Goal: Task Accomplishment & Management: Use online tool/utility

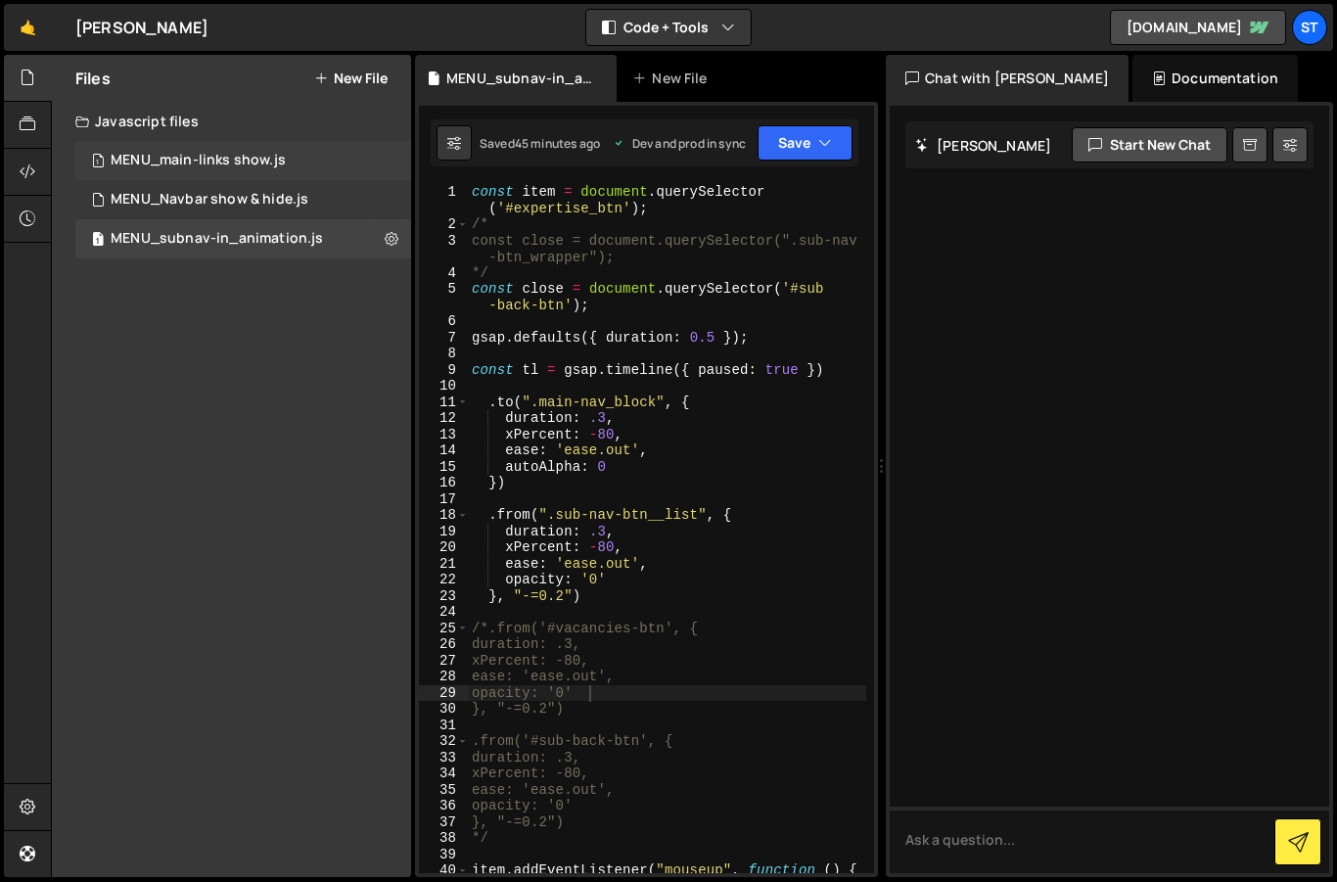
click at [238, 164] on div "MENU_main-links show.js" at bounding box center [198, 161] width 175 height 18
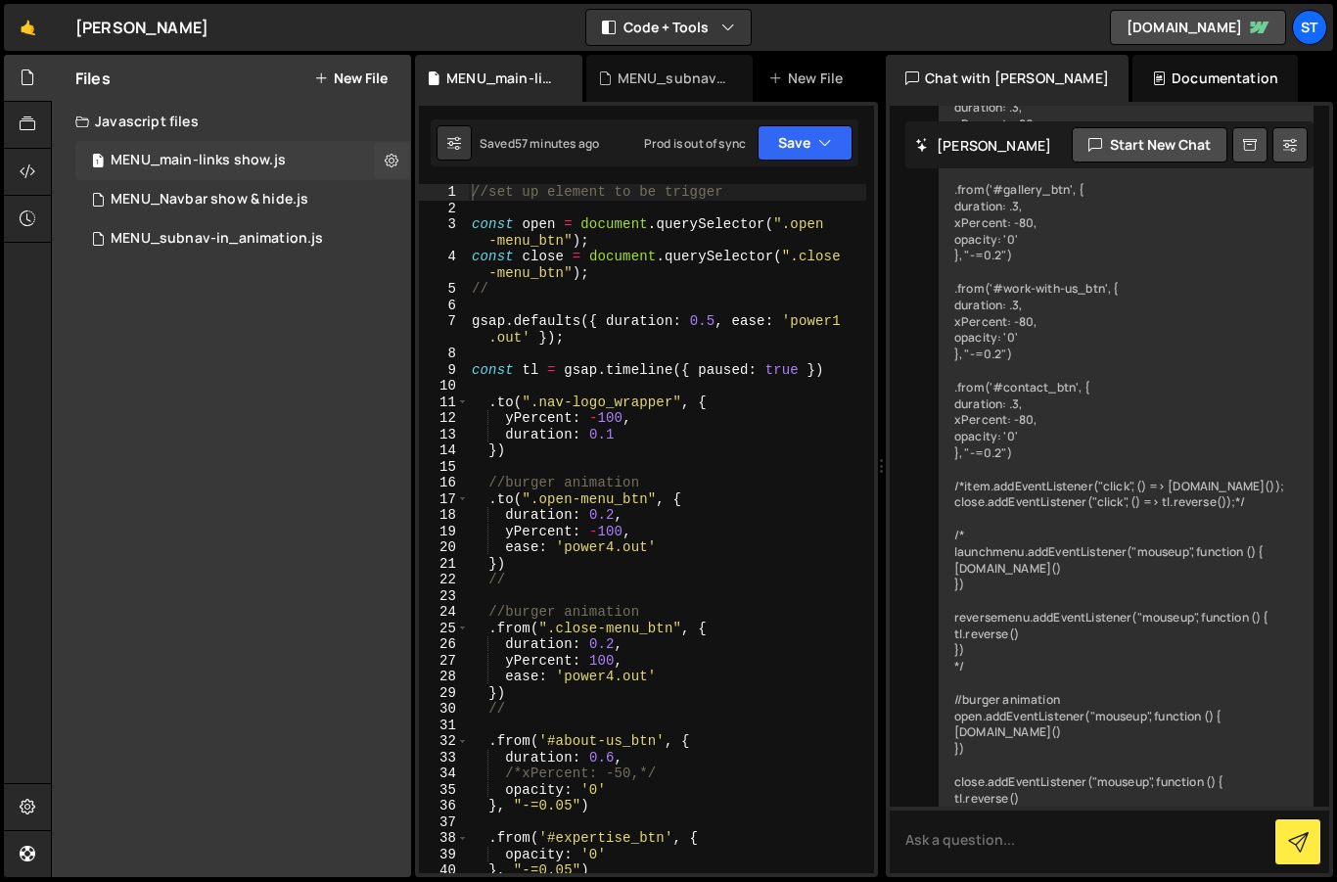
scroll to position [1684, 0]
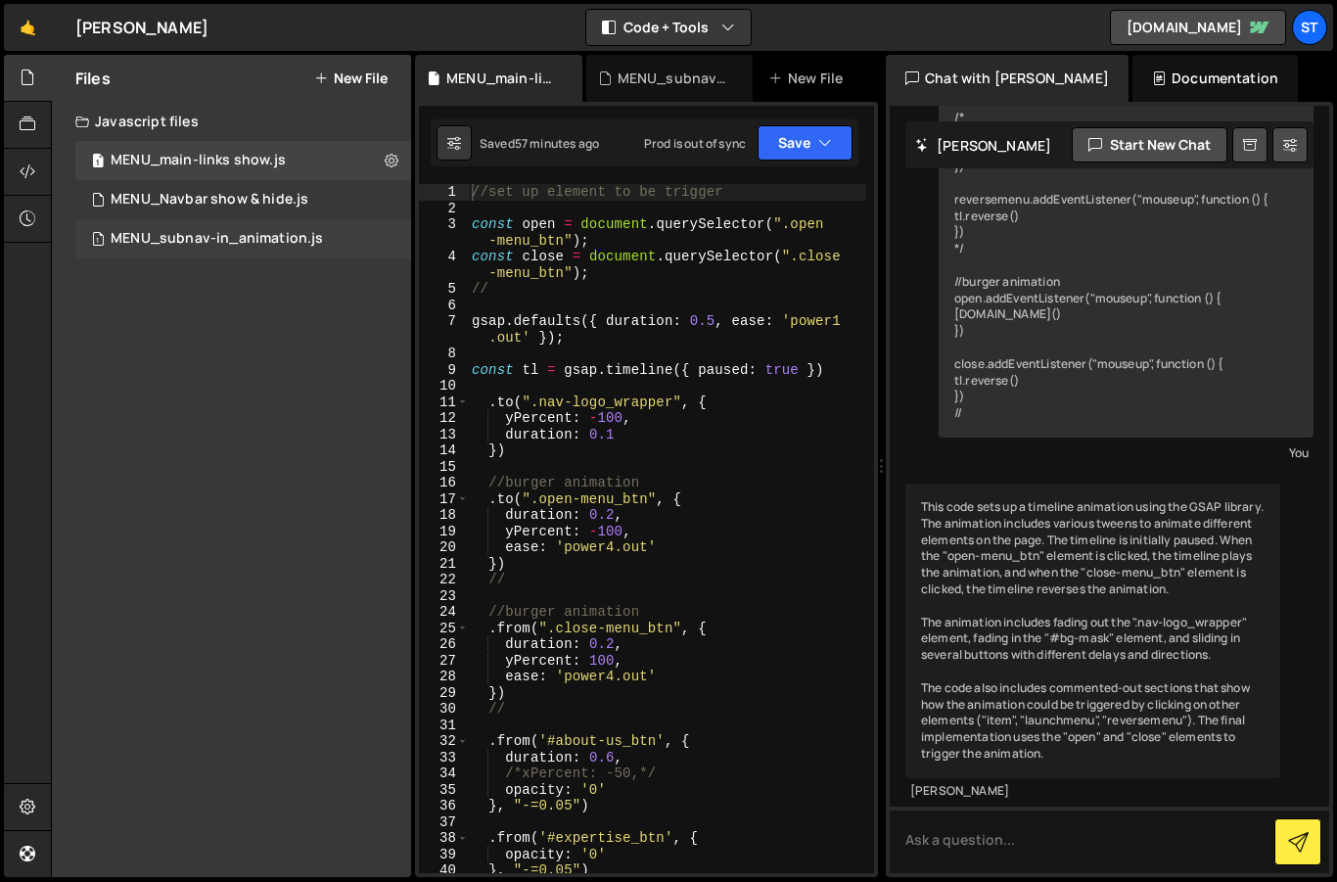
click at [210, 239] on div "MENU_subnav-in_animation.js" at bounding box center [217, 239] width 212 height 18
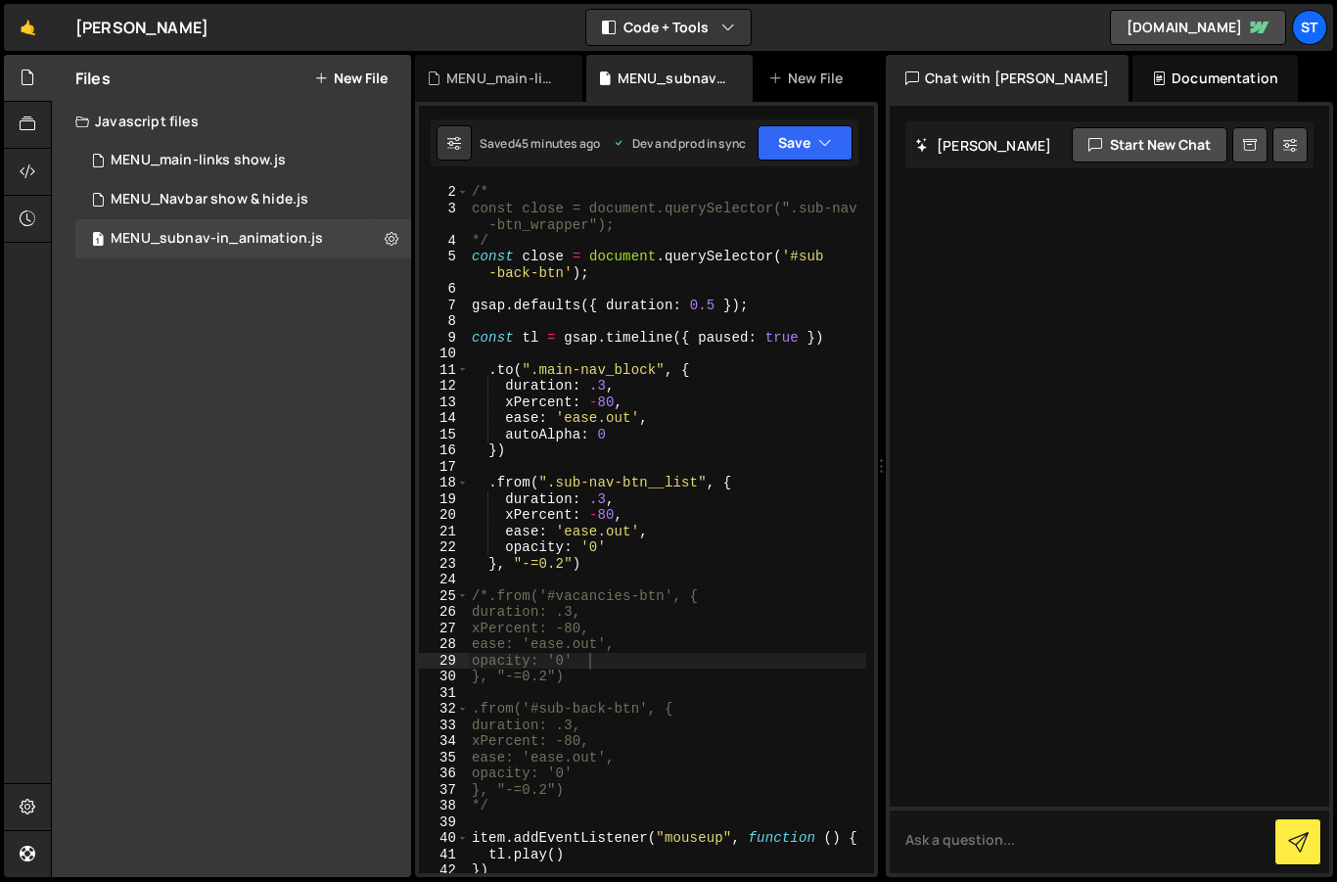
scroll to position [29, 0]
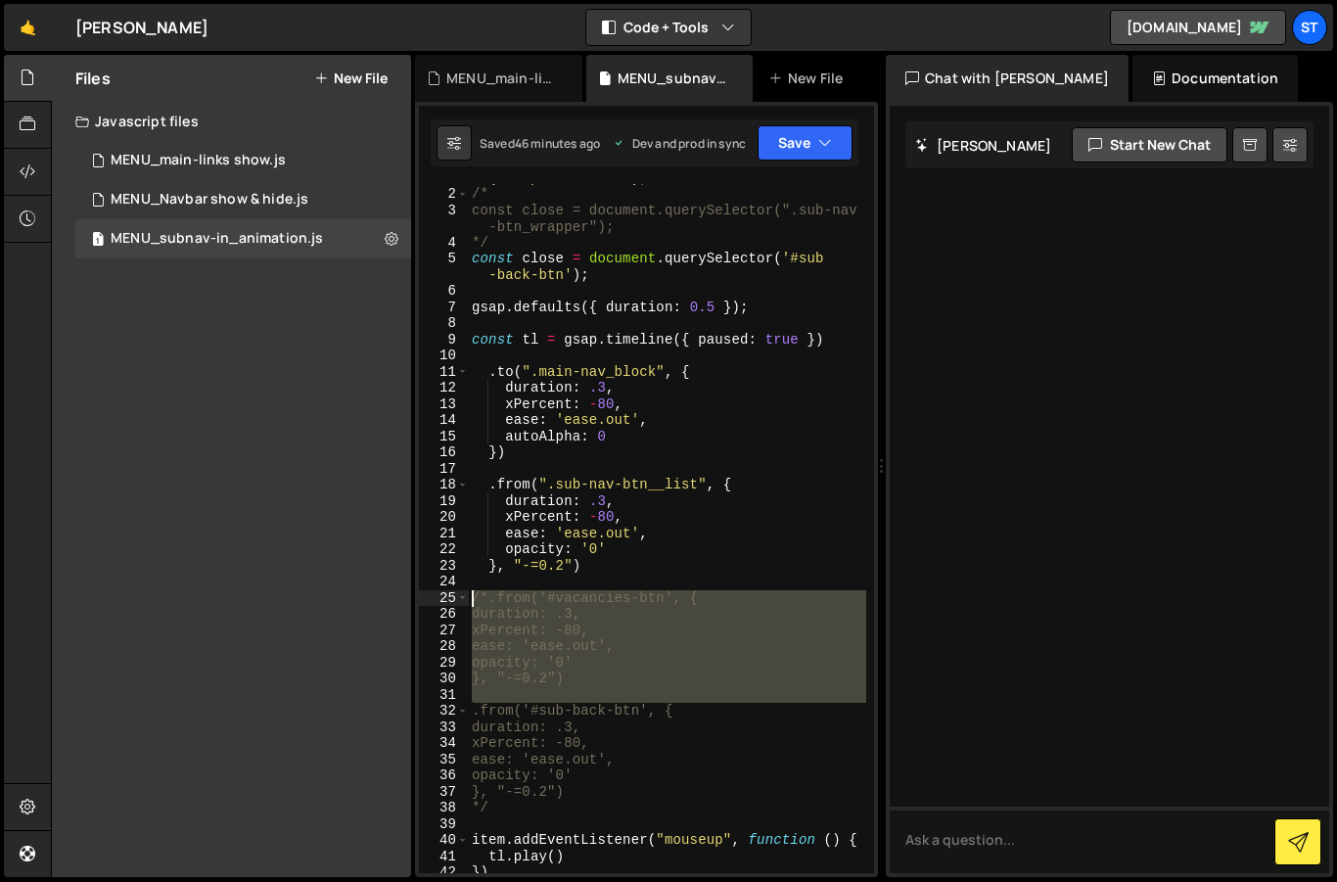
drag, startPoint x: 473, startPoint y: 713, endPoint x: 420, endPoint y: 595, distance: 128.8
click at [420, 595] on div ".from('#sub-back-btn', { 1 2 3 4 5 6 7 8 9 10 11 12 13 14 15 16 17 18 19 20 21 …" at bounding box center [646, 528] width 455 height 689
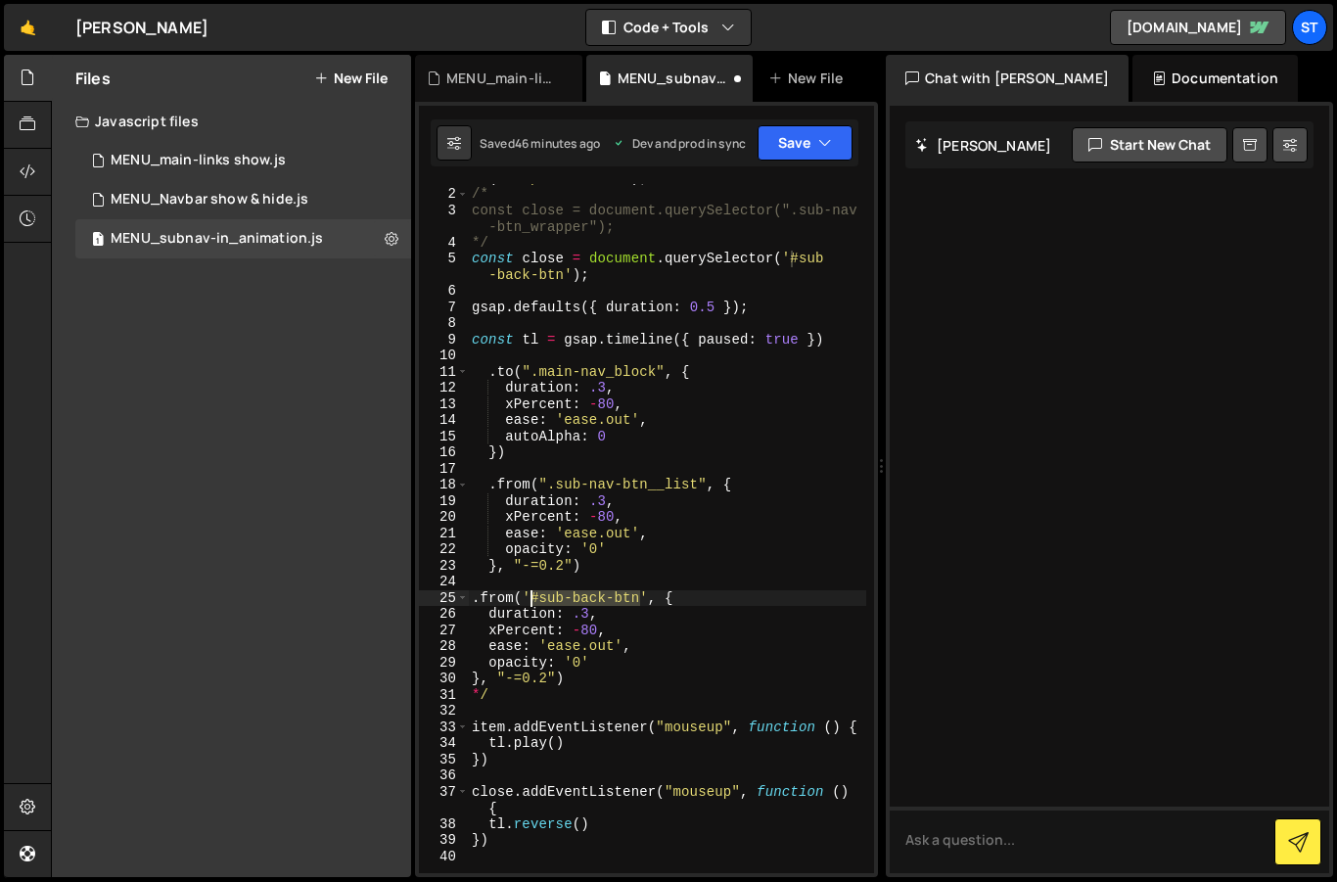
drag, startPoint x: 641, startPoint y: 598, endPoint x: 593, endPoint y: 580, distance: 51.4
click at [531, 595] on div "const item = document . querySelector ( '#expertise_btn' ) ; /* const close = d…" at bounding box center [667, 523] width 398 height 738
drag, startPoint x: 646, startPoint y: 596, endPoint x: 525, endPoint y: 595, distance: 121.4
click at [525, 595] on div "const item = document . querySelector ( '#expertise_btn' ) ; /* const close = d…" at bounding box center [667, 523] width 398 height 738
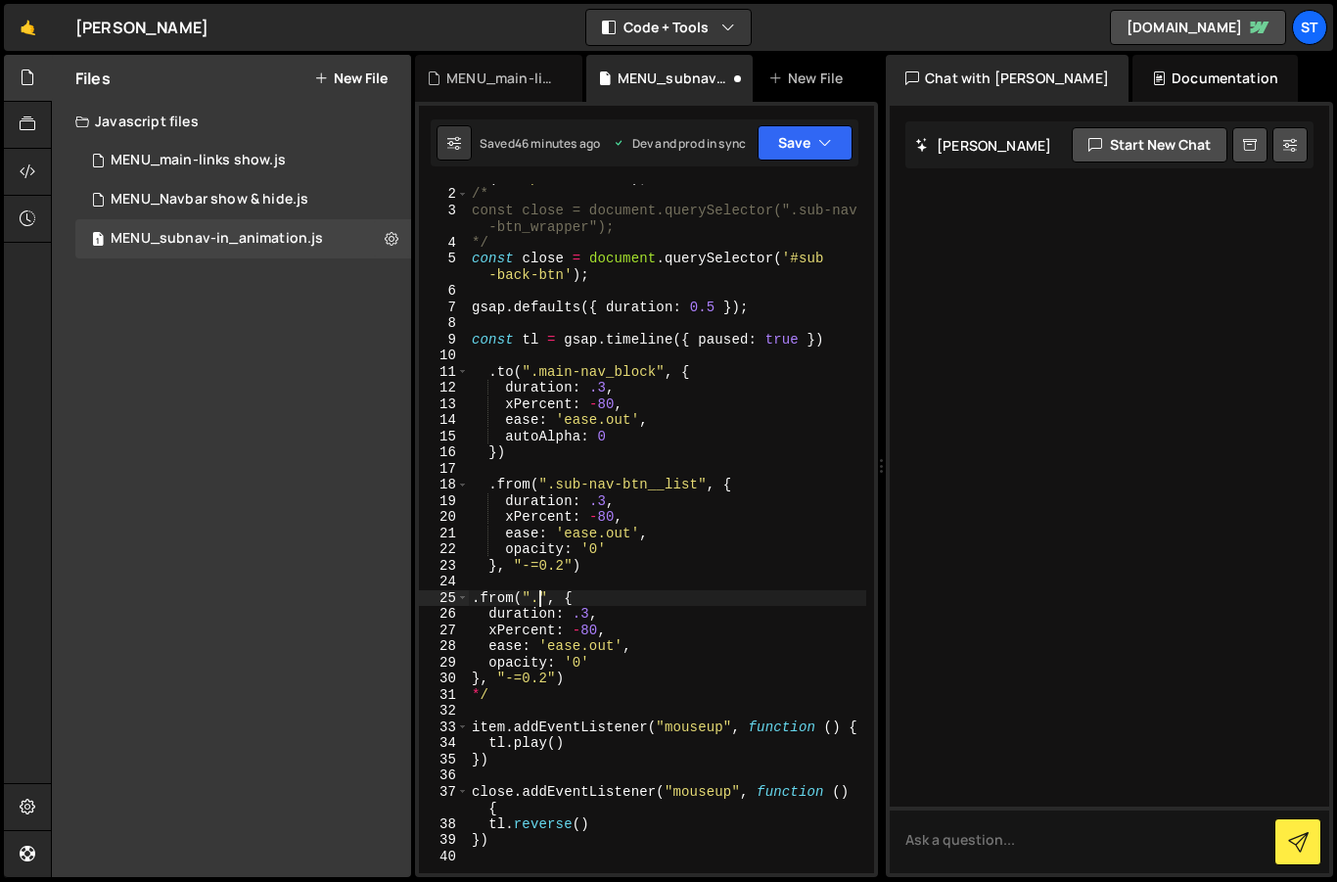
paste textarea "back-link__wrapper""
click at [635, 647] on div "const item = document . querySelector ( '#expertise_btn' ) ; /* const close = d…" at bounding box center [667, 523] width 398 height 738
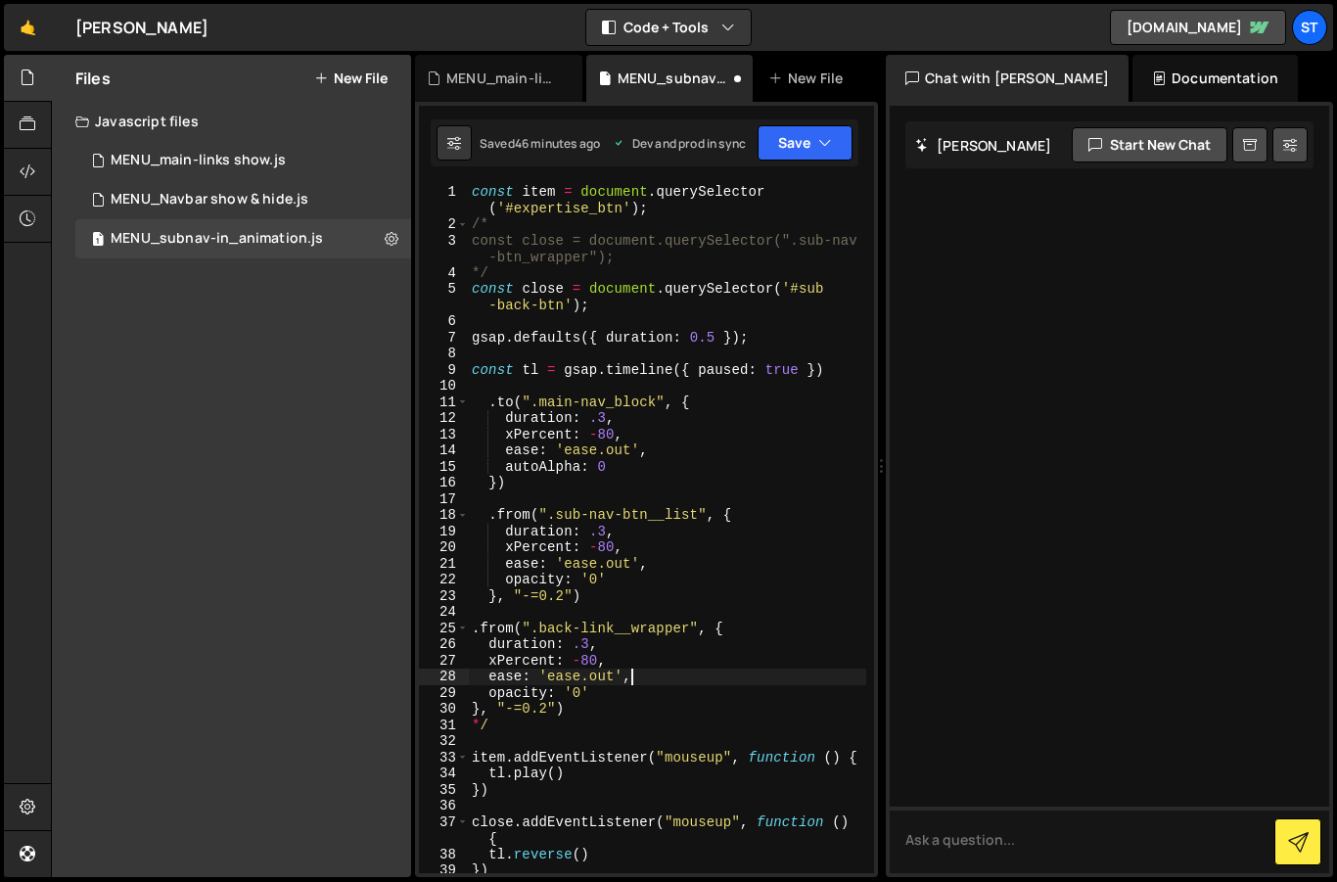
click at [487, 726] on div "const item = document . querySelector ( '#expertise_btn' ) ; /* const close = d…" at bounding box center [667, 553] width 398 height 738
type textarea "*"
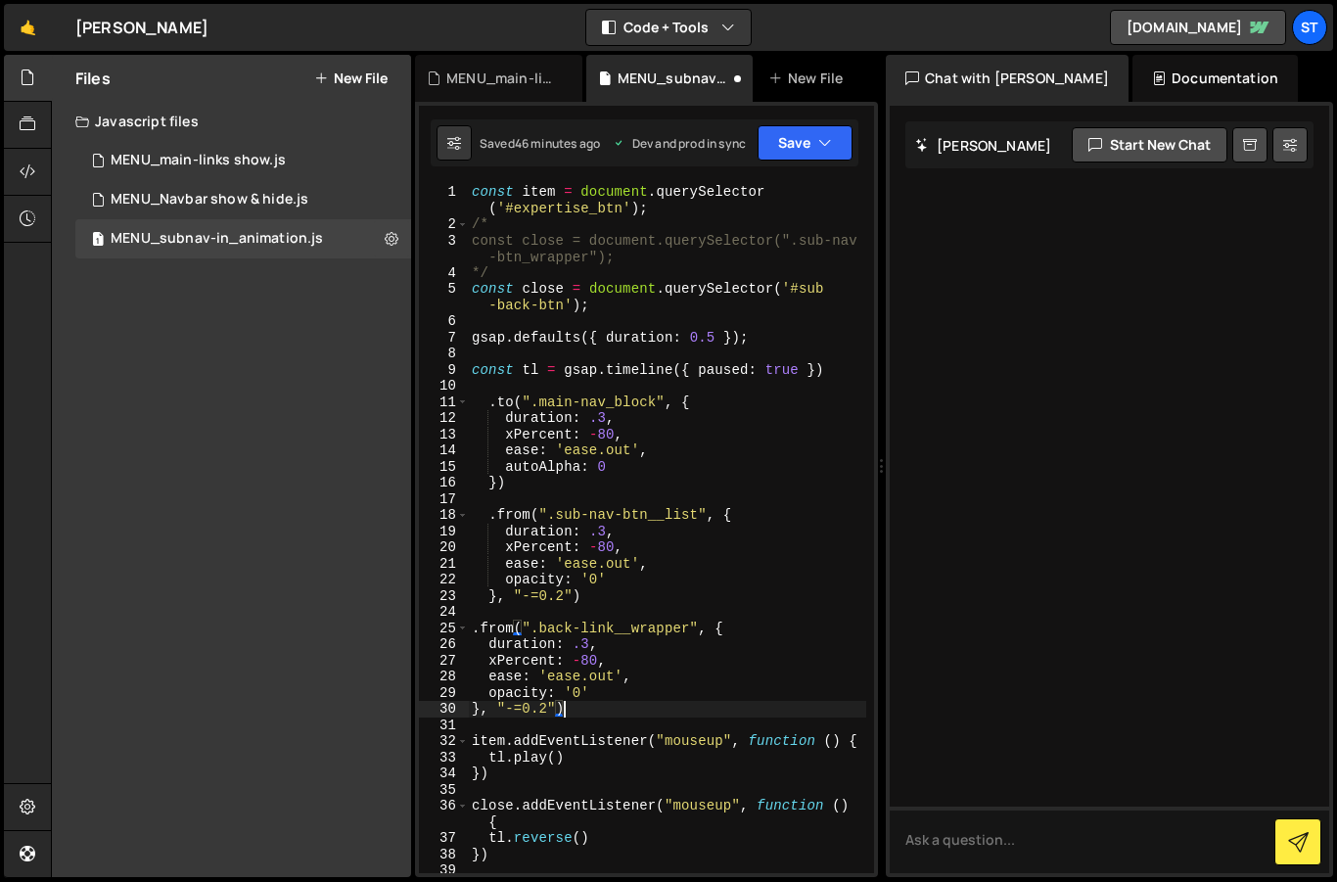
click at [635, 712] on div "const item = document . querySelector ( '#expertise_btn' ) ; /* const close = d…" at bounding box center [667, 553] width 398 height 738
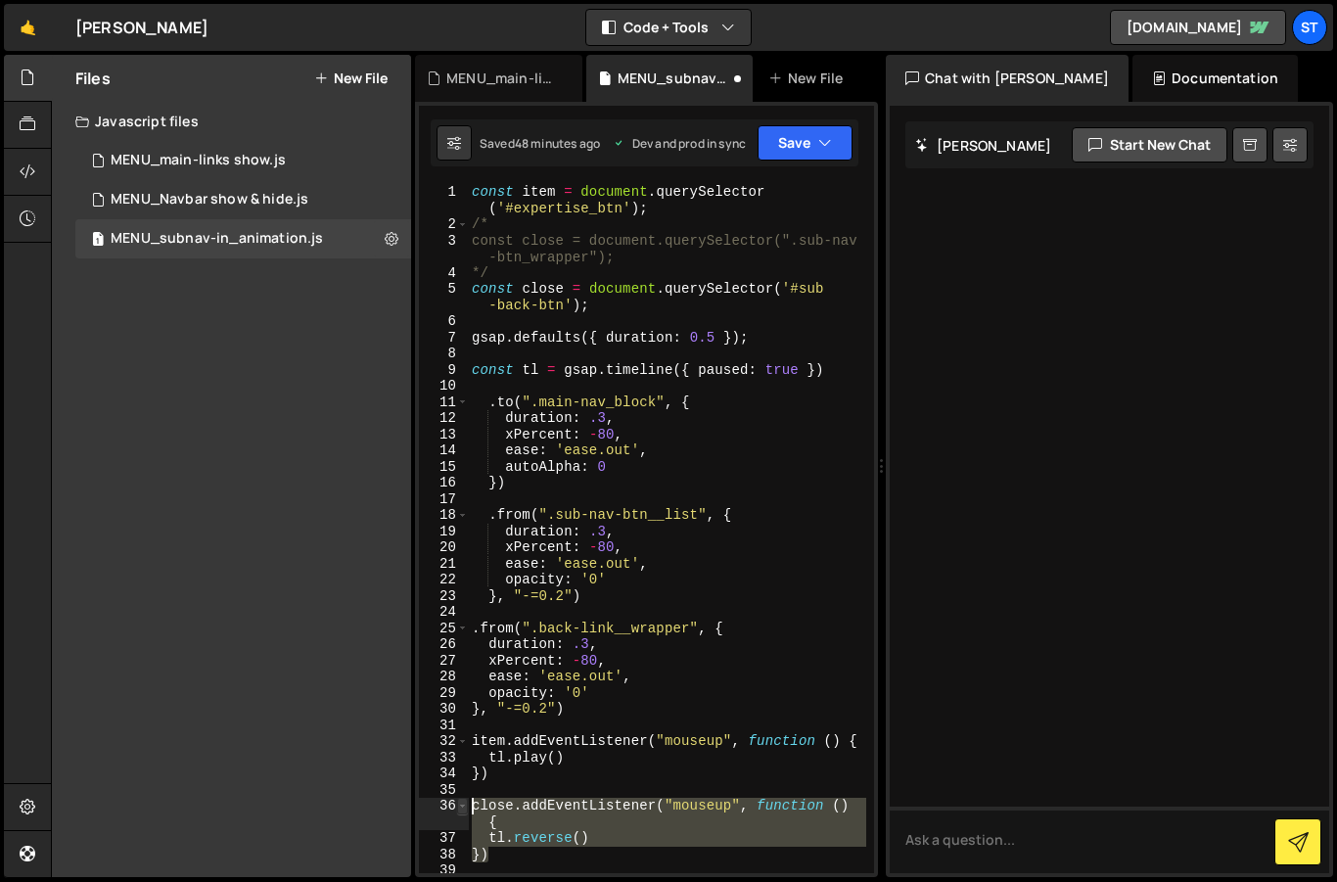
drag, startPoint x: 512, startPoint y: 860, endPoint x: 458, endPoint y: 810, distance: 74.1
click at [458, 810] on div "}, "-=0.2") 1 2 3 4 5 6 7 8 9 10 11 12 13 14 15 16 17 18 19 20 21 22 23 24 25 2…" at bounding box center [646, 528] width 455 height 689
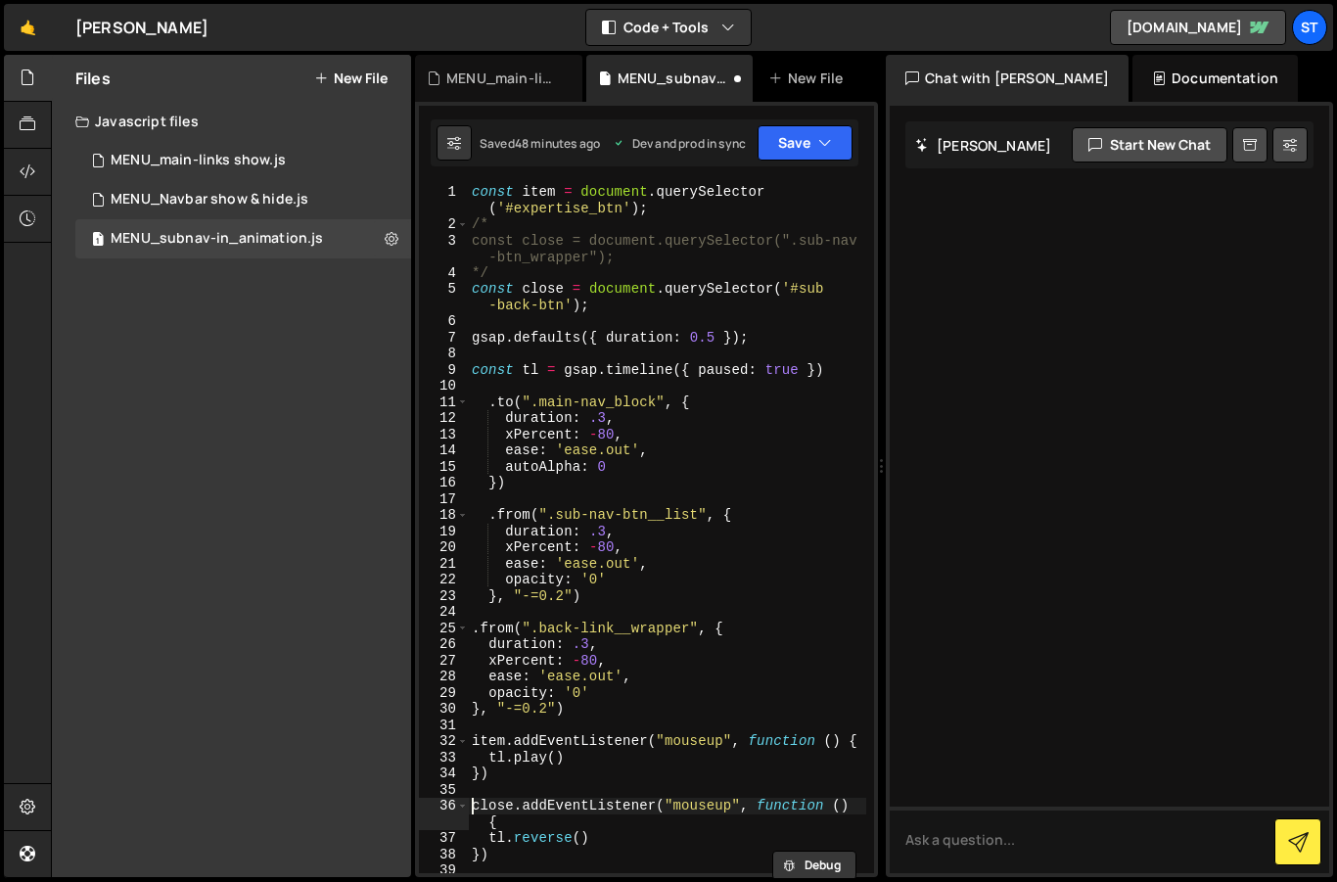
type textarea "close.addEventListener("mouseup", function () {"
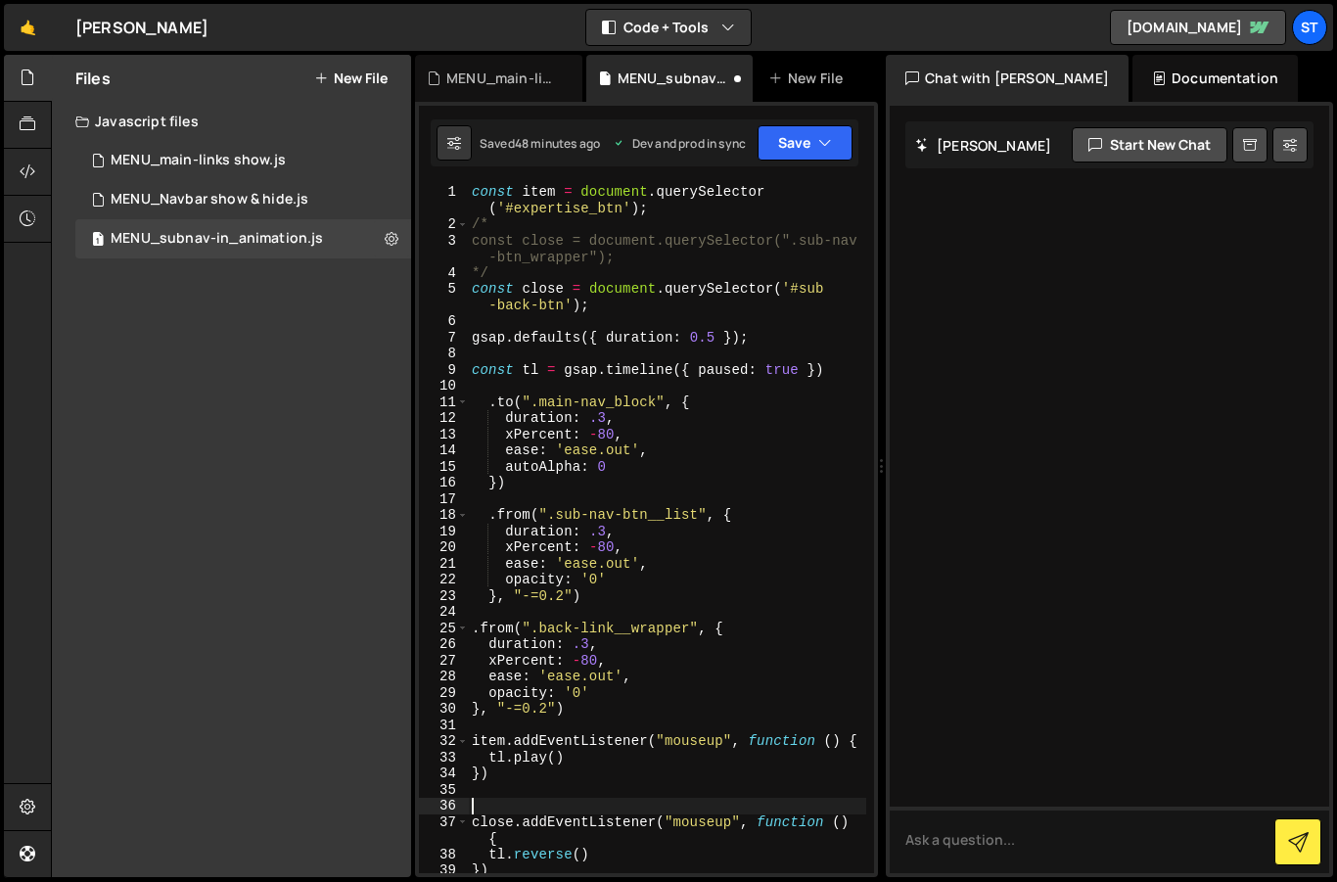
paste textarea "})"
type textarea "})"
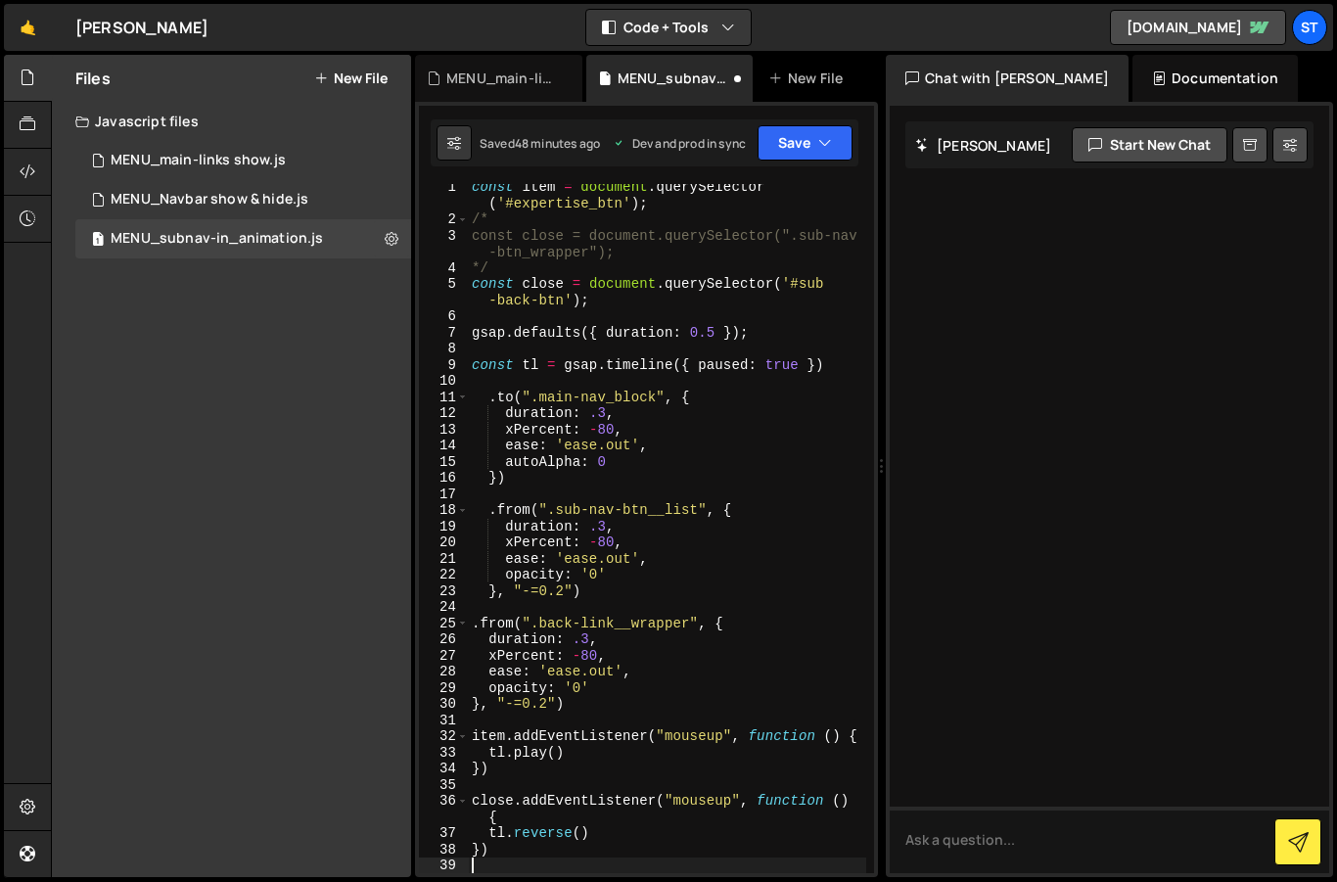
scroll to position [5, 0]
drag, startPoint x: 511, startPoint y: 801, endPoint x: 474, endPoint y: 803, distance: 37.2
click at [474, 803] on div "const item = document . querySelector ( '#expertise_btn' ) ; /* const close = d…" at bounding box center [667, 556] width 398 height 754
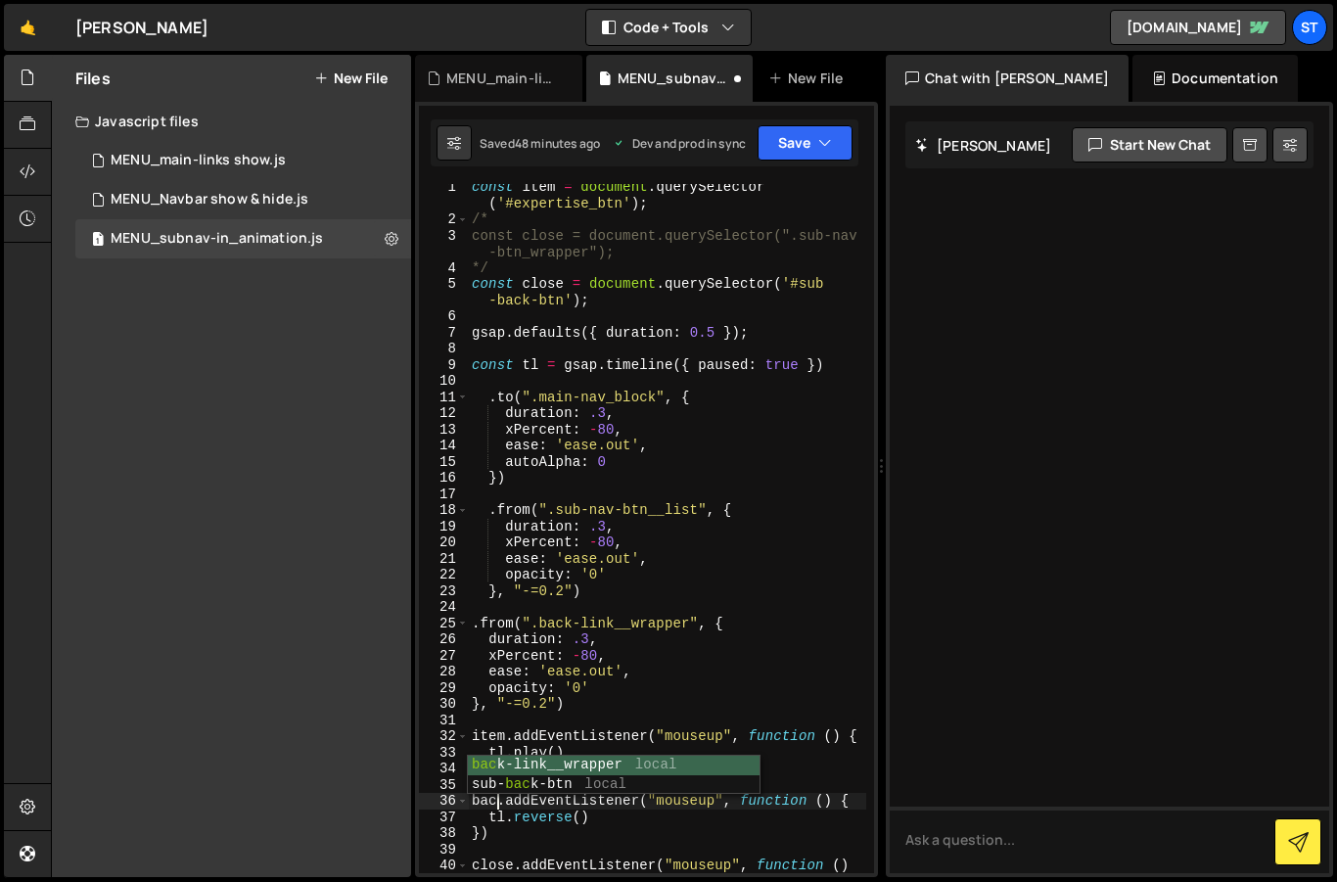
scroll to position [0, 2]
click at [523, 296] on div "const item = document . querySelector ( '#expertise_btn' ) ; /* const close = d…" at bounding box center [667, 556] width 398 height 754
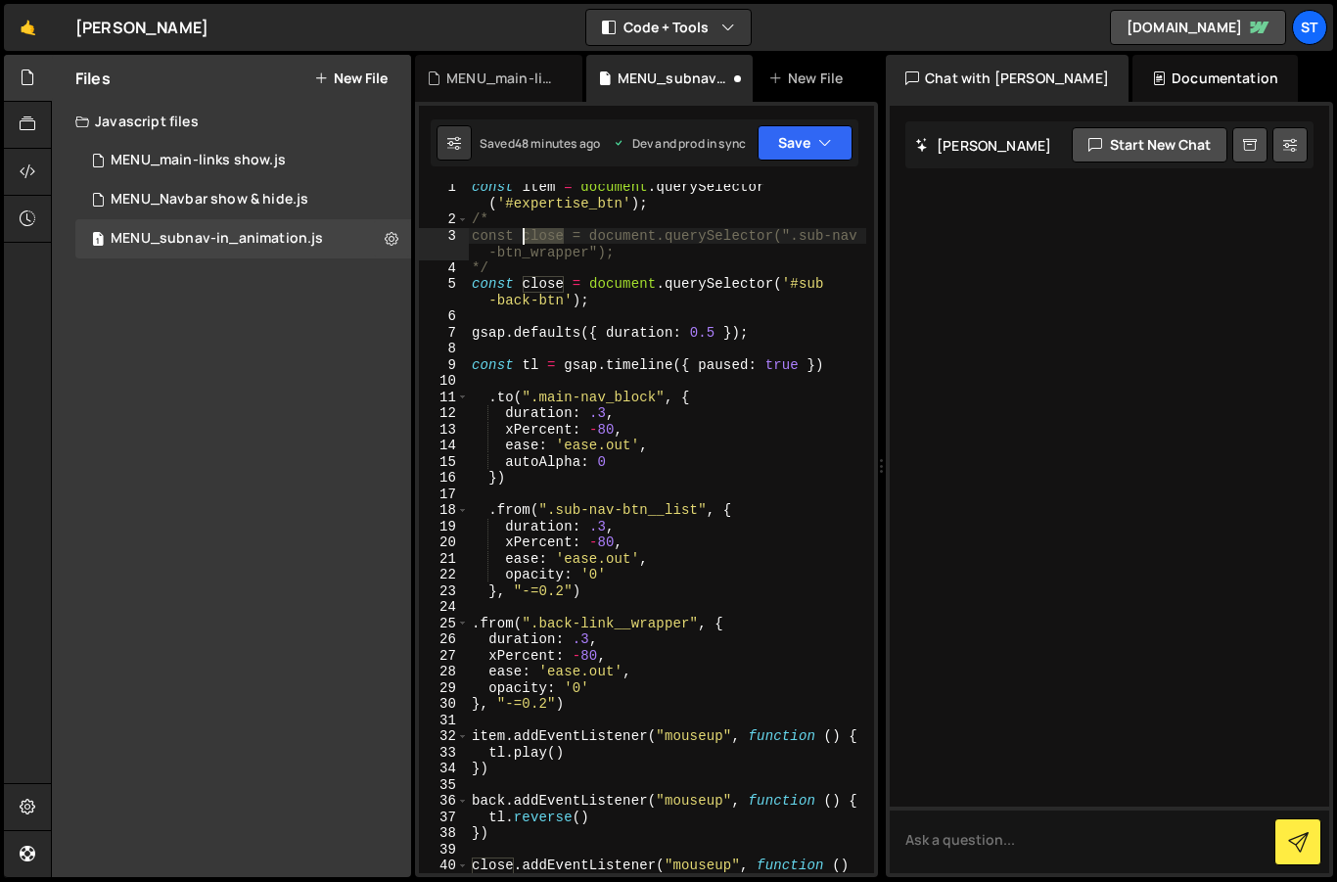
drag, startPoint x: 565, startPoint y: 235, endPoint x: 525, endPoint y: 235, distance: 40.1
click at [525, 235] on div "const item = document . querySelector ( '#expertise_btn' ) ; /* const close = d…" at bounding box center [667, 556] width 398 height 754
drag, startPoint x: 640, startPoint y: 674, endPoint x: 700, endPoint y: 642, distance: 67.9
click at [642, 674] on div "const item = document . querySelector ( '#expertise_btn' ) ; /* const back = do…" at bounding box center [667, 556] width 398 height 754
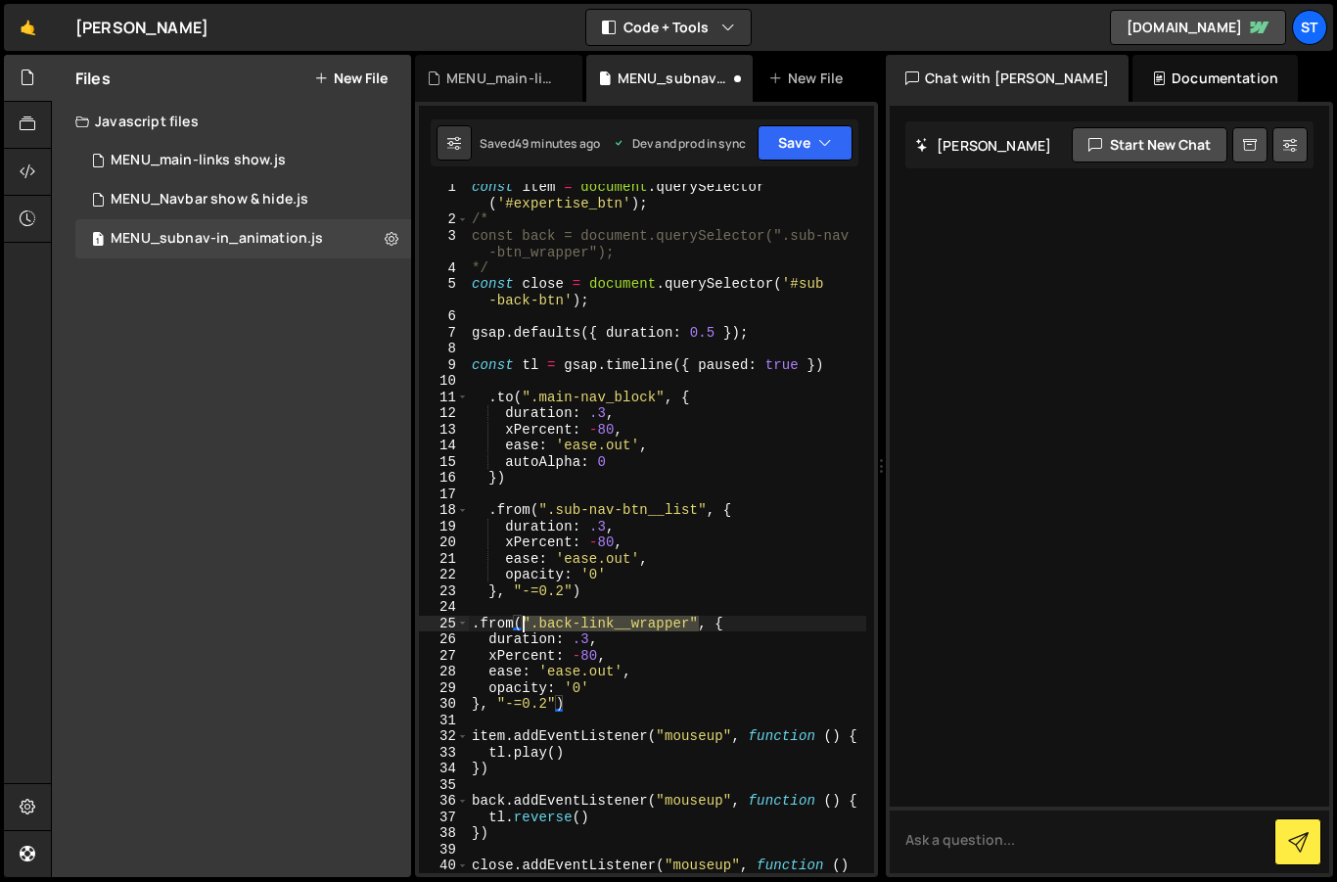
drag, startPoint x: 696, startPoint y: 623, endPoint x: 524, endPoint y: 621, distance: 172.3
click at [524, 621] on div "const item = document . querySelector ( '#expertise_btn' ) ; /* const back = do…" at bounding box center [667, 556] width 398 height 754
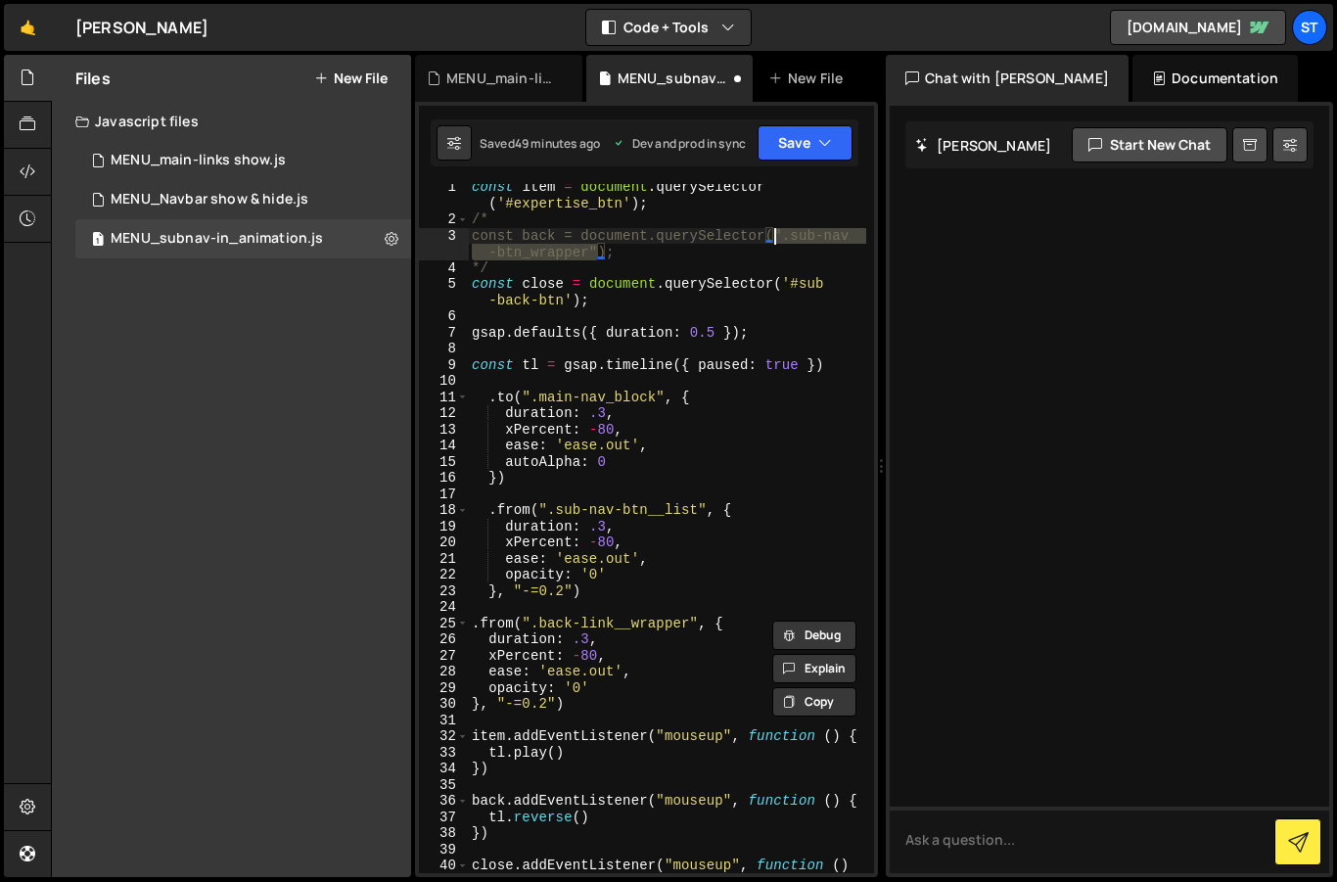
drag, startPoint x: 595, startPoint y: 252, endPoint x: 773, endPoint y: 237, distance: 178.8
click at [773, 237] on div "const item = document . querySelector ( '#expertise_btn' ) ; /* const back = do…" at bounding box center [667, 556] width 398 height 754
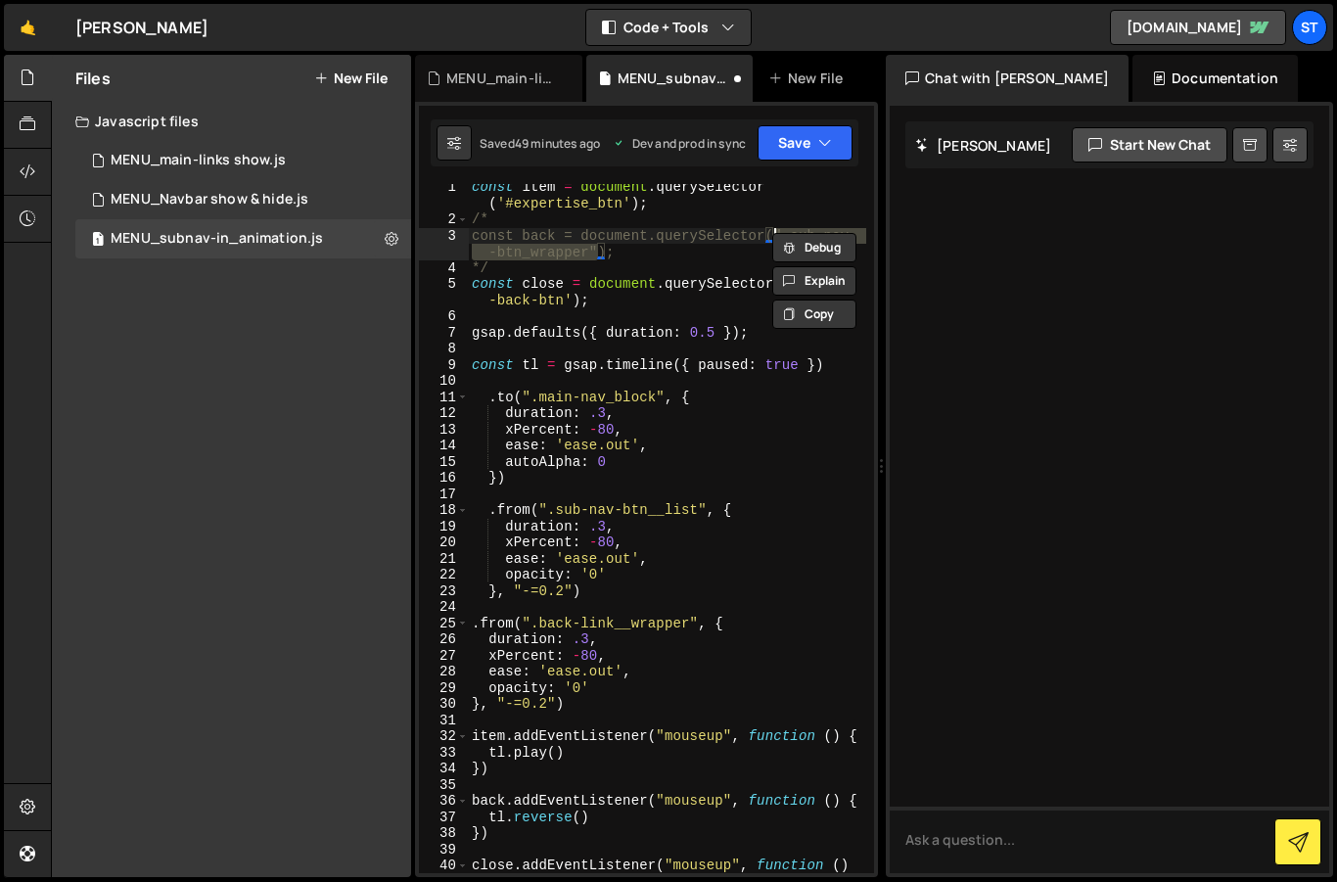
paste textarea "back-link_"
click at [527, 265] on div "const item = document . querySelector ( '#expertise_btn' ) ; /* const back = do…" at bounding box center [667, 556] width 398 height 754
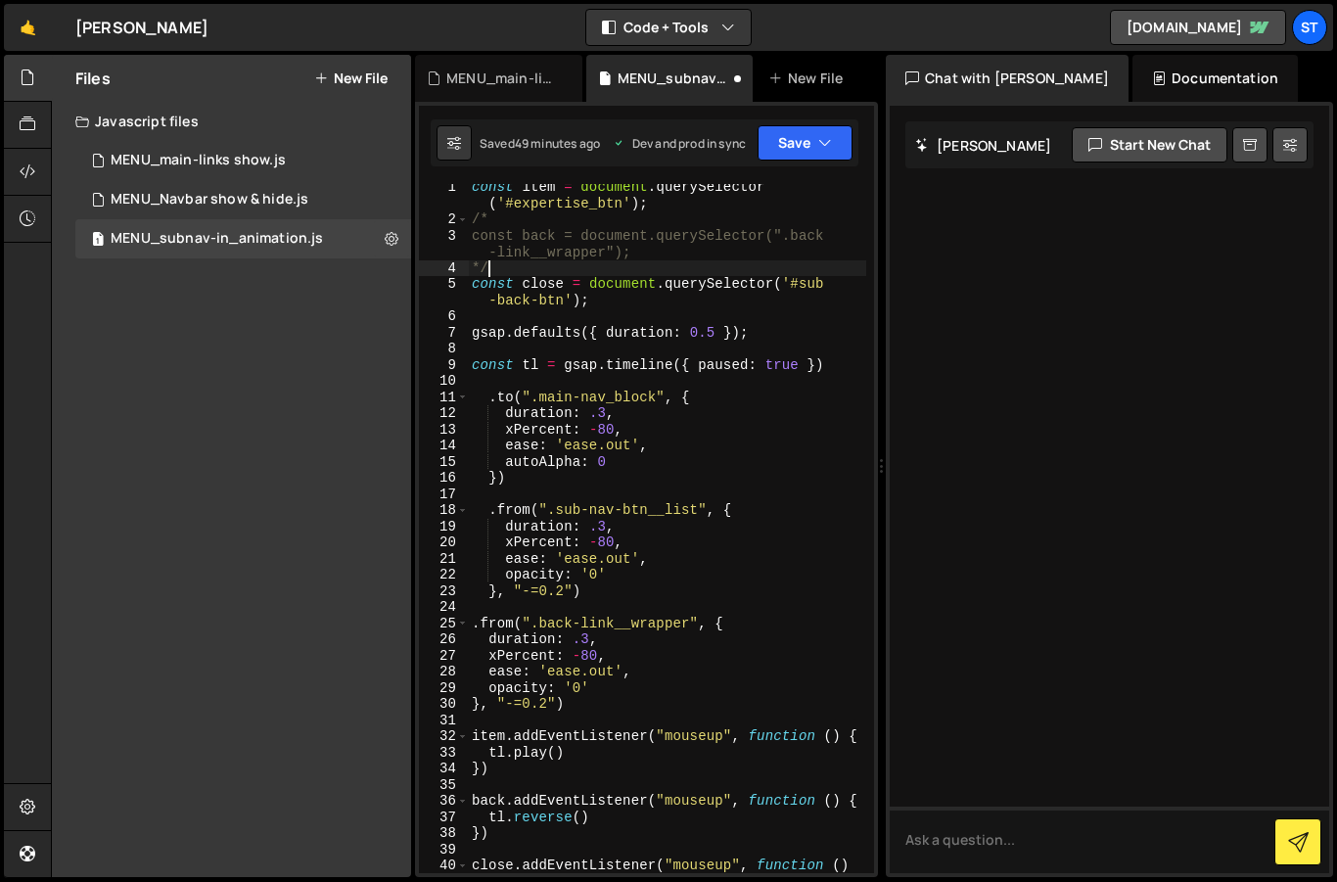
scroll to position [0, 0]
type textarea "*"
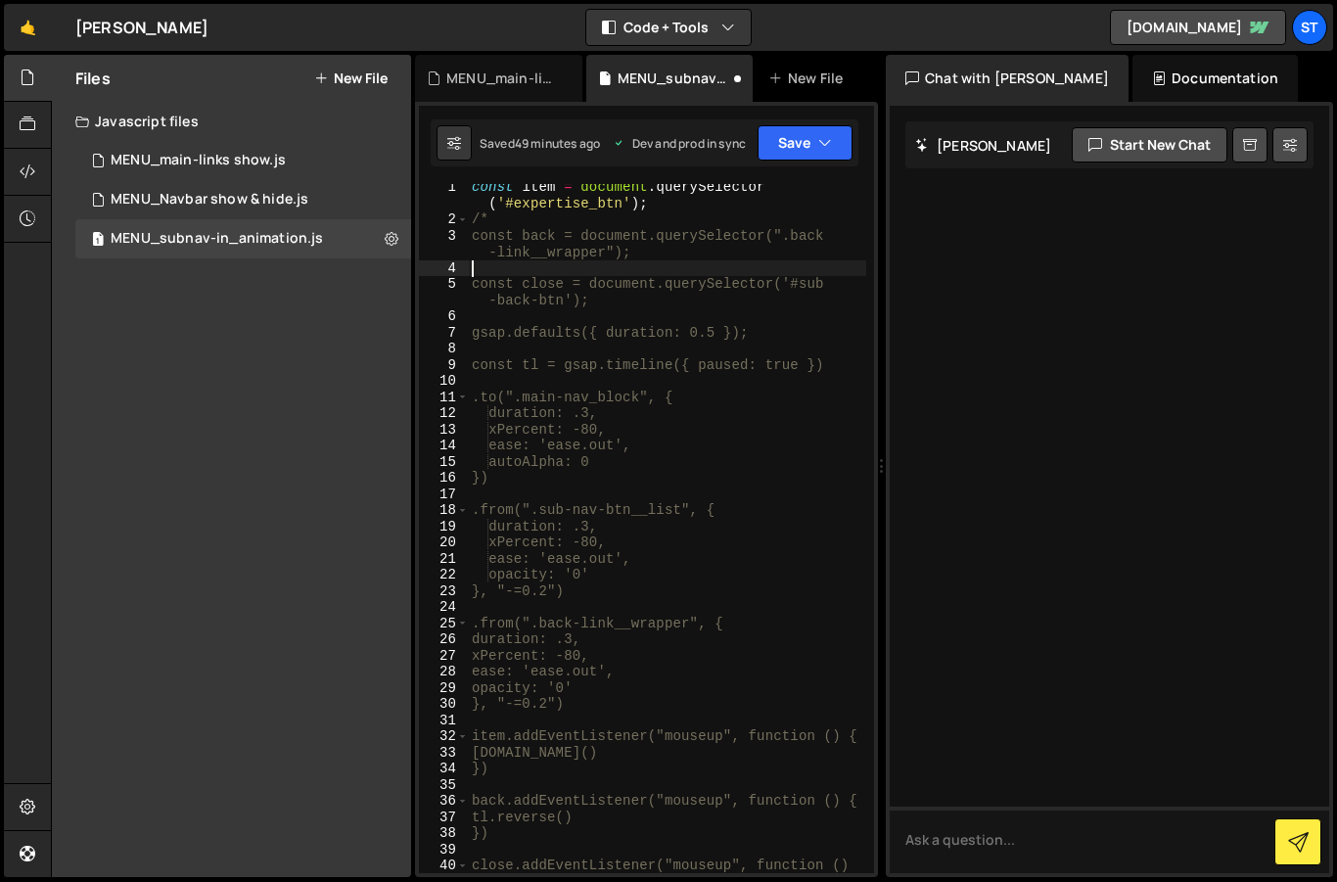
click at [488, 223] on div "const item = document . querySelector ( '#expertise_btn' ) ; /* const back = do…" at bounding box center [667, 556] width 398 height 754
type textarea "/"
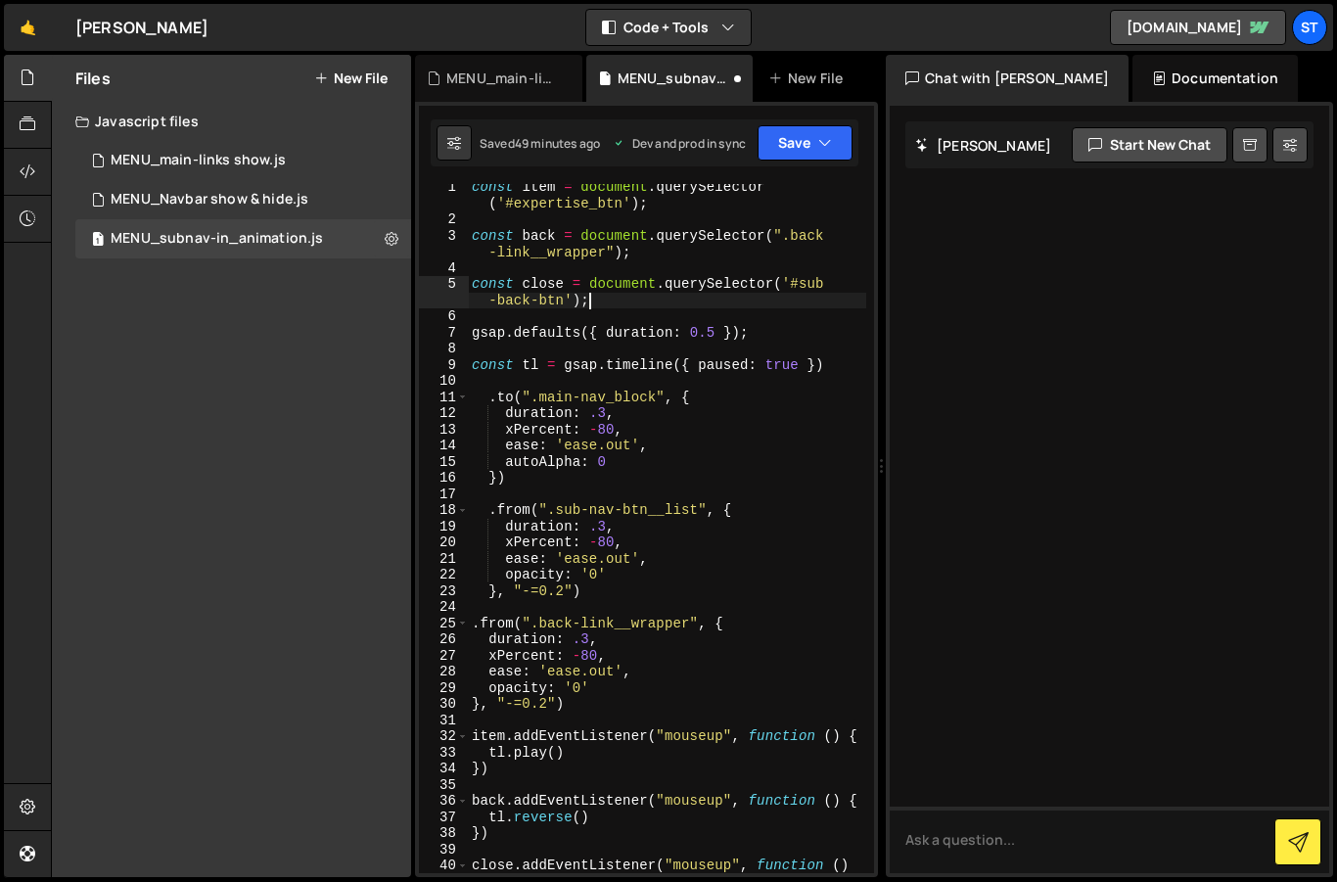
click at [658, 299] on div "const item = document . querySelector ( '#expertise_btn' ) ; const back = docum…" at bounding box center [667, 556] width 398 height 754
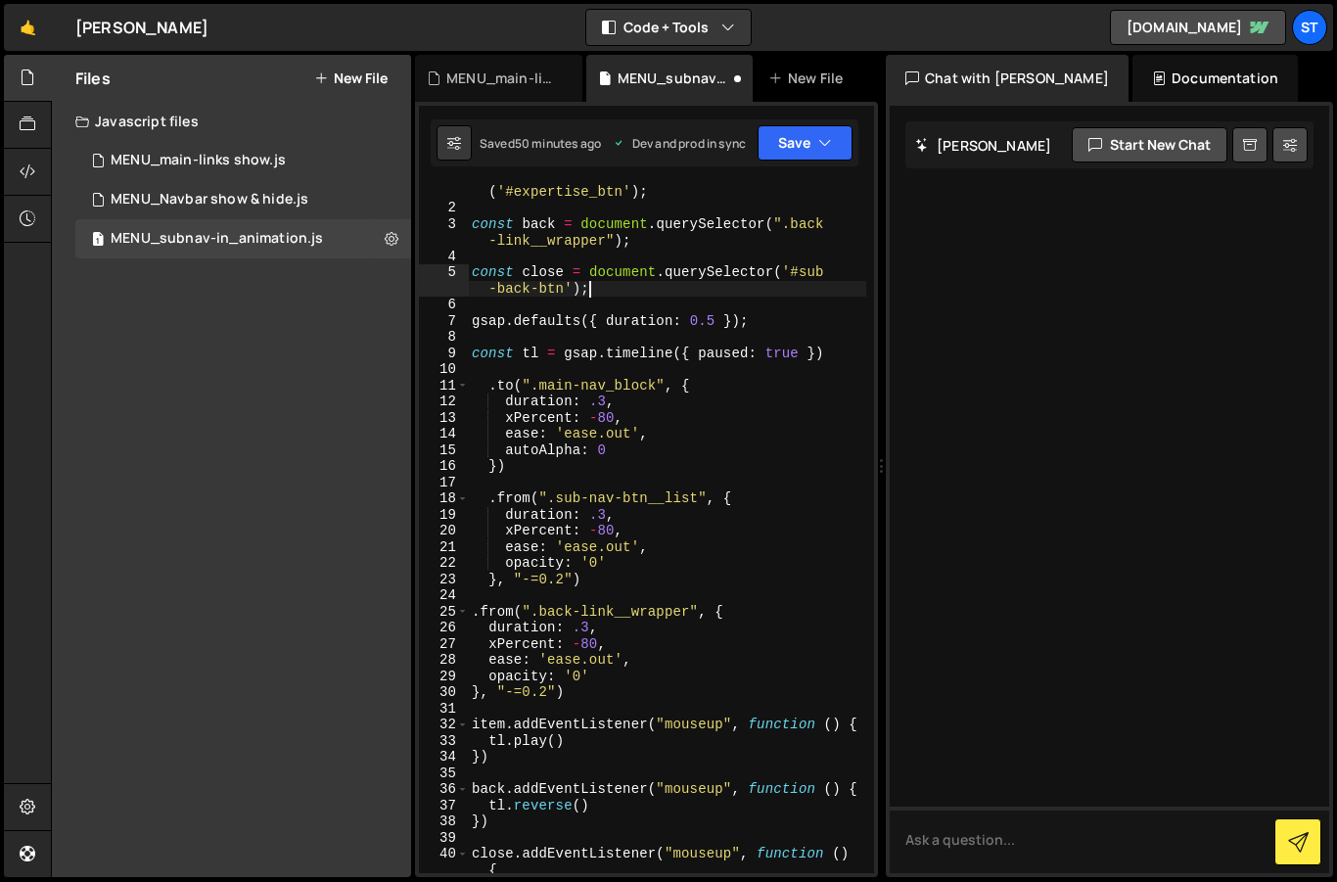
scroll to position [17, 0]
type textarea "const close = document.querySelector('#sub-back-btn');*/"
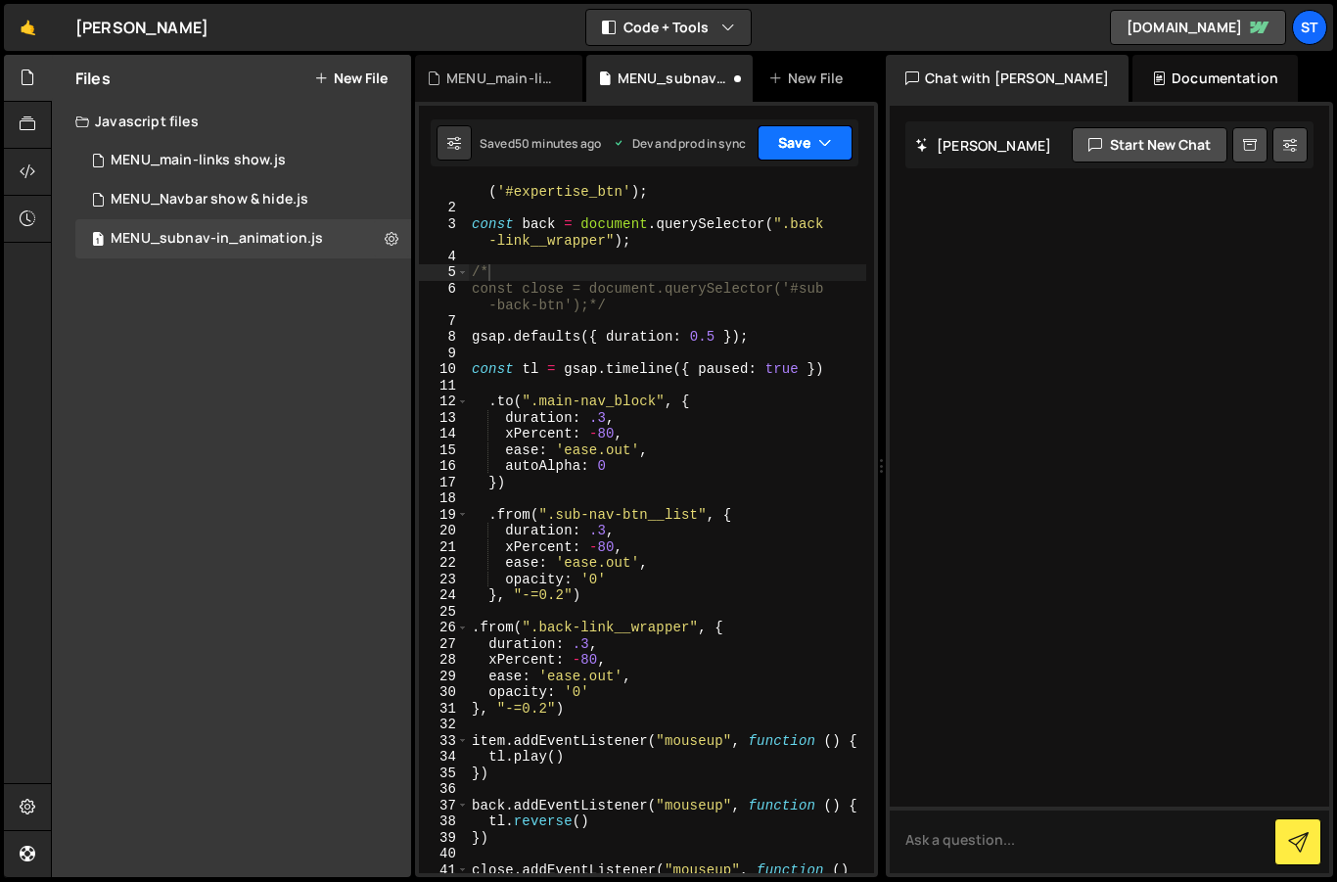
click at [822, 136] on icon "button" at bounding box center [825, 143] width 14 height 20
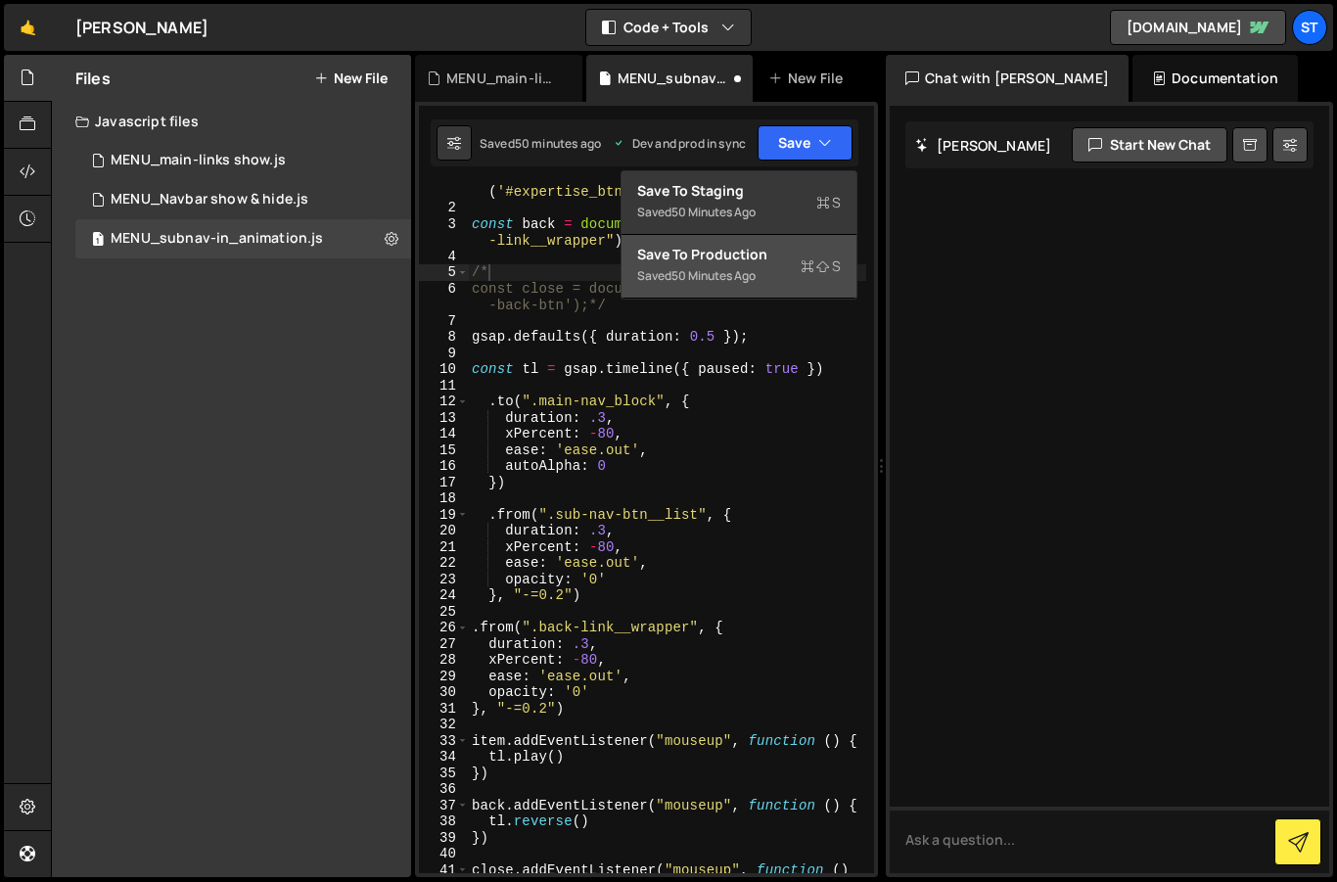
click at [736, 276] on div "50 minutes ago" at bounding box center [714, 275] width 84 height 17
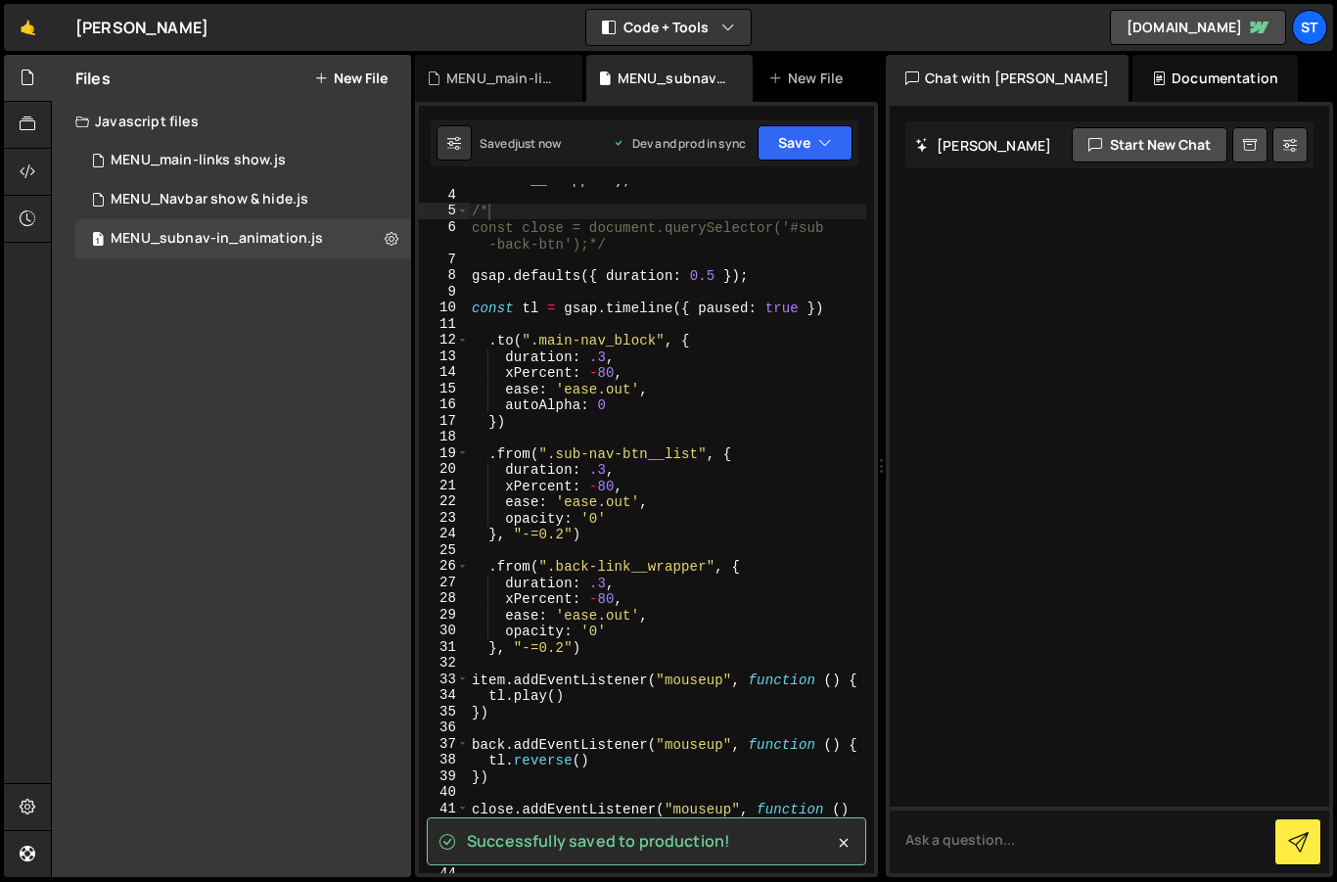
scroll to position [78, 0]
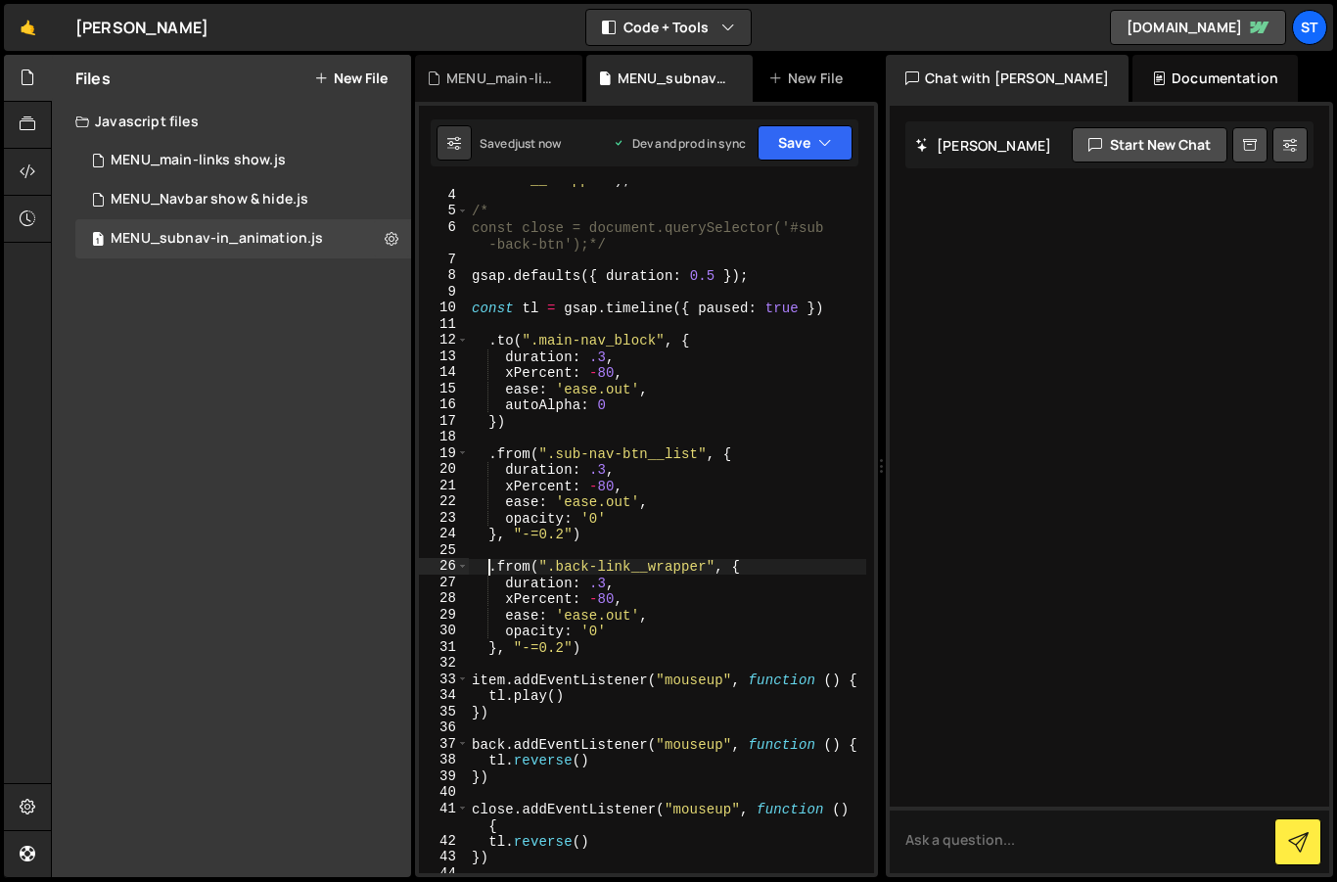
click at [486, 566] on div "const back = document . querySelector ( ".back -link__wrapper" ) ; /* const clo…" at bounding box center [667, 524] width 398 height 738
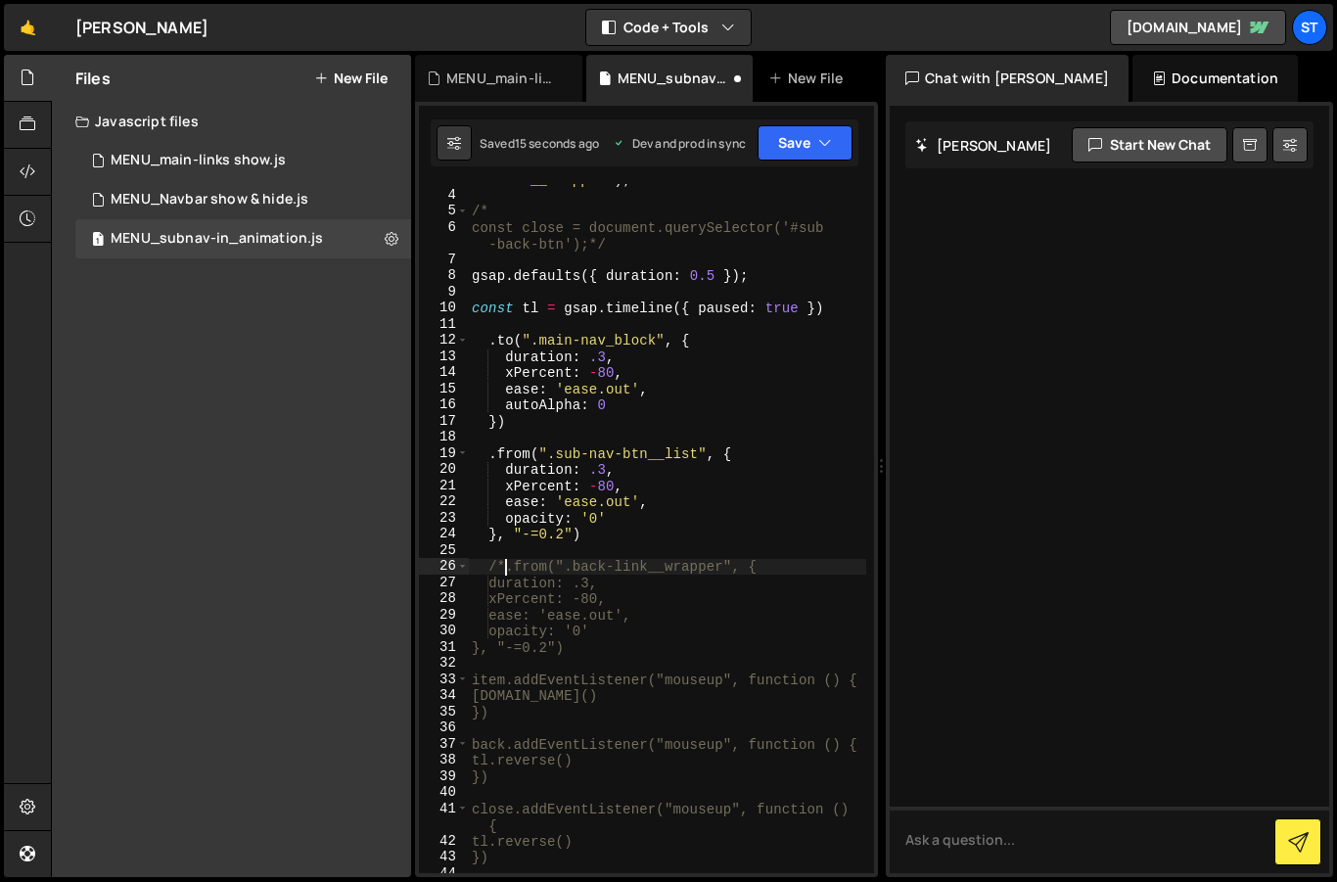
scroll to position [0, 1]
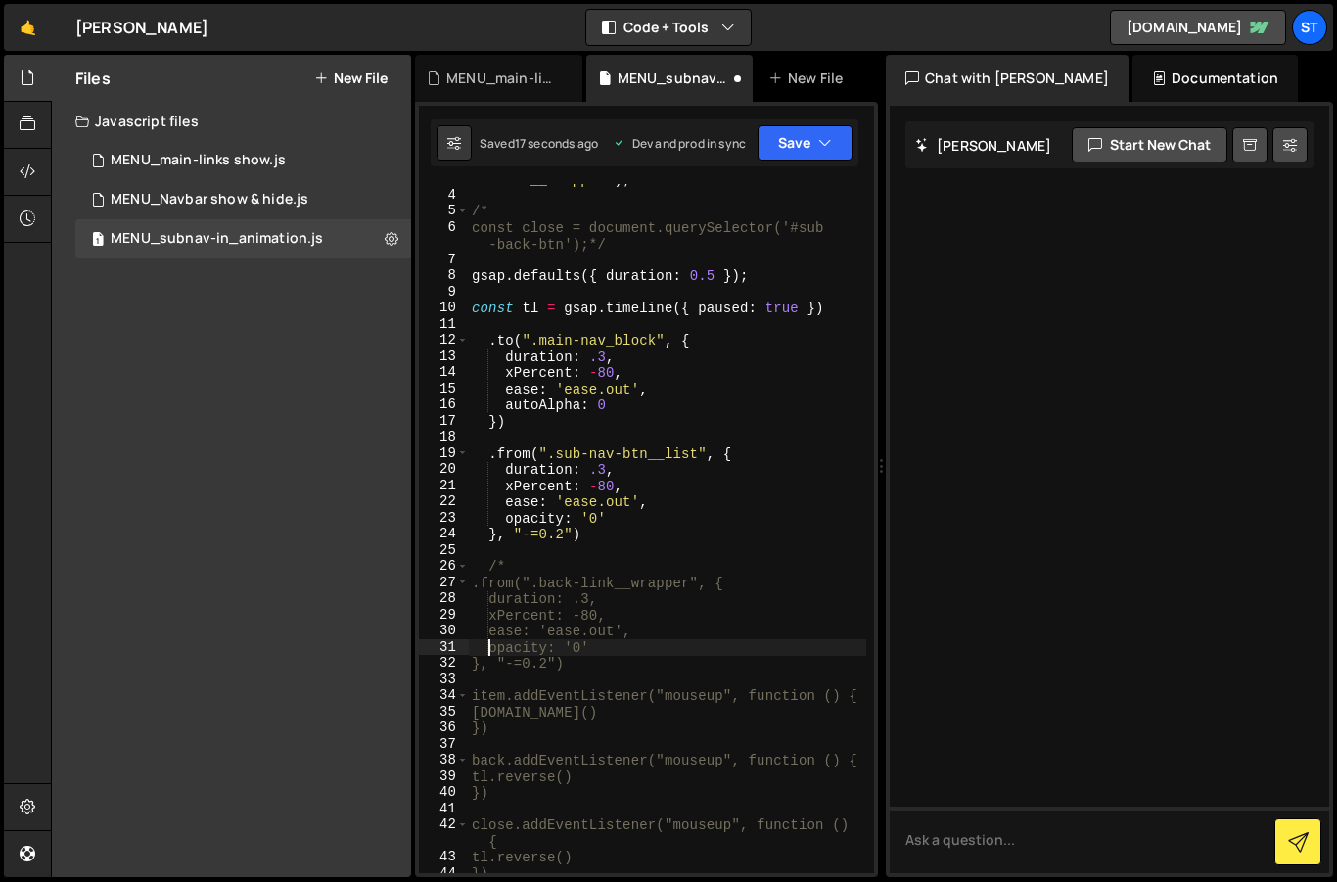
type textarea "}, "-=0.2")"
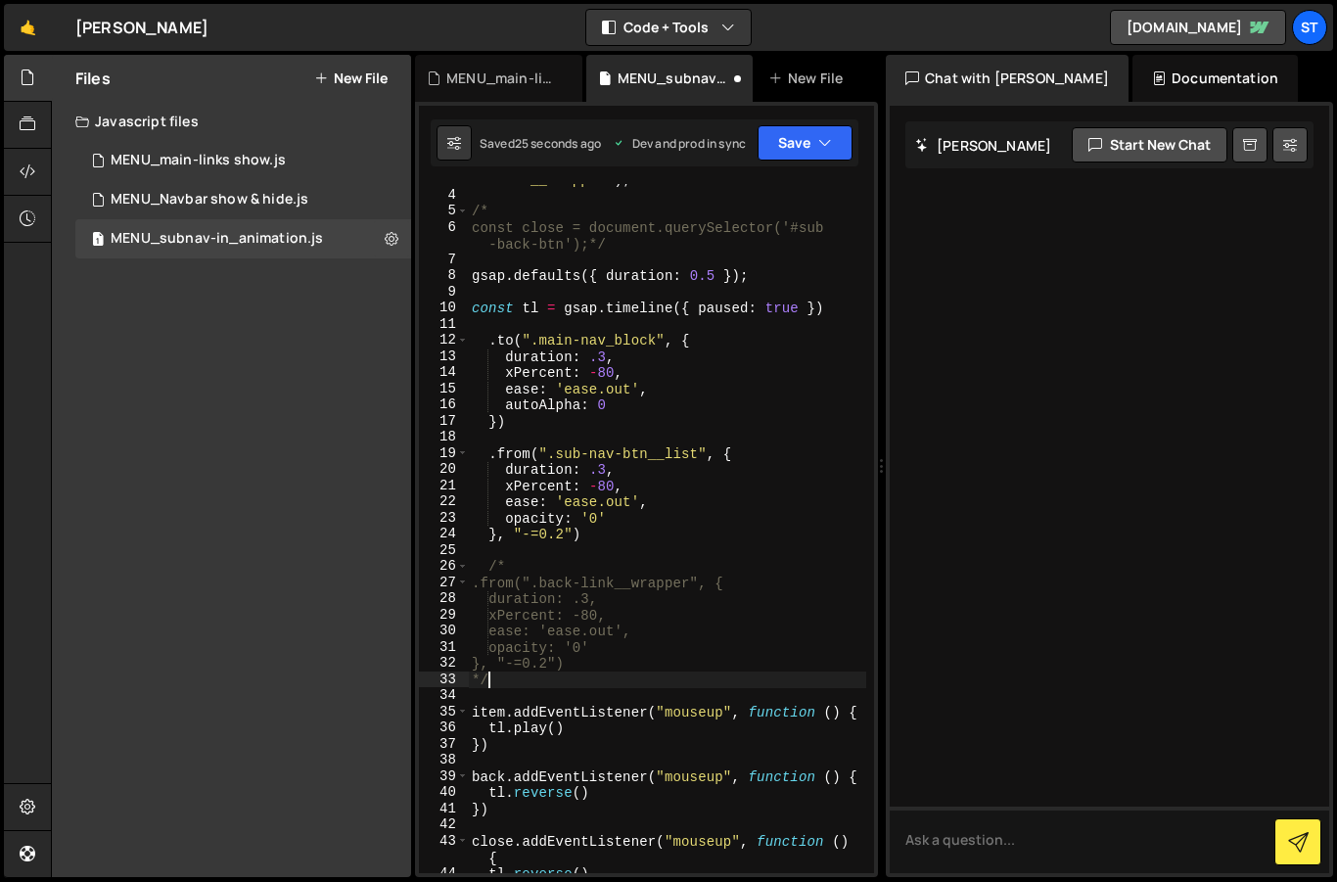
click at [683, 619] on div "const back = document . querySelector ( ".back -link__wrapper" ) ; /* const clo…" at bounding box center [667, 524] width 398 height 738
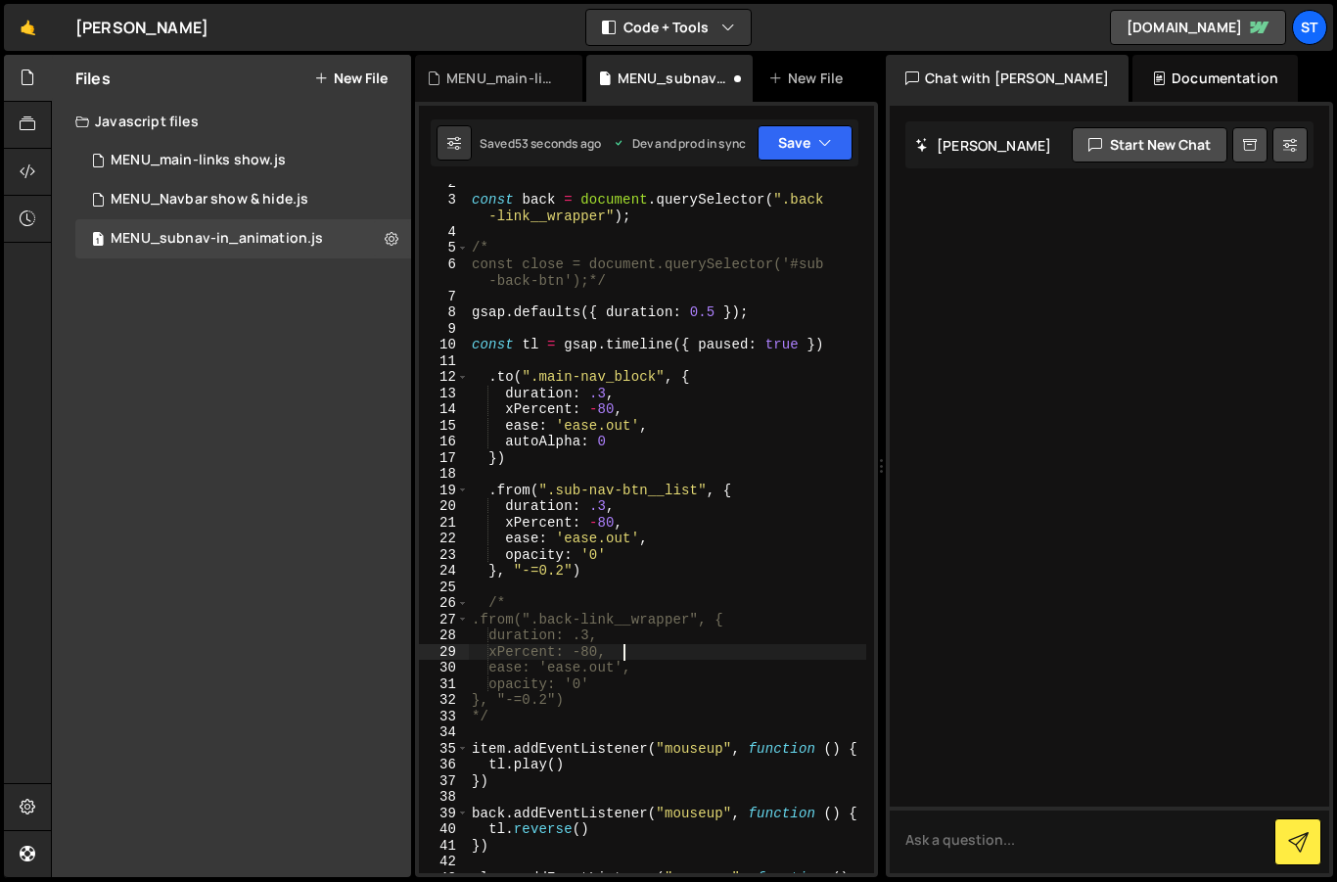
scroll to position [182, 0]
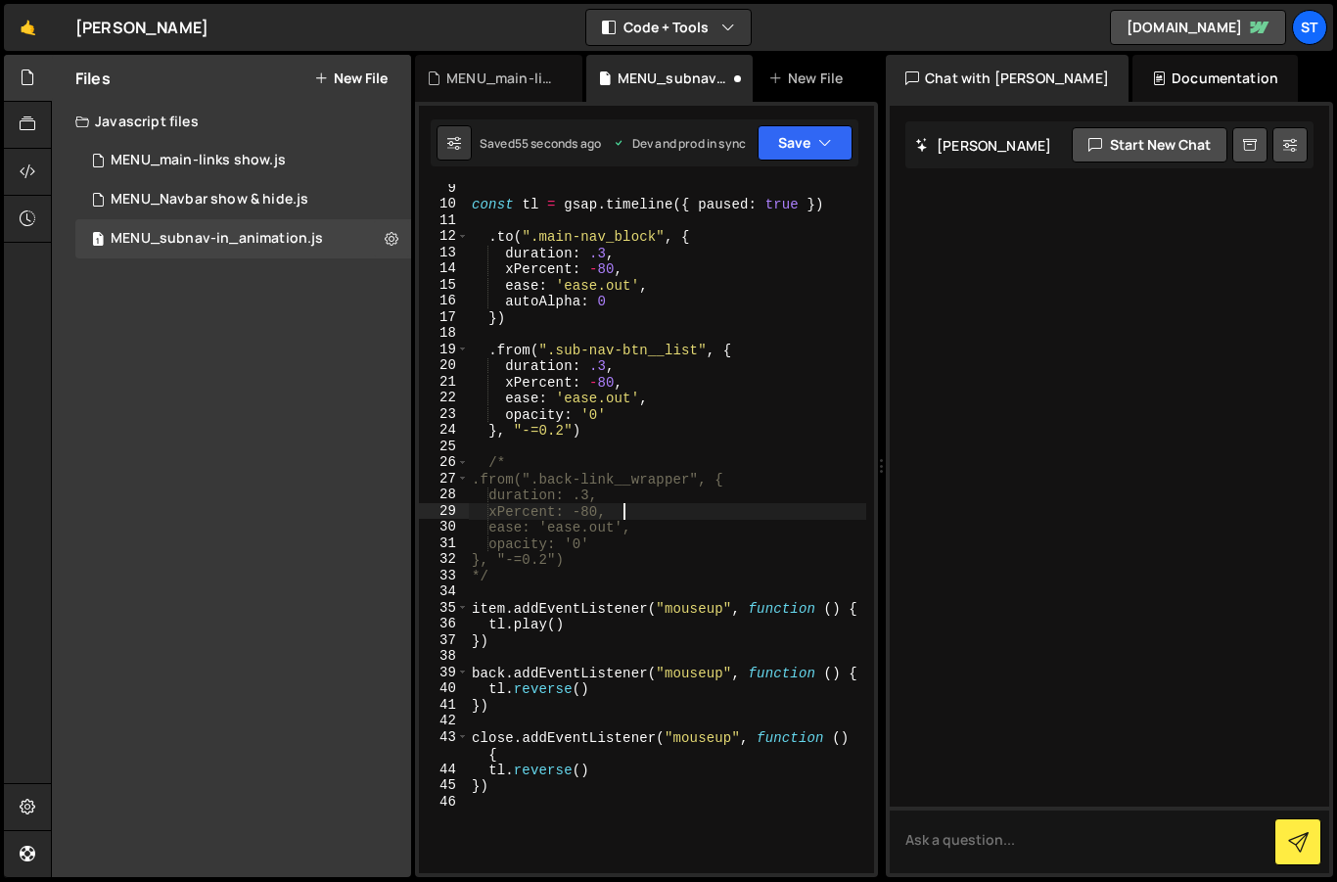
click at [614, 773] on div "const tl = gsap . timeline ({ paused : true }) . to ( ".main-nav_block" , { dur…" at bounding box center [667, 540] width 398 height 721
type textarea "close.addEventListener("mouseup", function () {"
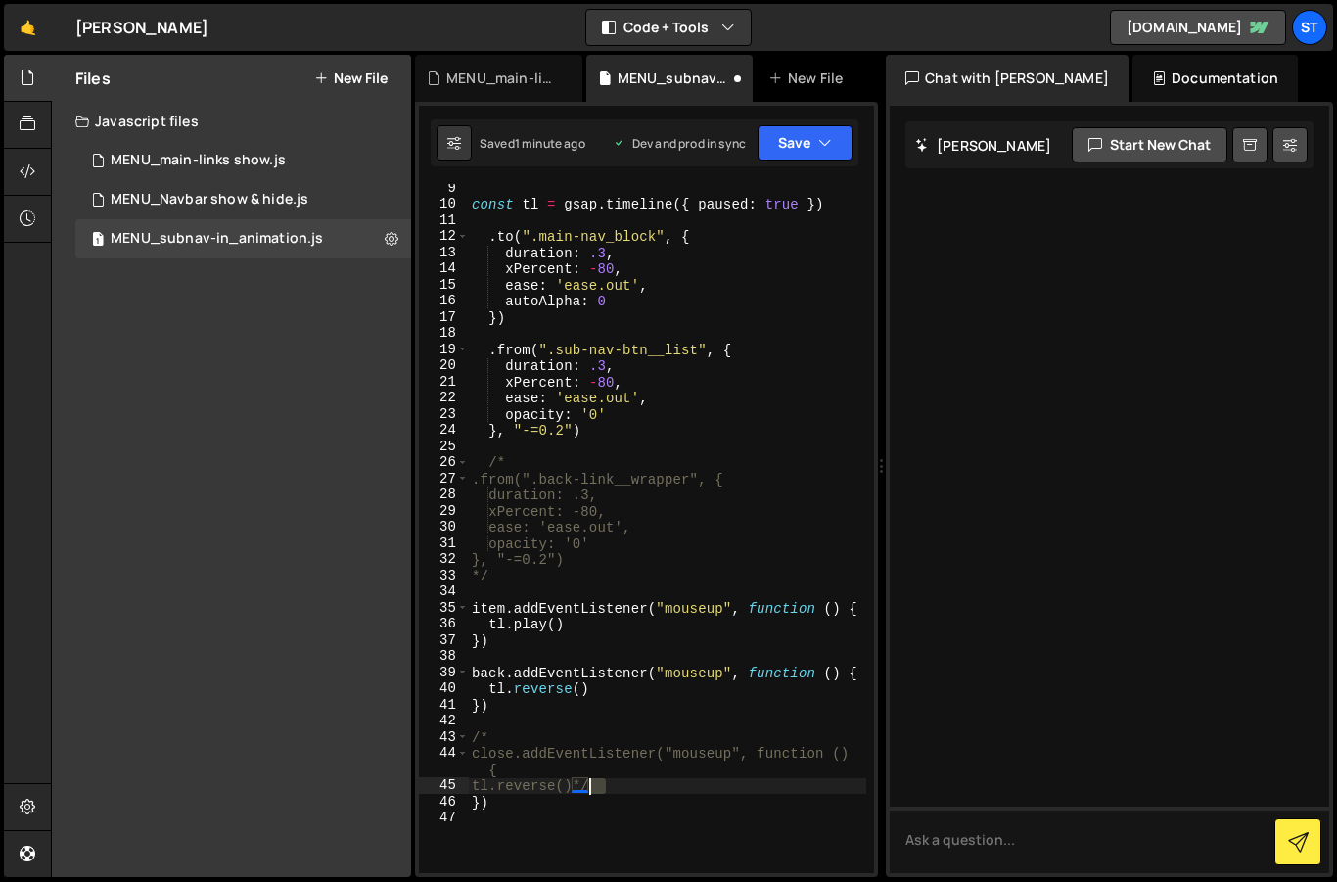
drag, startPoint x: 604, startPoint y: 788, endPoint x: 591, endPoint y: 788, distance: 12.7
click at [591, 788] on div "const tl = gsap . timeline ({ paused : true }) . to ( ".main-nav_block" , { dur…" at bounding box center [667, 540] width 398 height 721
click at [523, 809] on div "const tl = gsap . timeline ({ paused : true }) . to ( ".main-nav_block" , { dur…" at bounding box center [667, 540] width 398 height 721
paste textarea "*/"
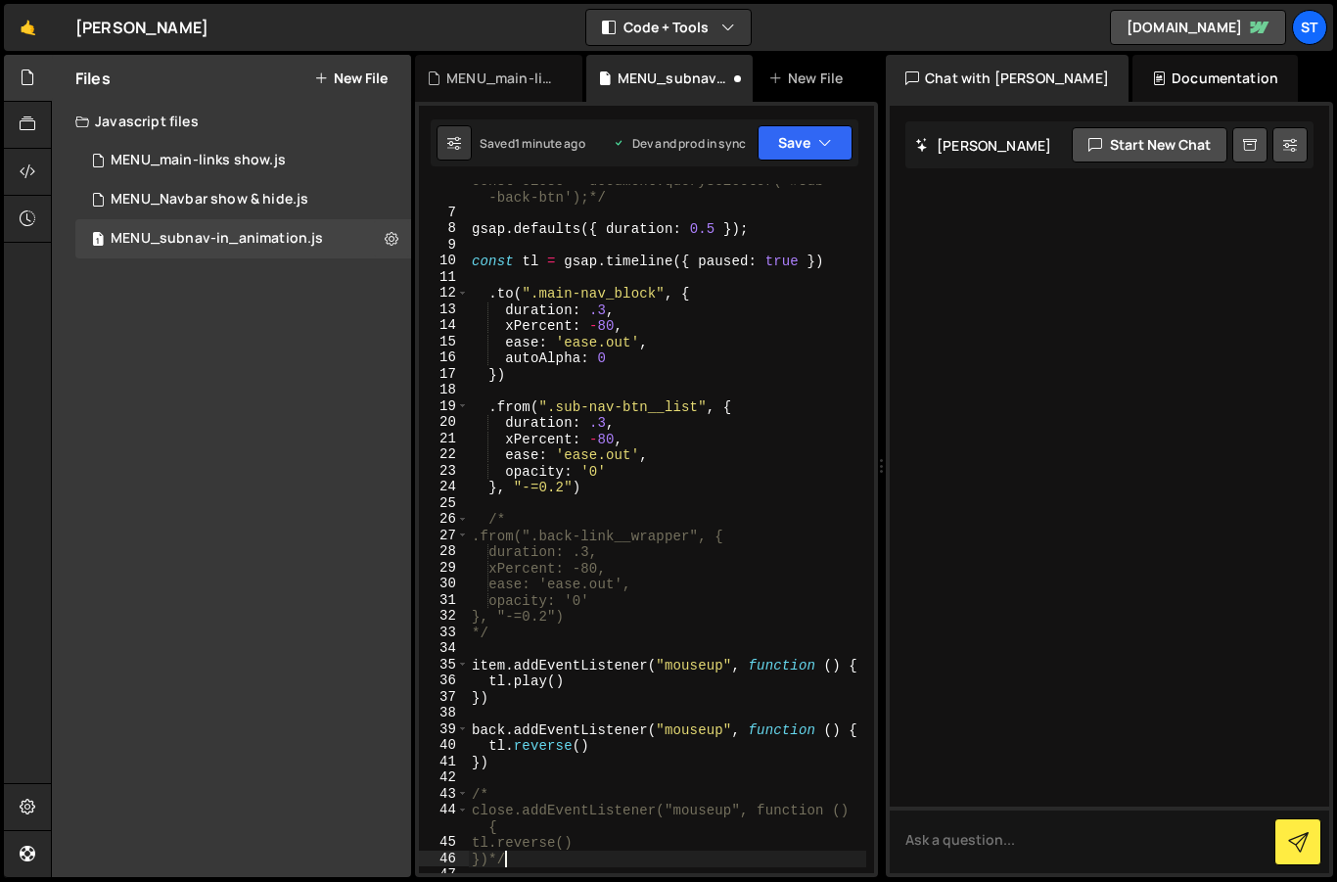
scroll to position [94, 0]
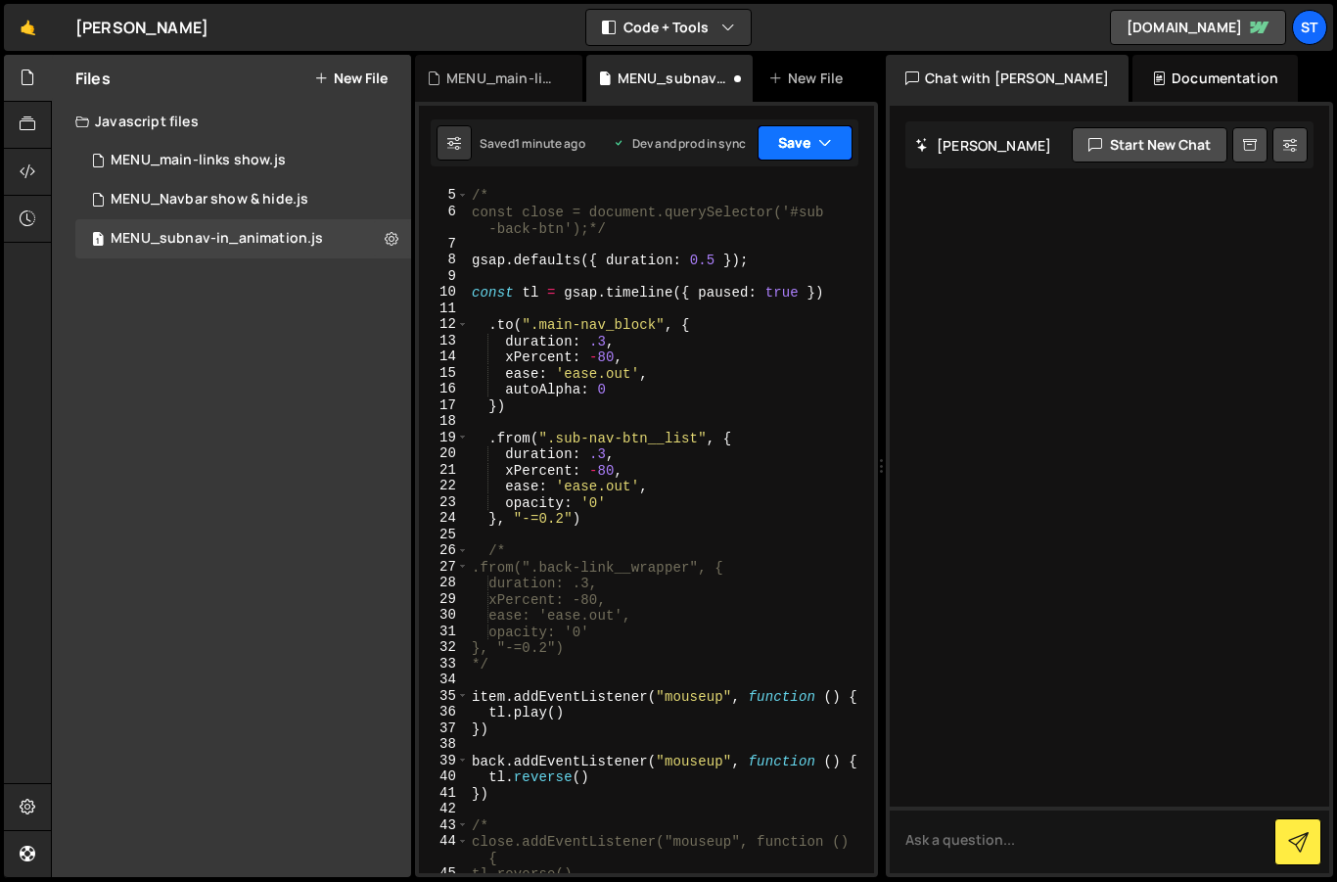
type textarea "})*/"
click at [816, 136] on button "Save" at bounding box center [805, 142] width 95 height 35
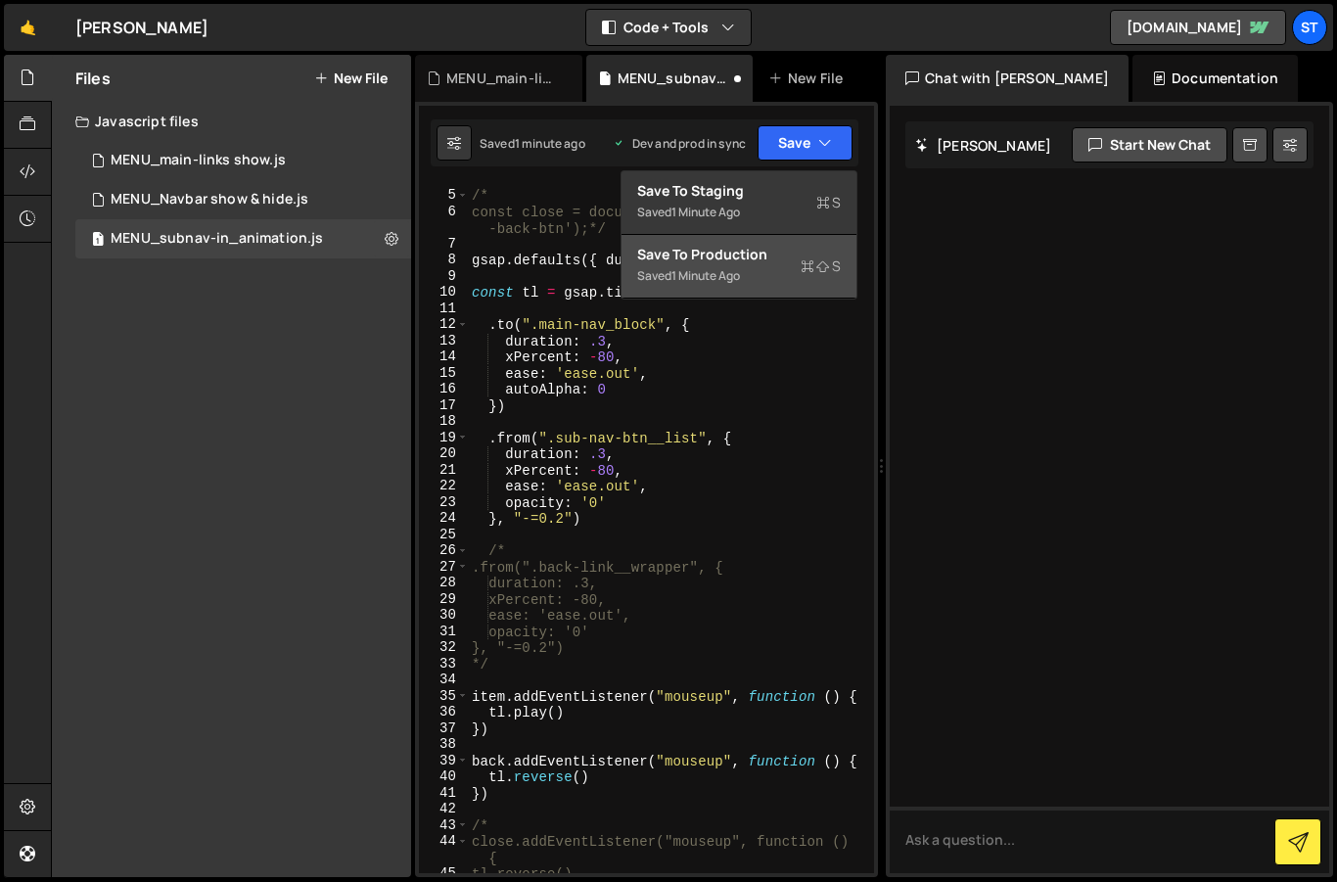
click at [690, 262] on div "Save to Production S" at bounding box center [739, 255] width 204 height 20
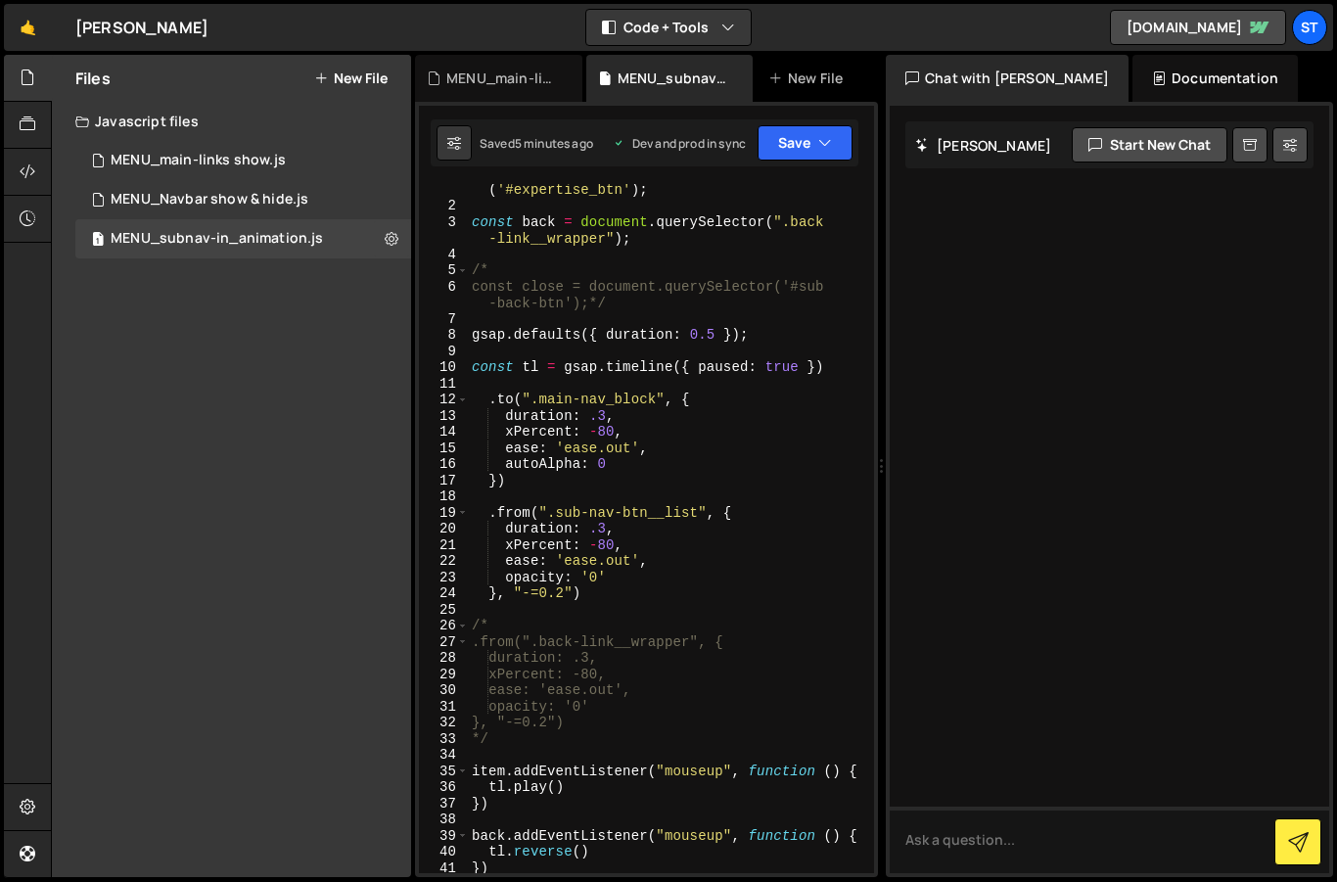
scroll to position [166, 0]
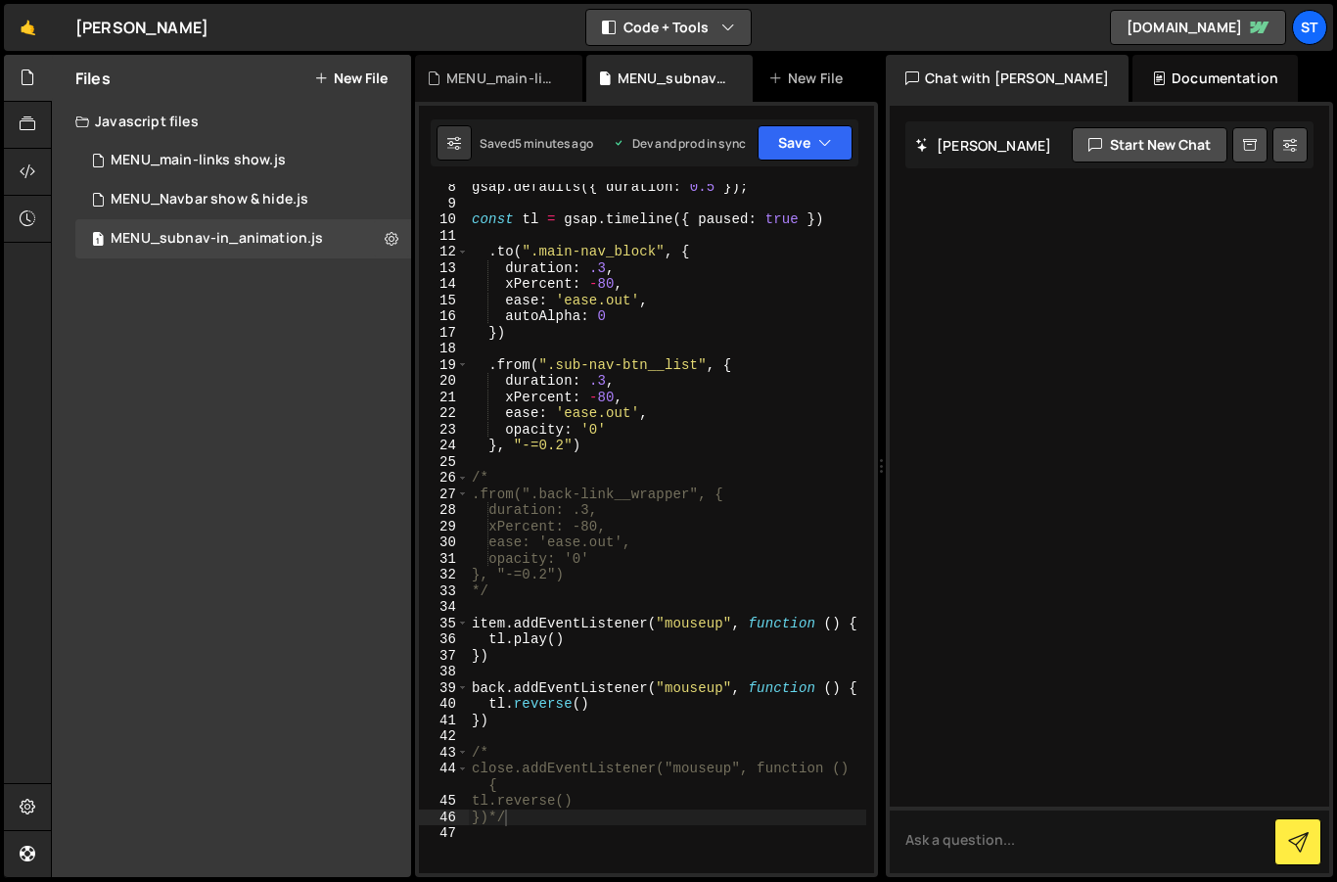
click at [716, 23] on button "Code + Tools" at bounding box center [668, 27] width 164 height 35
click at [669, 65] on button "Code Only" at bounding box center [669, 70] width 164 height 35
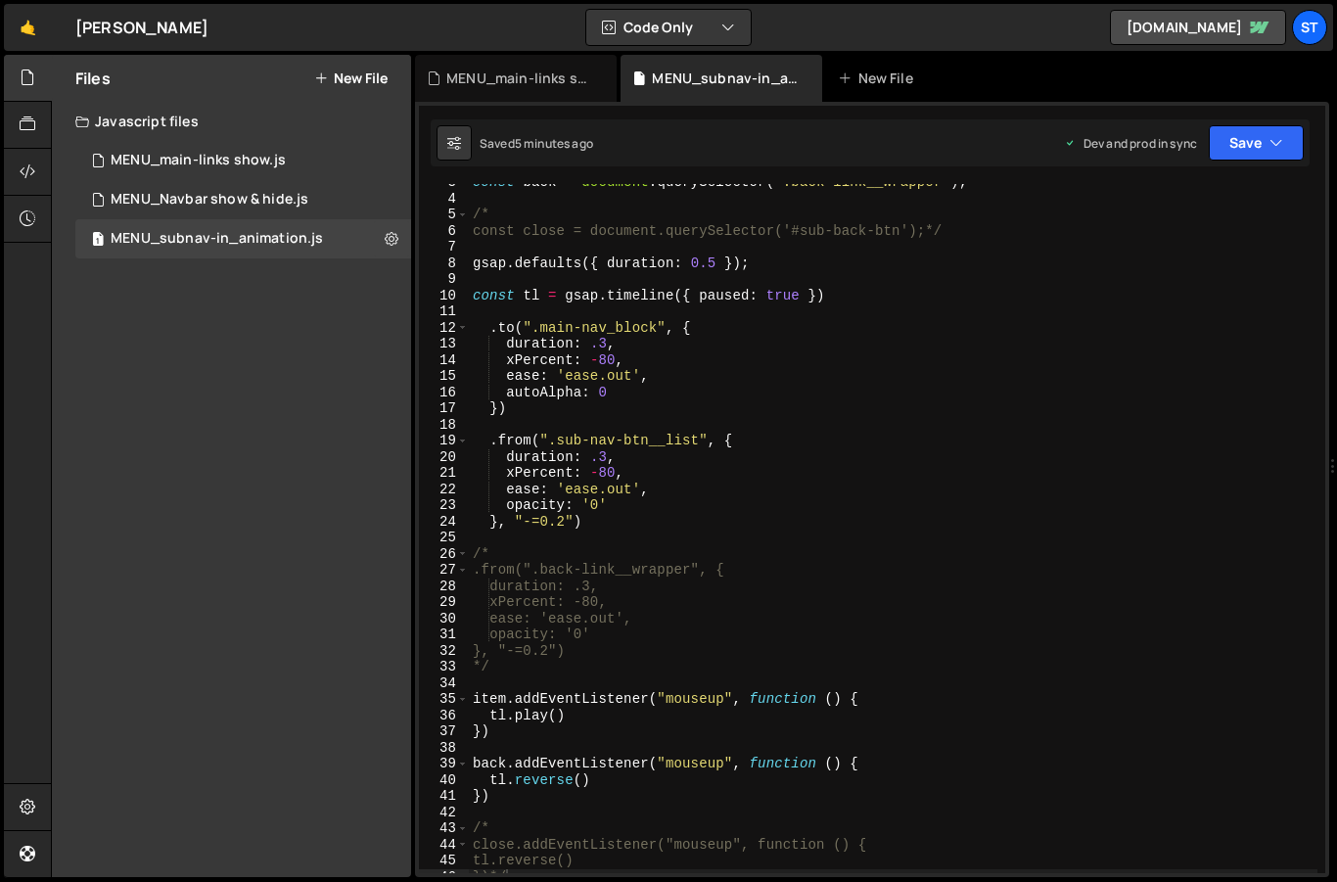
scroll to position [0, 0]
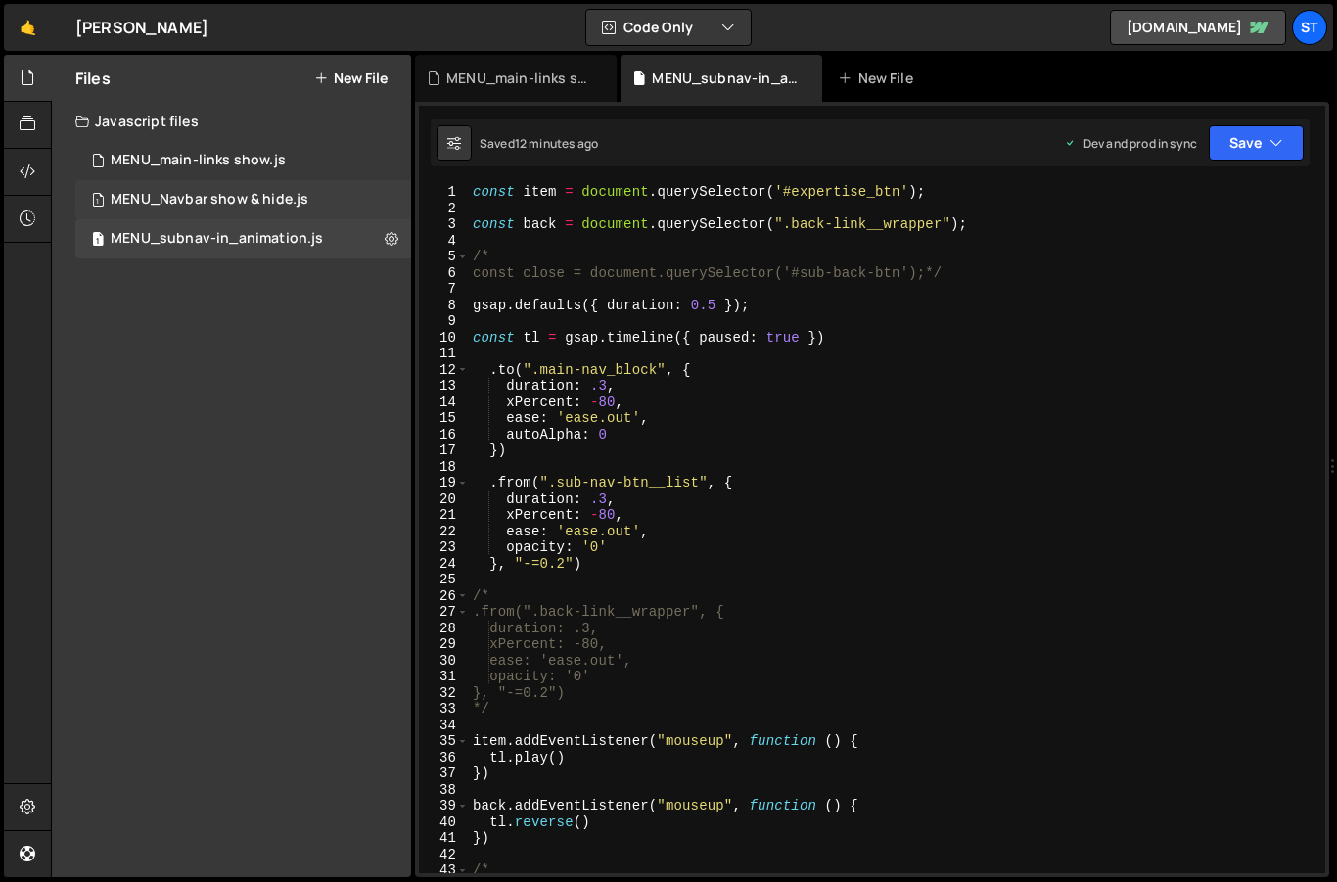
click at [221, 206] on div "MENU_Navbar show & hide.js" at bounding box center [210, 200] width 198 height 18
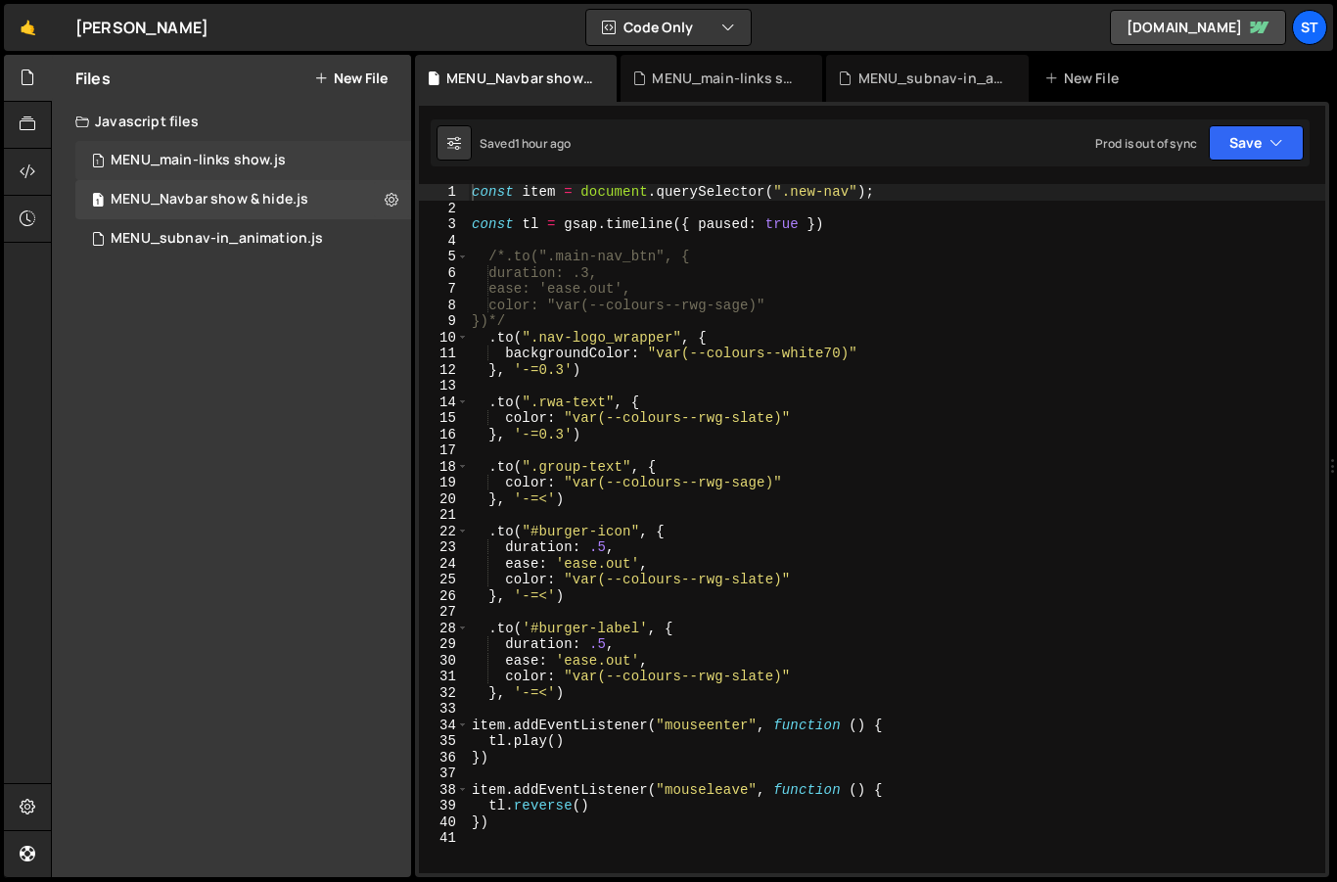
click at [212, 162] on div "MENU_main-links show.js" at bounding box center [198, 161] width 175 height 18
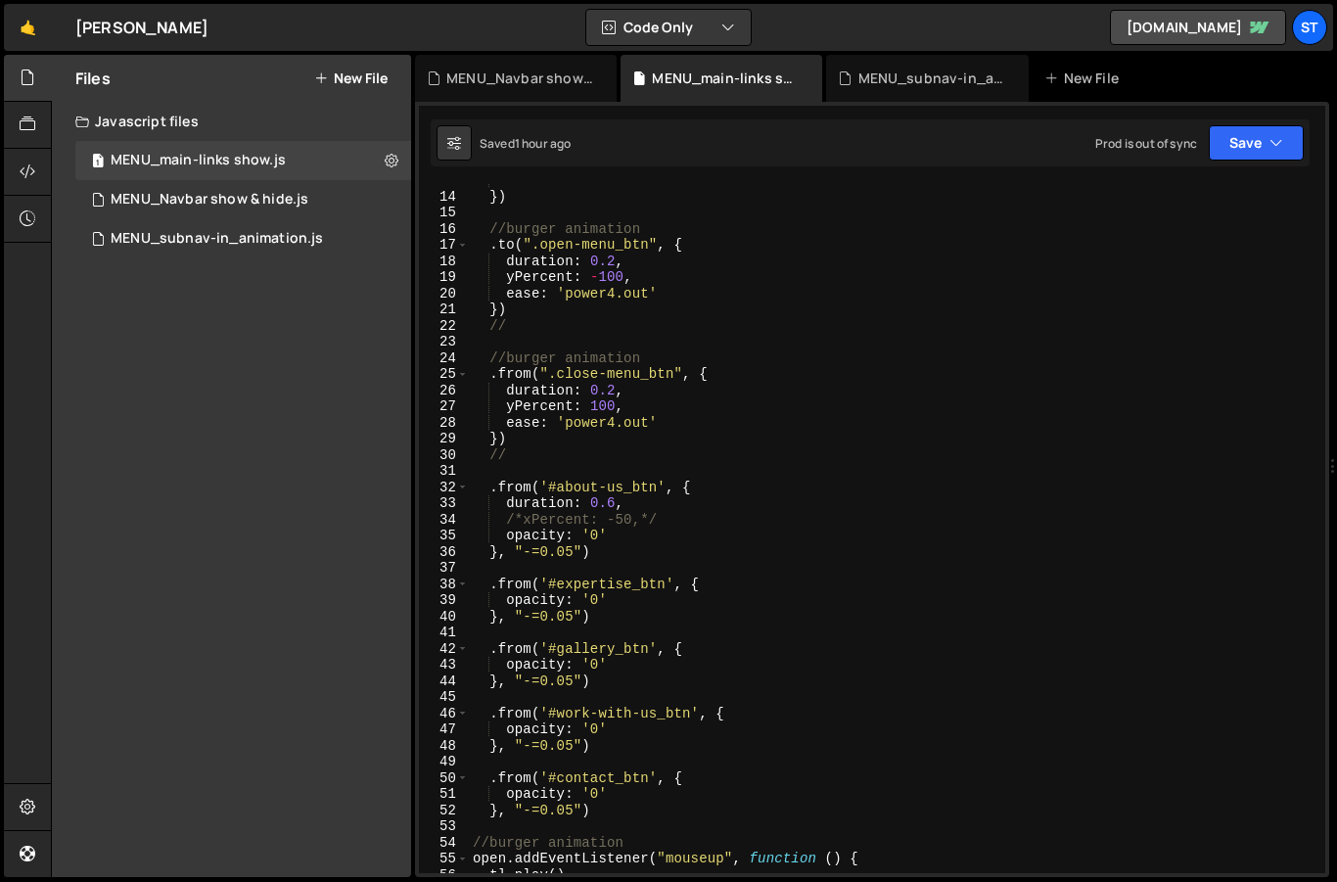
scroll to position [201, 0]
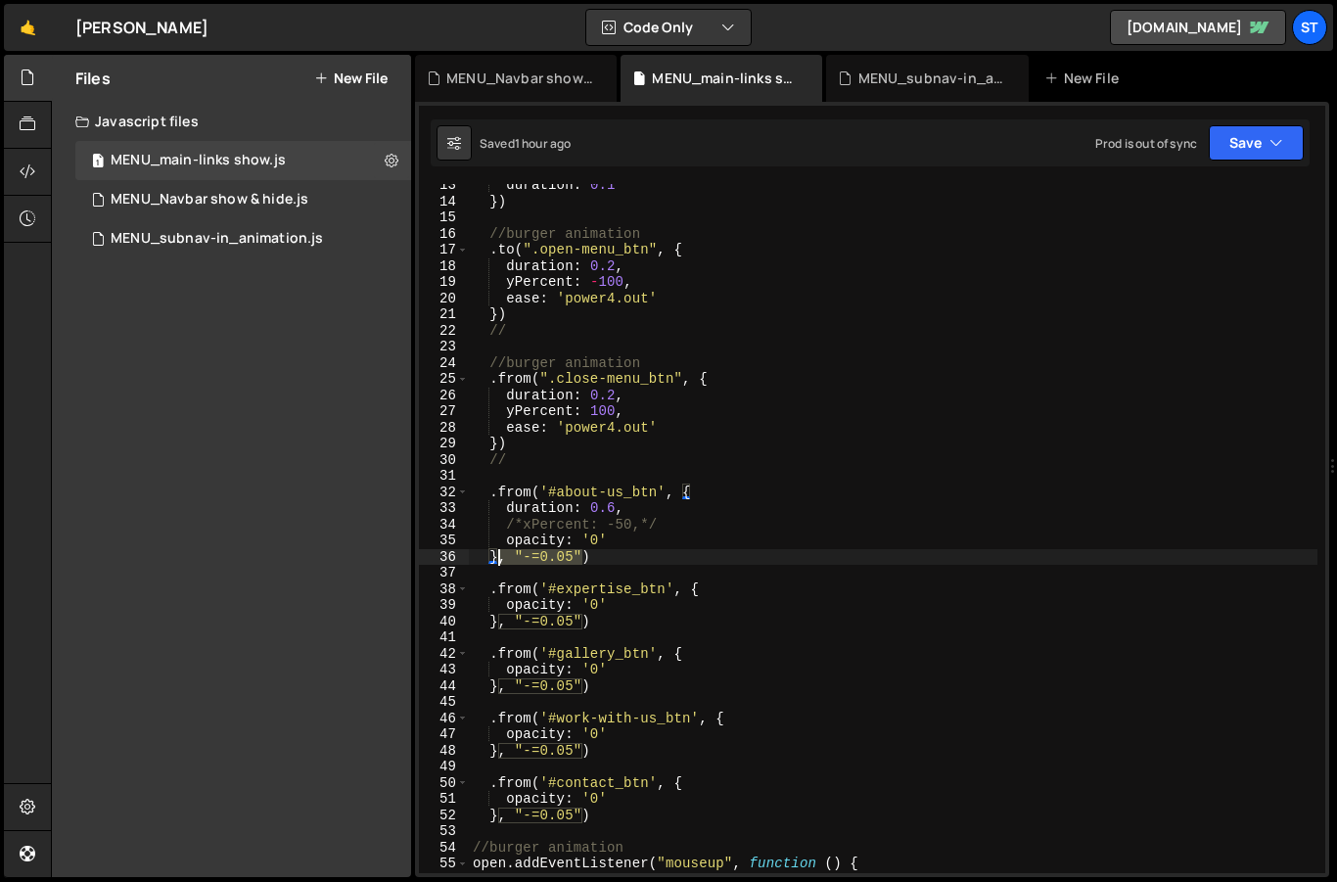
drag, startPoint x: 582, startPoint y: 551, endPoint x: 501, endPoint y: 550, distance: 81.3
click at [501, 550] on div "duration : 0.1 }) //burger animation . to ( ".open-menu_btn" , { duration : 0.2…" at bounding box center [893, 537] width 849 height 721
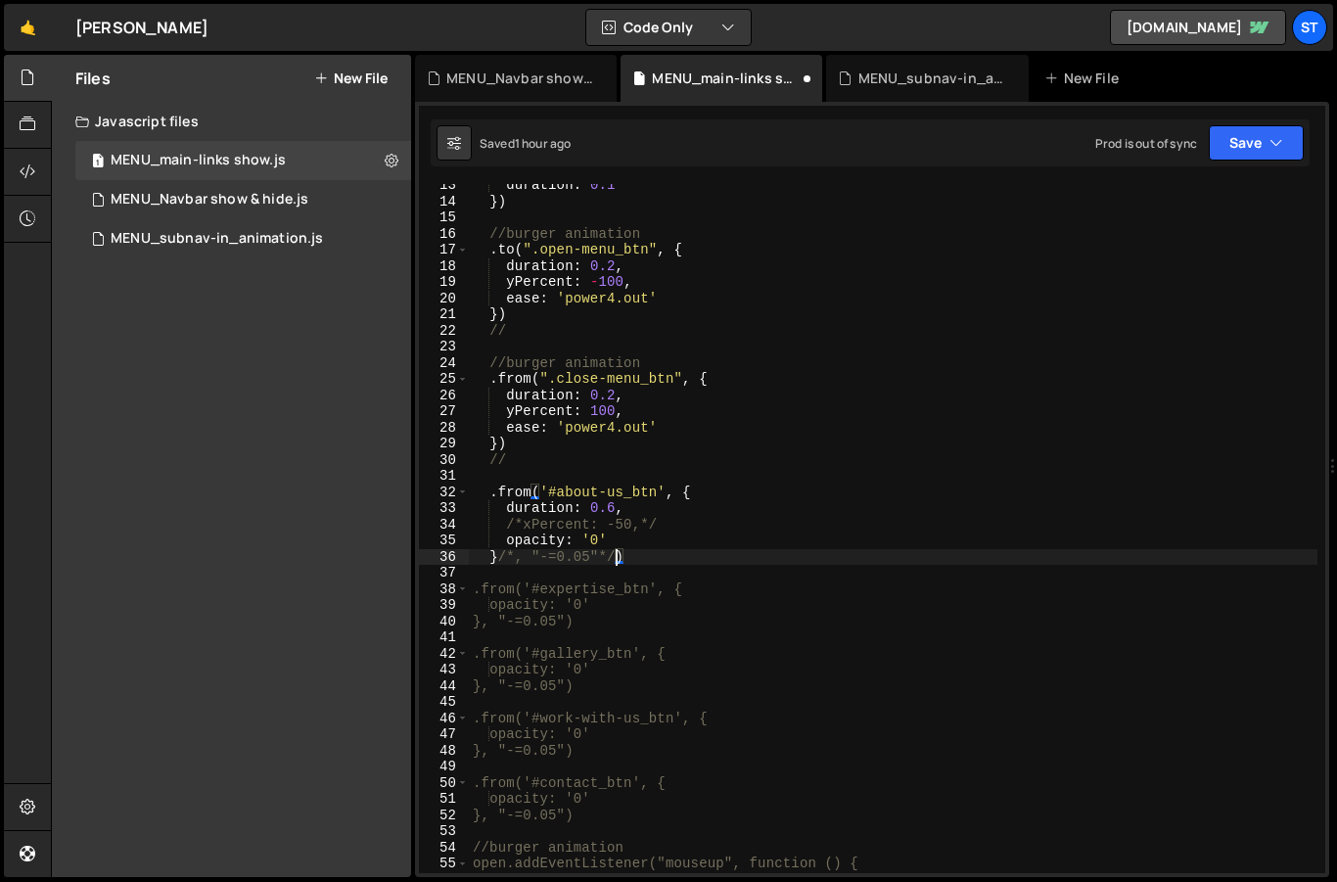
scroll to position [0, 9]
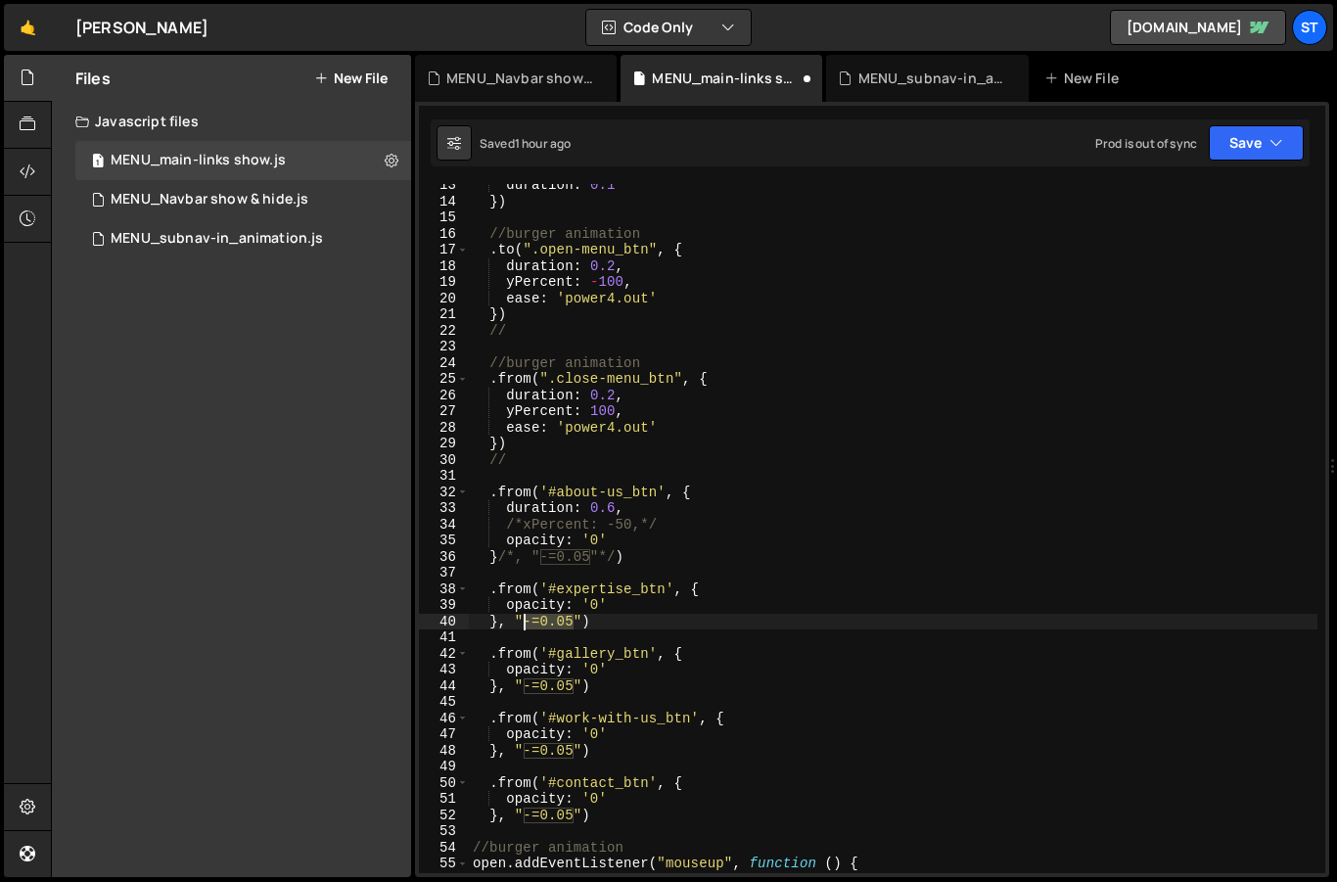
drag, startPoint x: 573, startPoint y: 622, endPoint x: 525, endPoint y: 626, distance: 48.2
click at [525, 626] on div "duration : 0.1 }) //burger animation . to ( ".open-menu_btn" , { duration : 0.2…" at bounding box center [893, 537] width 849 height 721
paste textarea "<25%"
drag, startPoint x: 572, startPoint y: 689, endPoint x: 526, endPoint y: 691, distance: 46.1
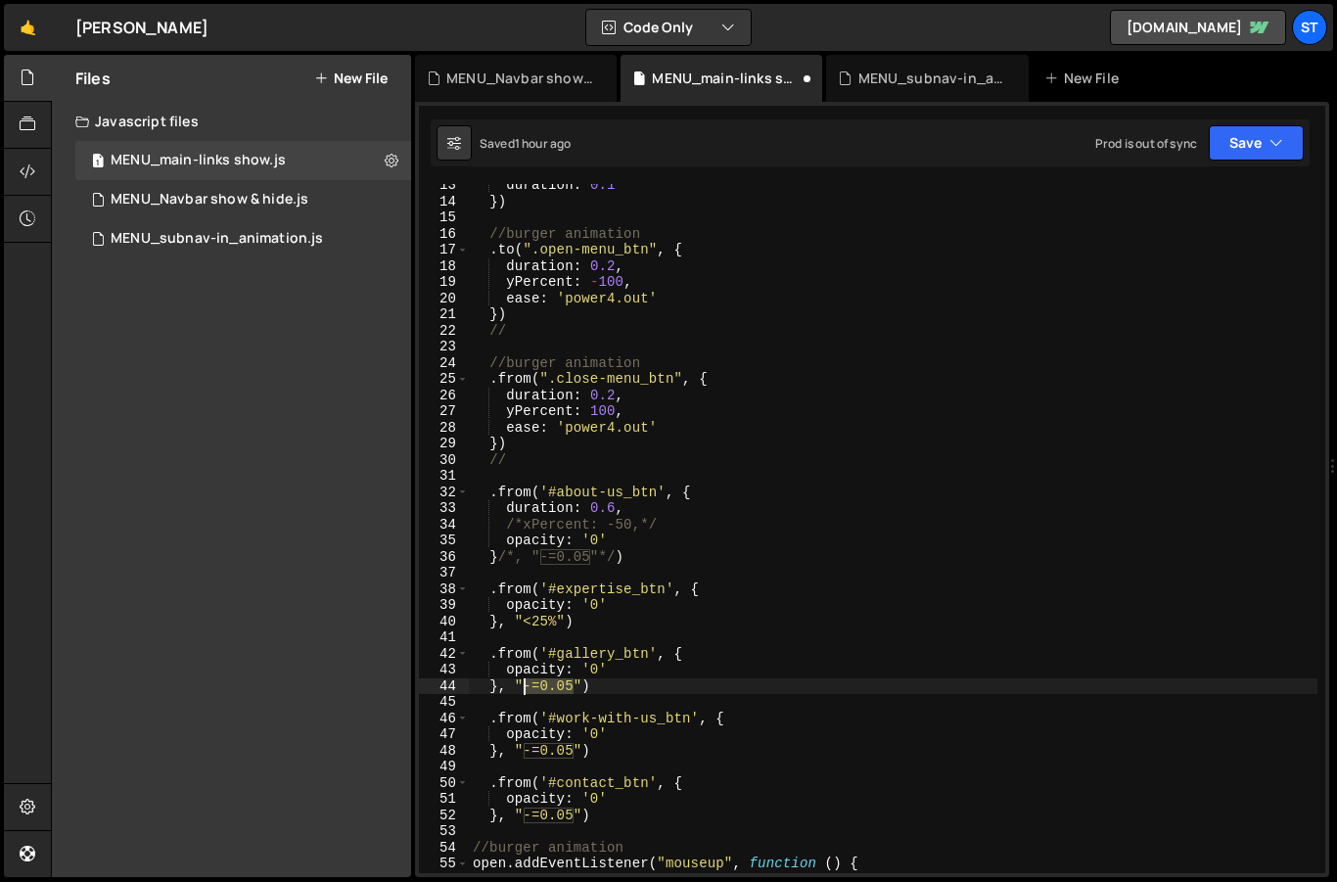
click at [526, 691] on div "duration : 0.1 }) //burger animation . to ( ".open-menu_btn" , { duration : 0.2…" at bounding box center [893, 537] width 849 height 721
paste textarea "<25%"
drag, startPoint x: 571, startPoint y: 753, endPoint x: 526, endPoint y: 754, distance: 45.0
click at [526, 754] on div "duration : 0.1 }) //burger animation . to ( ".open-menu_btn" , { duration : 0.2…" at bounding box center [893, 537] width 849 height 721
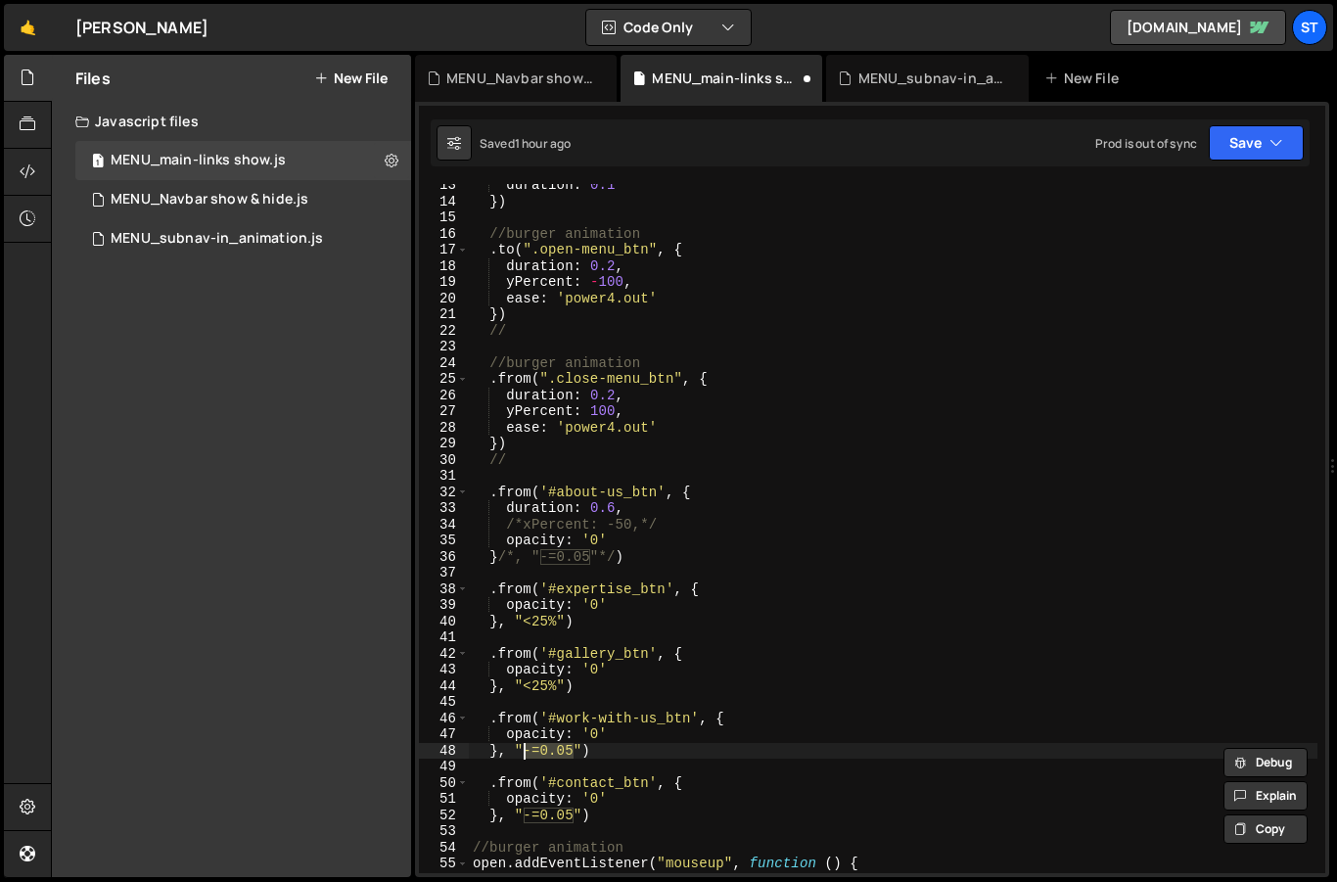
paste textarea "<25%"
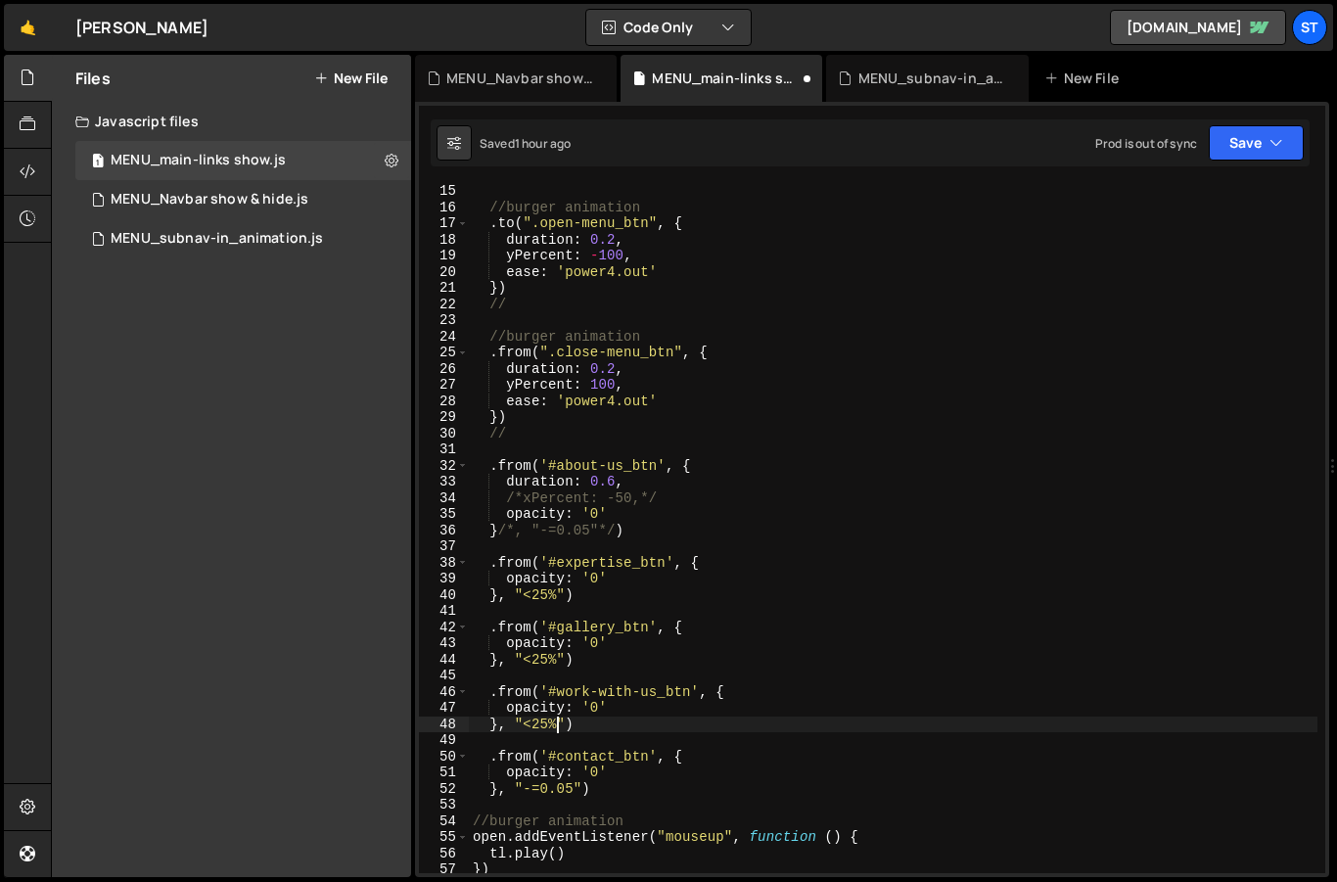
scroll to position [229, 0]
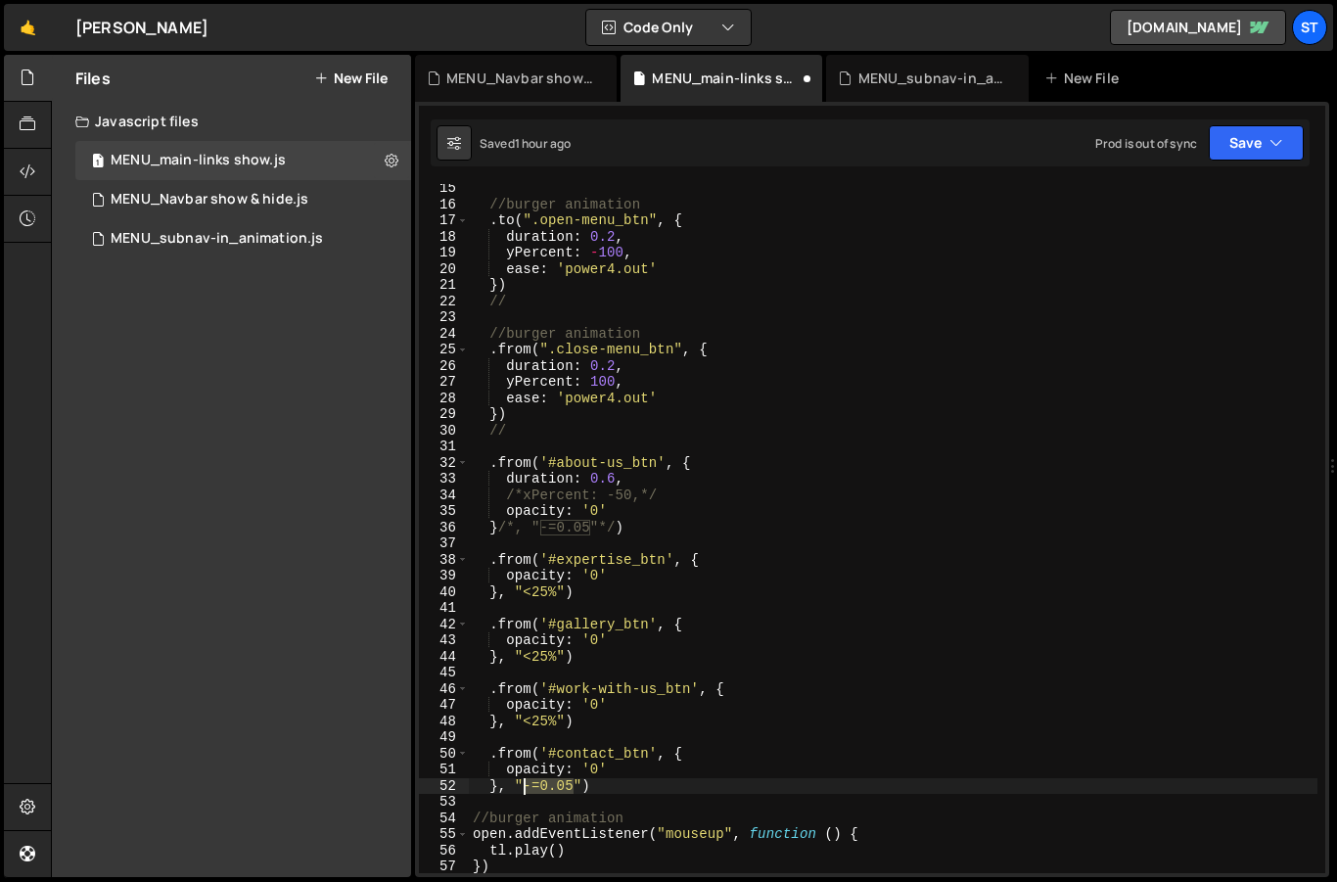
drag, startPoint x: 573, startPoint y: 788, endPoint x: 523, endPoint y: 785, distance: 50.0
click at [523, 785] on div "//burger animation . to ( ".open-menu_btn" , { duration : 0.2 , yPercent : - 10…" at bounding box center [893, 540] width 849 height 721
click at [523, 785] on div "//burger animation . to ( ".open-menu_btn" , { duration : 0.2 , yPercent : - 10…" at bounding box center [893, 528] width 849 height 689
paste textarea "<25%"
drag, startPoint x: 606, startPoint y: 786, endPoint x: 560, endPoint y: 788, distance: 46.1
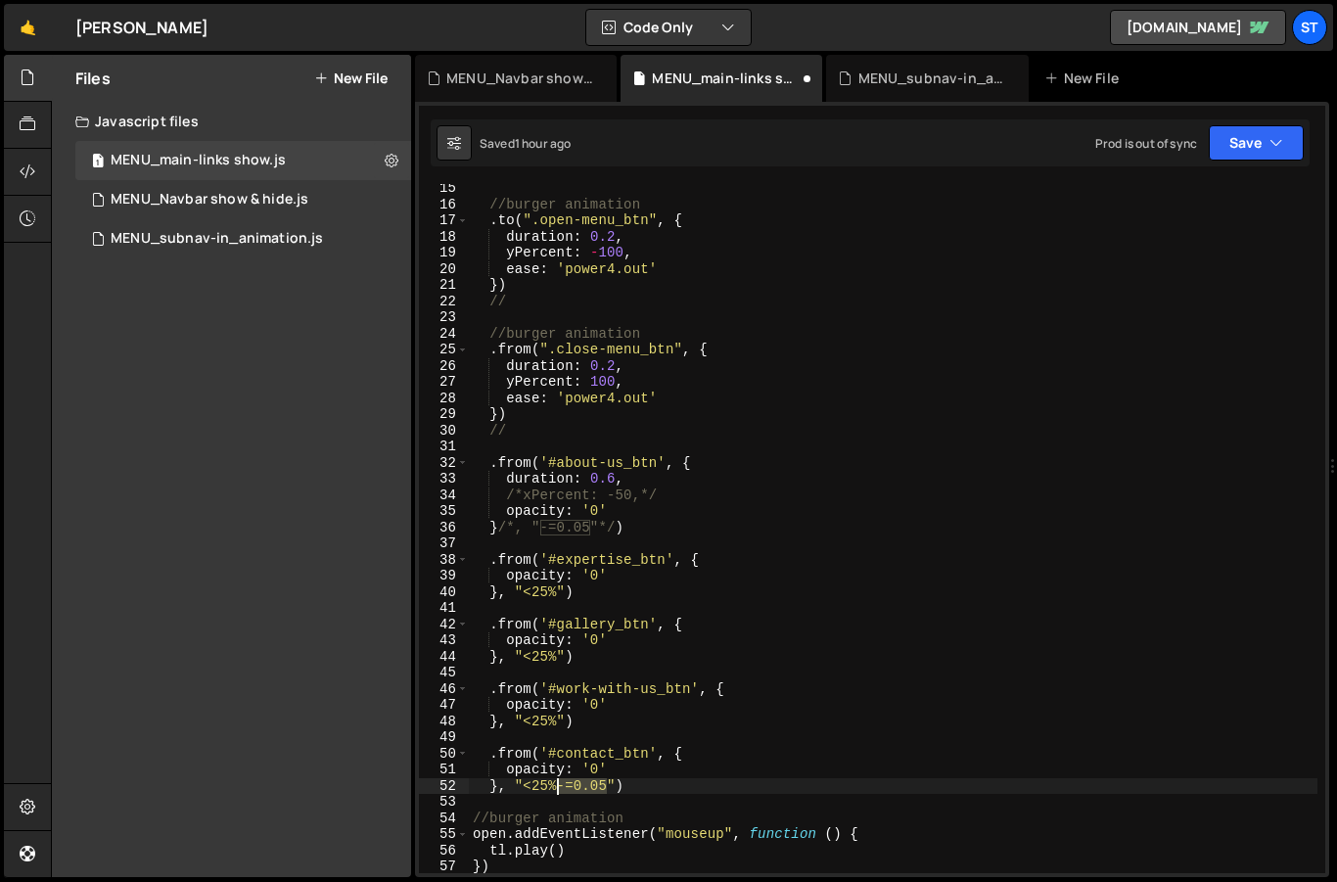
click at [560, 788] on div "//burger animation . to ( ".open-menu_btn" , { duration : 0.2 , yPercent : - 10…" at bounding box center [893, 540] width 849 height 721
click at [1259, 146] on button "Save" at bounding box center [1256, 142] width 95 height 35
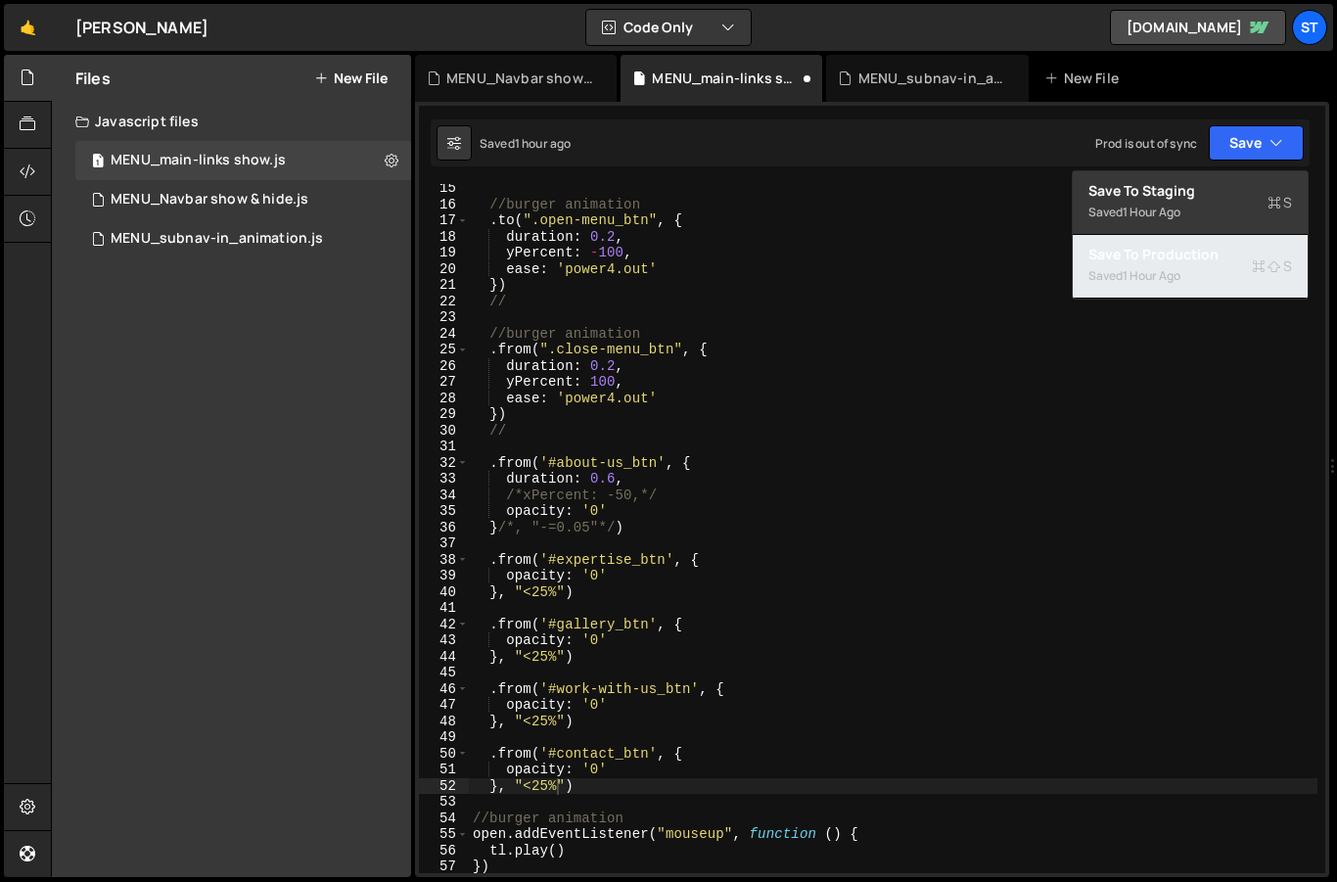
click at [1130, 272] on div "1 hour ago" at bounding box center [1152, 275] width 58 height 17
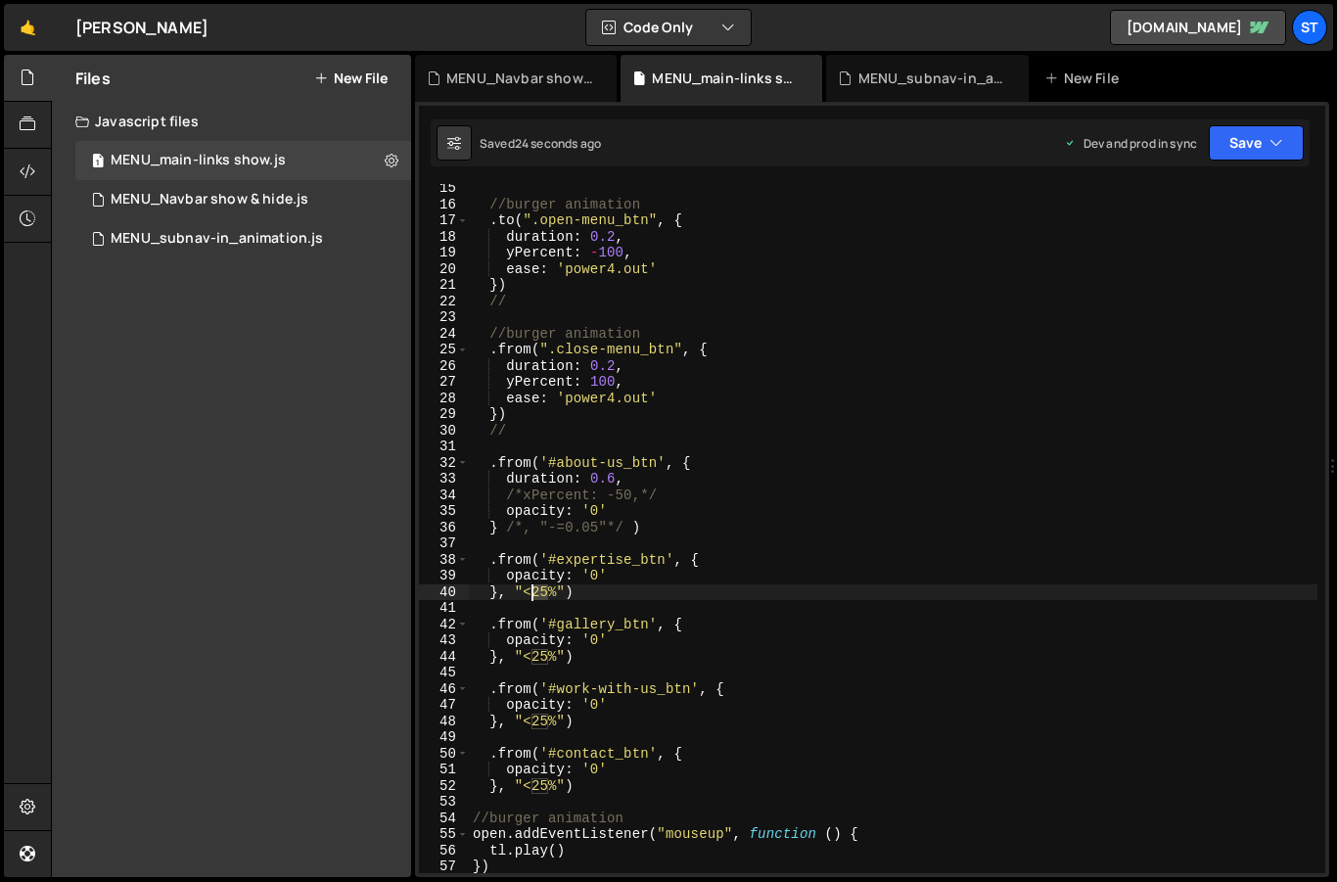
drag, startPoint x: 546, startPoint y: 591, endPoint x: 530, endPoint y: 591, distance: 16.6
click at [530, 591] on div "//burger animation . to ( ".open-menu_btn" , { duration : 0.2 , yPercent : - 10…" at bounding box center [893, 540] width 849 height 721
type textarea "}, "<75%")"
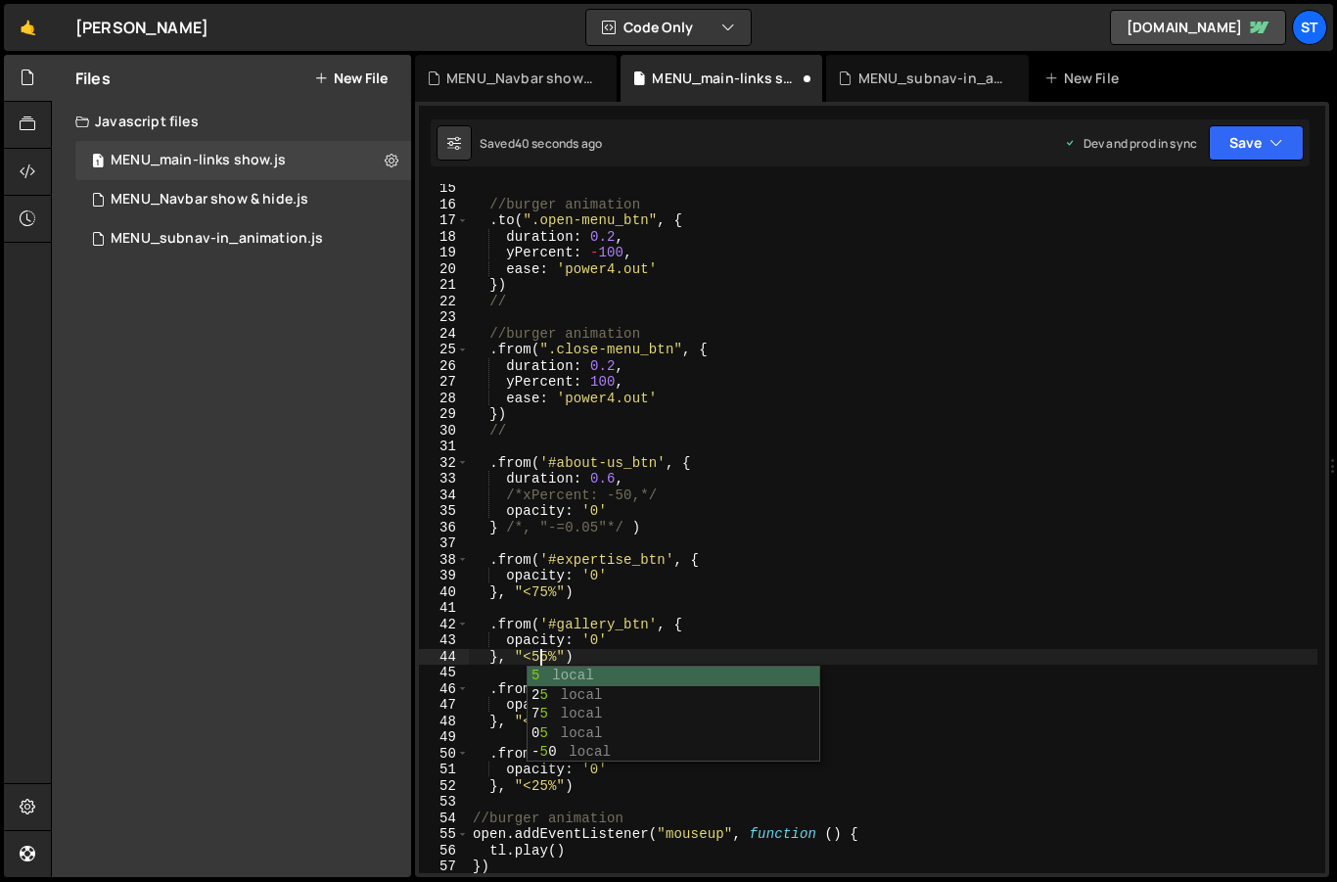
scroll to position [0, 4]
click at [542, 722] on div "//burger animation . to ( ".open-menu_btn" , { duration : 0.2 , yPercent : - 10…" at bounding box center [893, 540] width 849 height 721
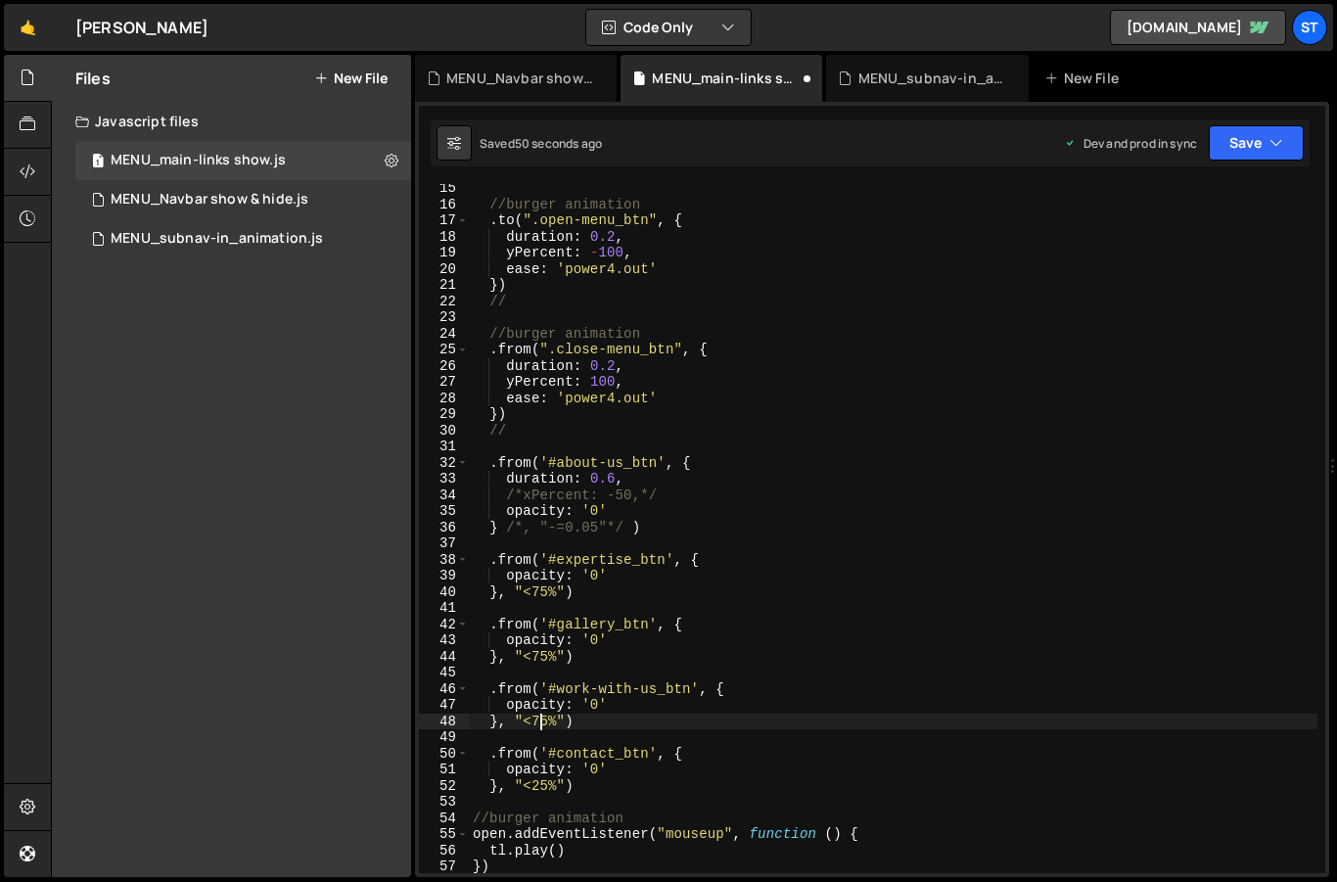
click at [540, 787] on div "//burger animation . to ( ".open-menu_btn" , { duration : 0.2 , yPercent : - 10…" at bounding box center [893, 540] width 849 height 721
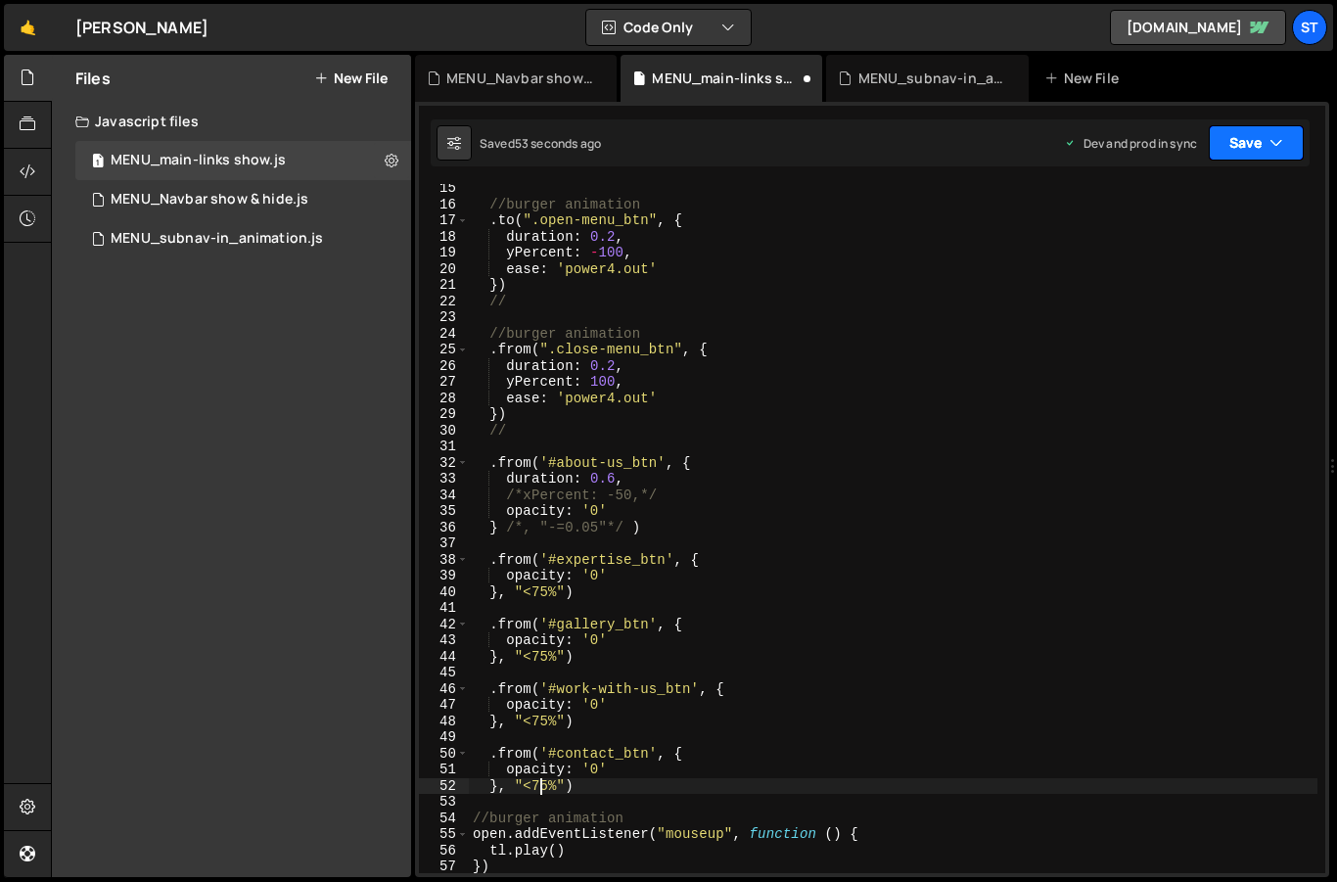
click at [1262, 137] on button "Save" at bounding box center [1256, 142] width 95 height 35
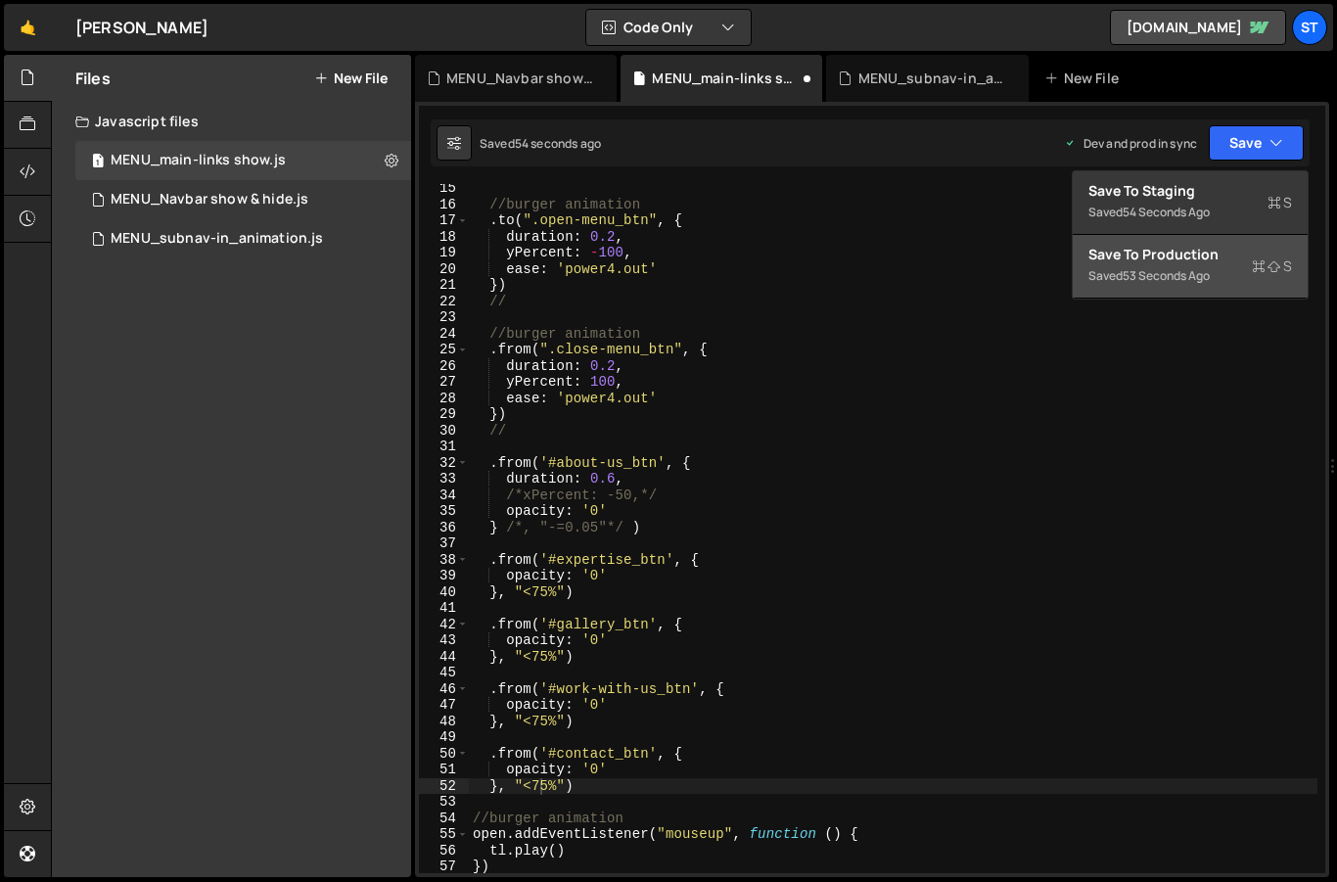
click at [1149, 251] on div "Save to Production S" at bounding box center [1191, 255] width 204 height 20
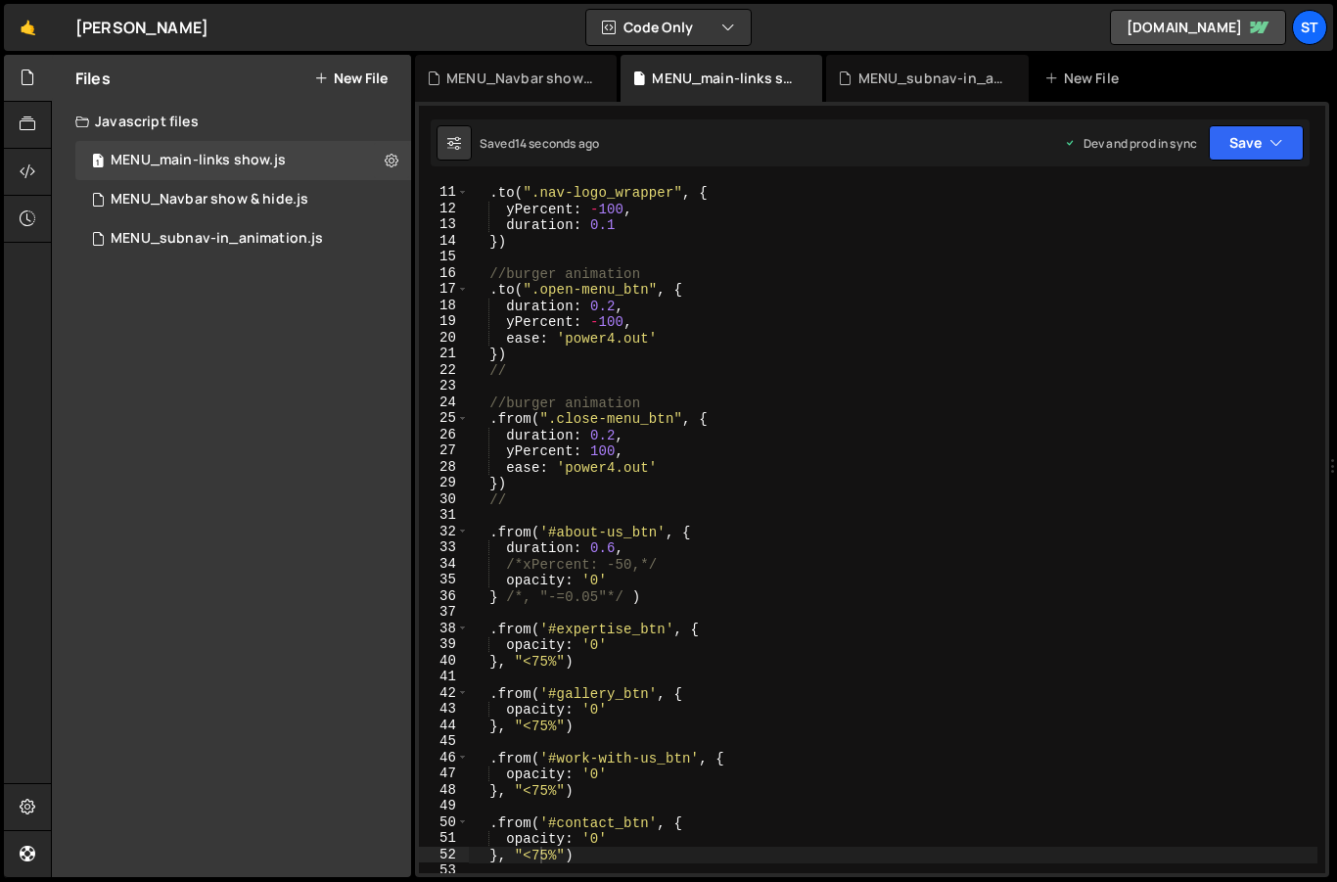
scroll to position [0, 0]
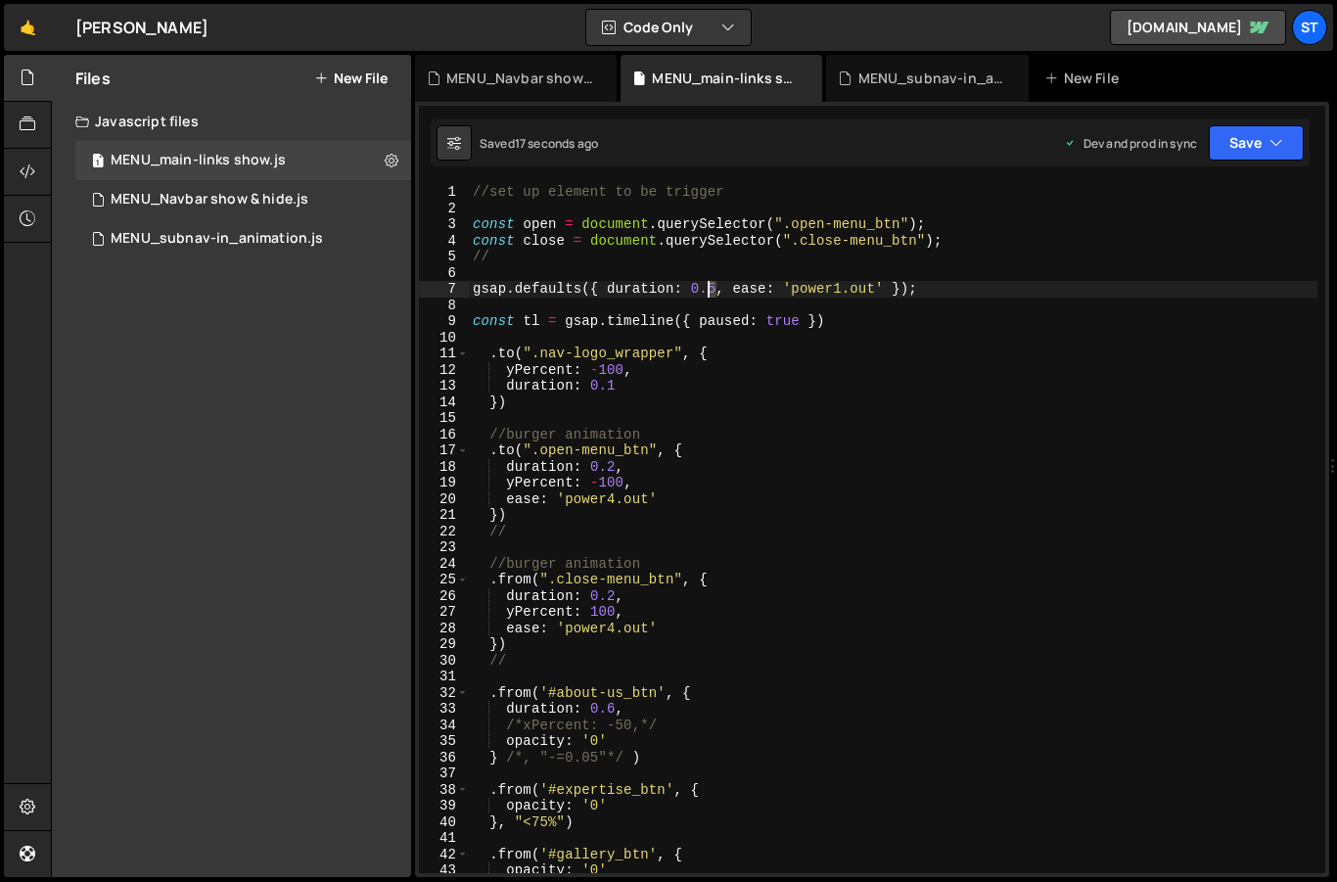
click at [712, 290] on div "//set up element to be trigger const open = document . querySelector ( ".open-m…" at bounding box center [893, 544] width 849 height 721
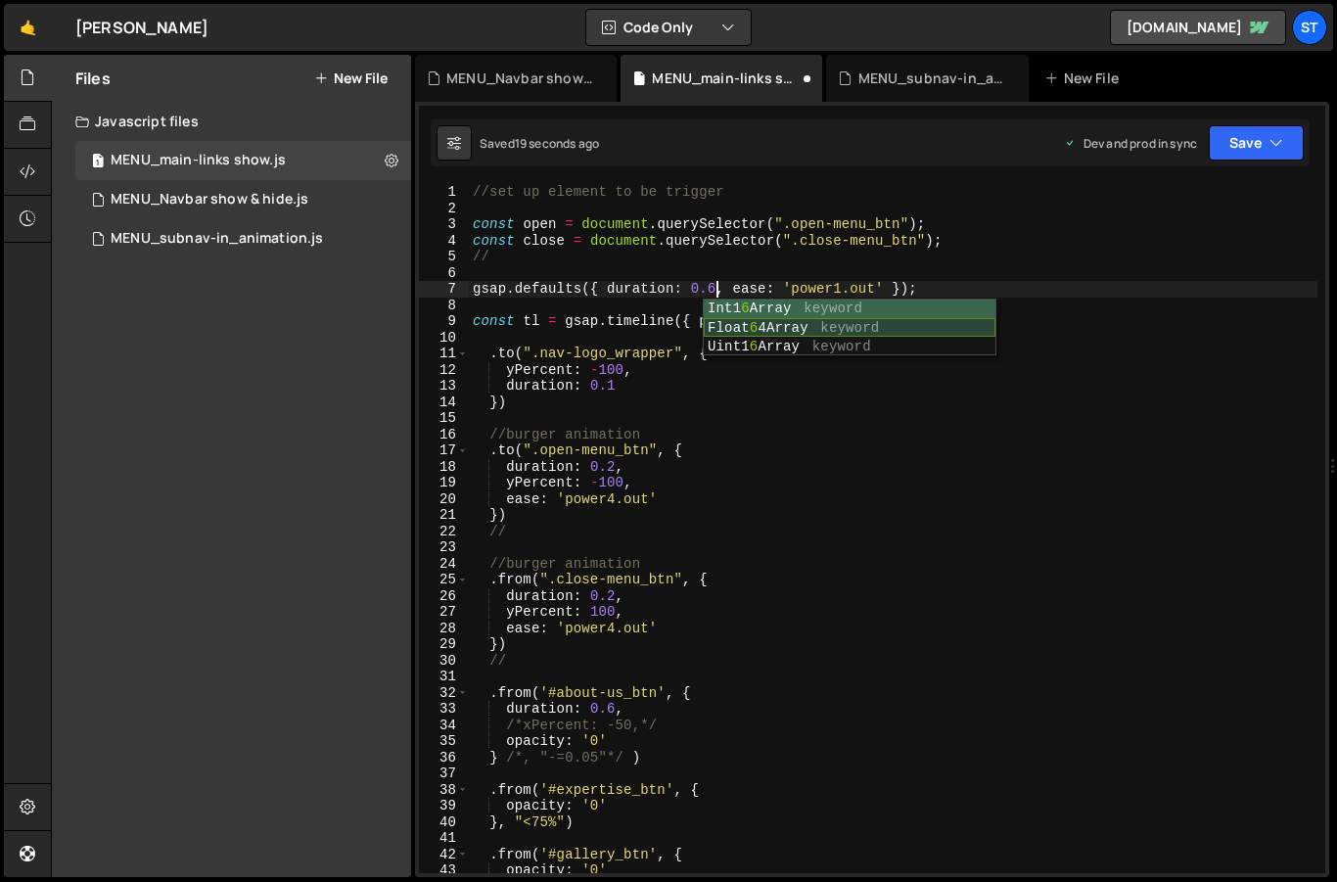
click at [916, 330] on div "Int1 6 Array keyword Float 6 4Array keyword Uint1 6 Array keyword" at bounding box center [850, 348] width 292 height 96
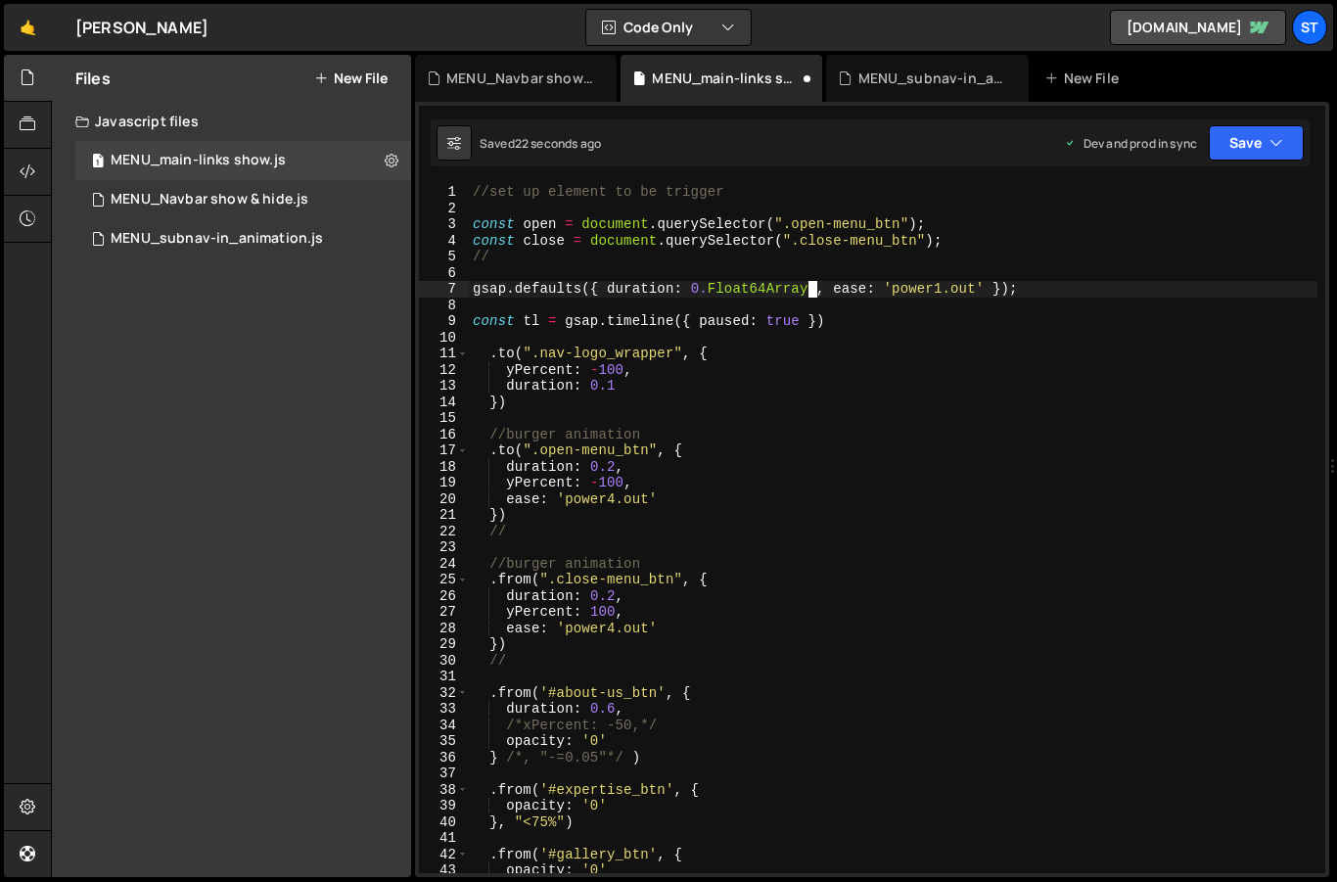
scroll to position [0, 0]
click at [895, 370] on div "//set up element to be trigger const open = document . querySelector ( ".open-m…" at bounding box center [893, 544] width 849 height 721
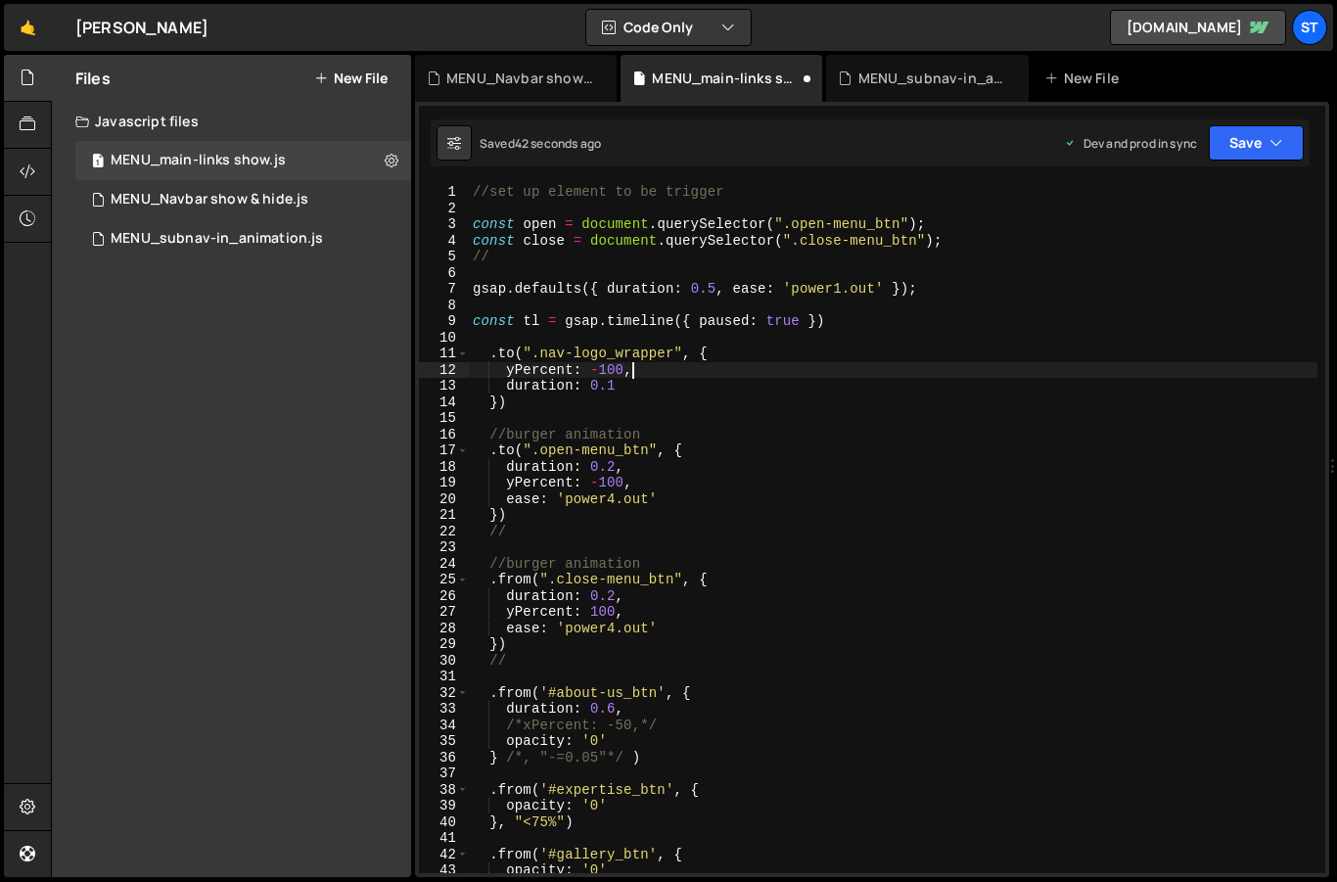
click at [639, 562] on div "//set up element to be trigger const open = document . querySelector ( ".open-m…" at bounding box center [893, 544] width 849 height 721
type textarea "//burger animation"
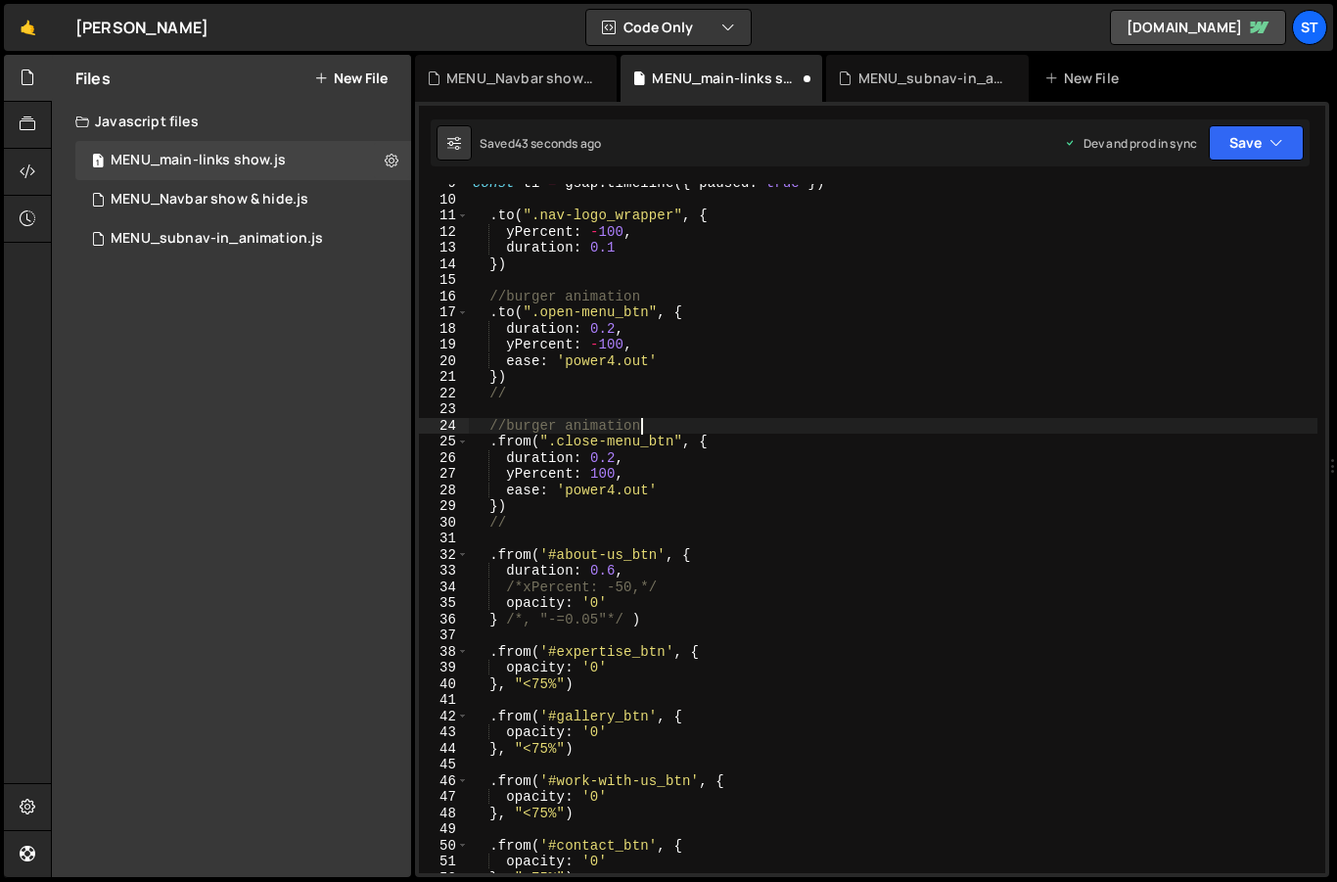
scroll to position [243, 0]
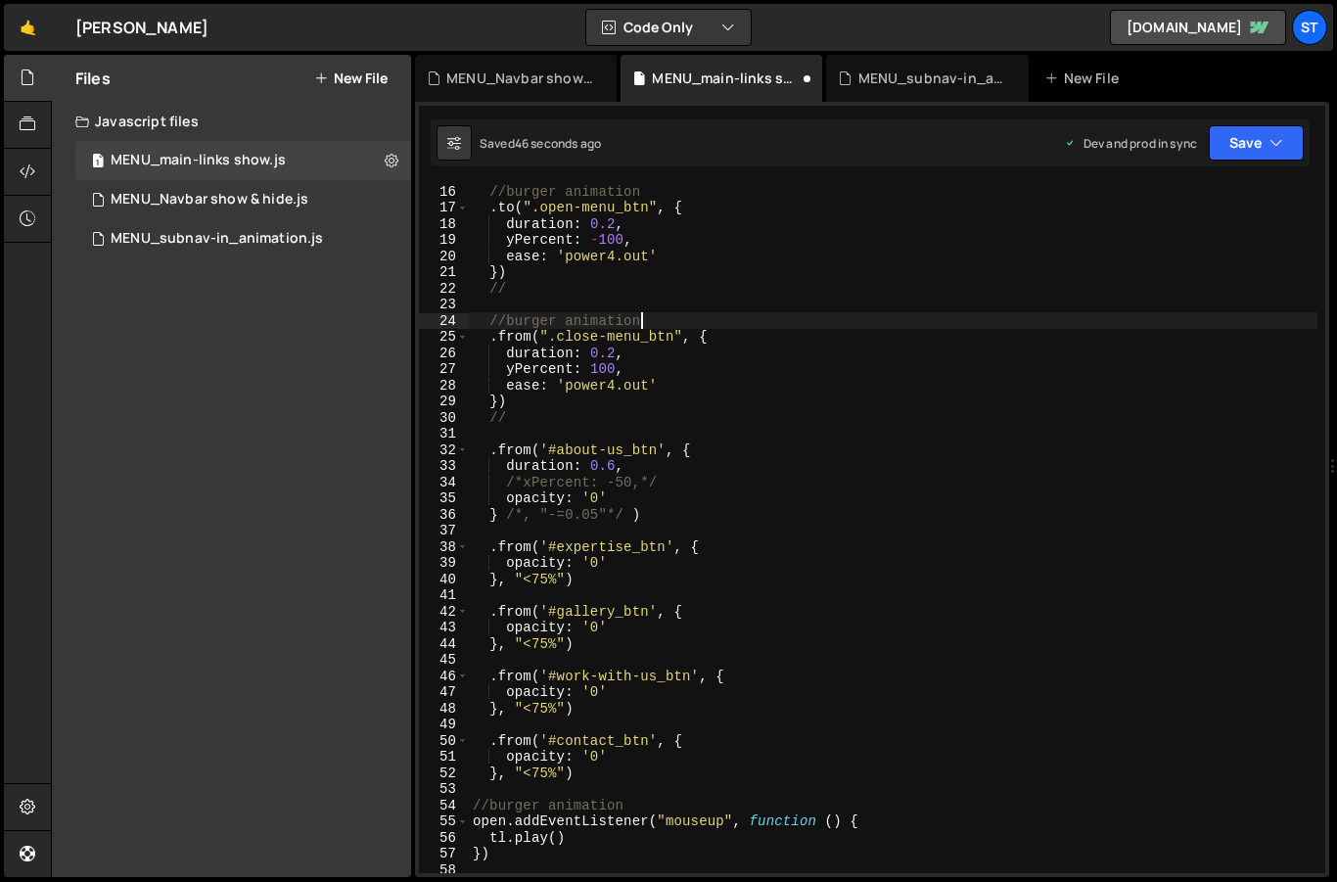
click at [784, 598] on div "//burger animation . to ( ".open-menu_btn" , { duration : 0.2 , yPercent : - 10…" at bounding box center [893, 543] width 849 height 721
